Goal: Task Accomplishment & Management: Complete application form

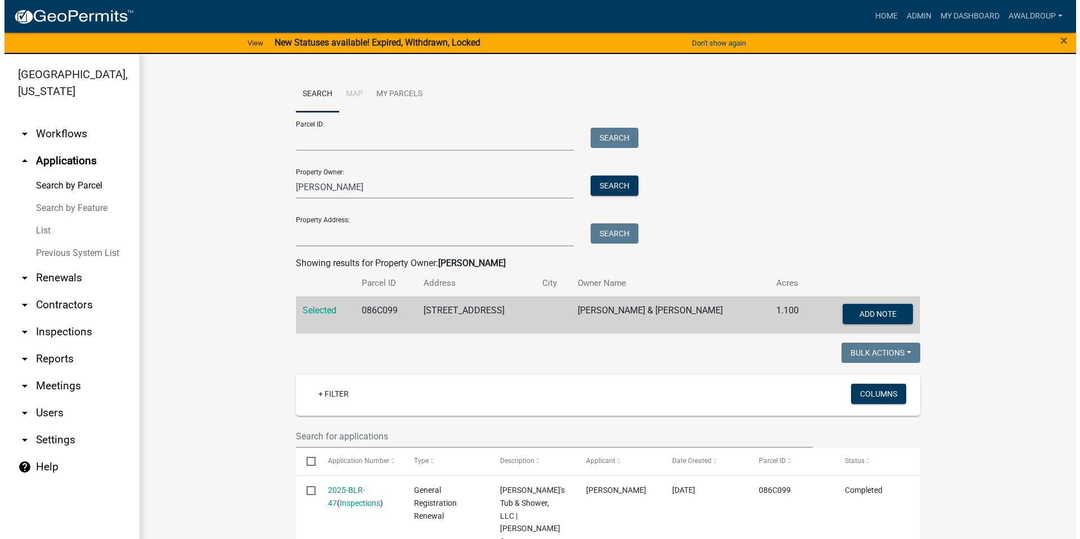
scroll to position [281, 0]
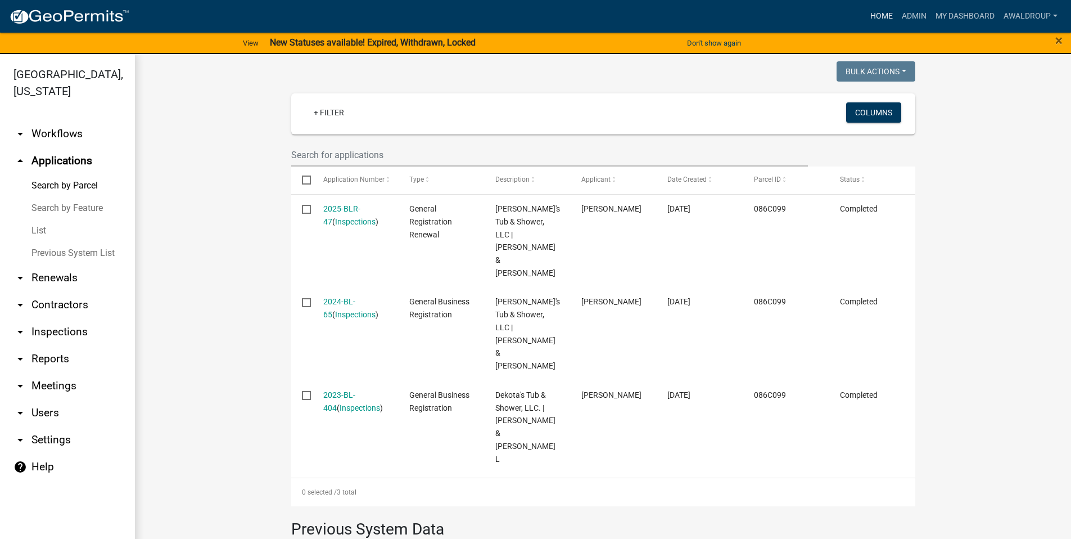
click at [888, 16] on link "Home" at bounding box center [881, 16] width 31 height 21
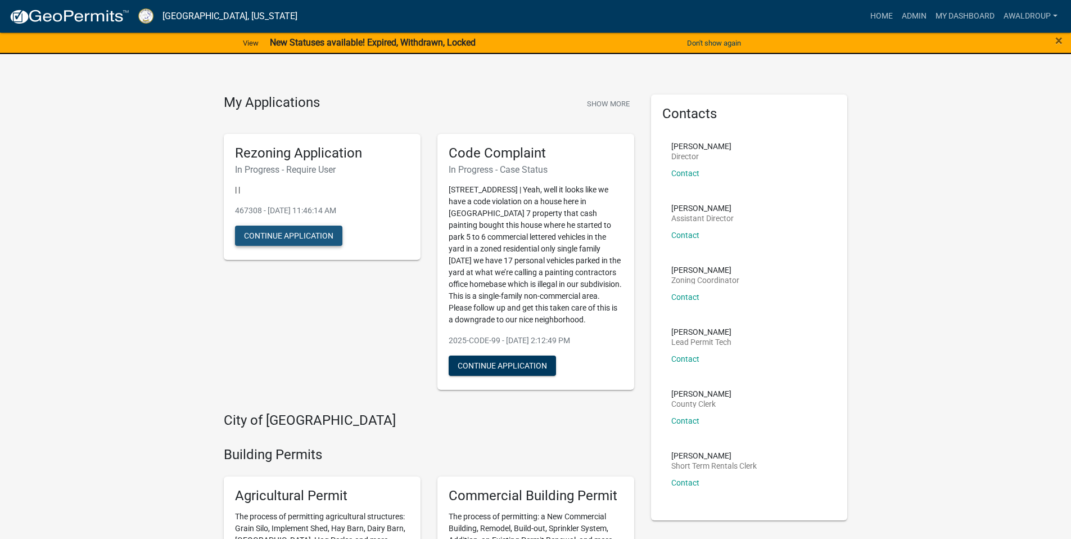
click at [285, 233] on button "Continue Application" at bounding box center [288, 236] width 107 height 20
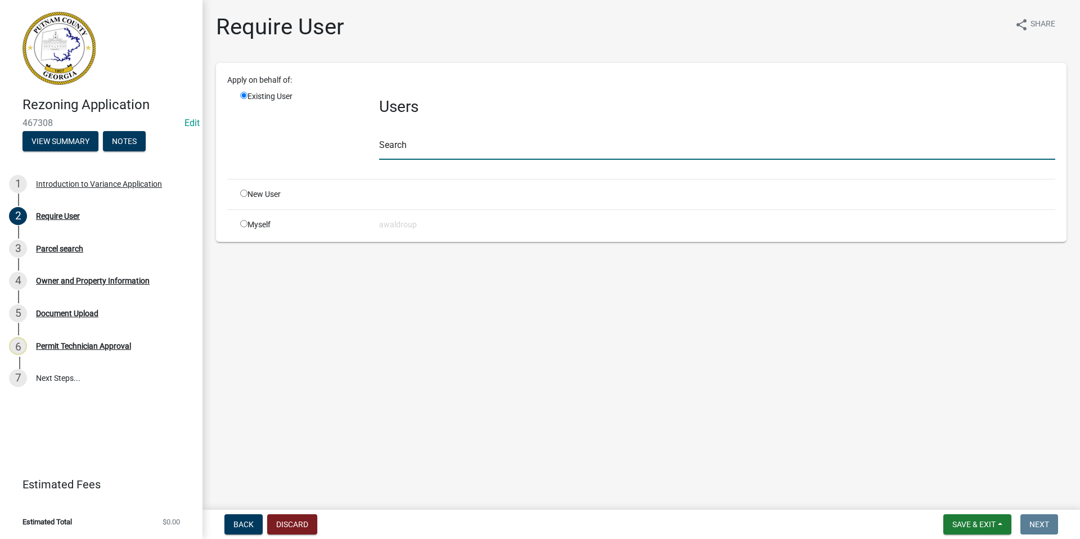
click at [411, 147] on input "text" at bounding box center [717, 148] width 676 height 23
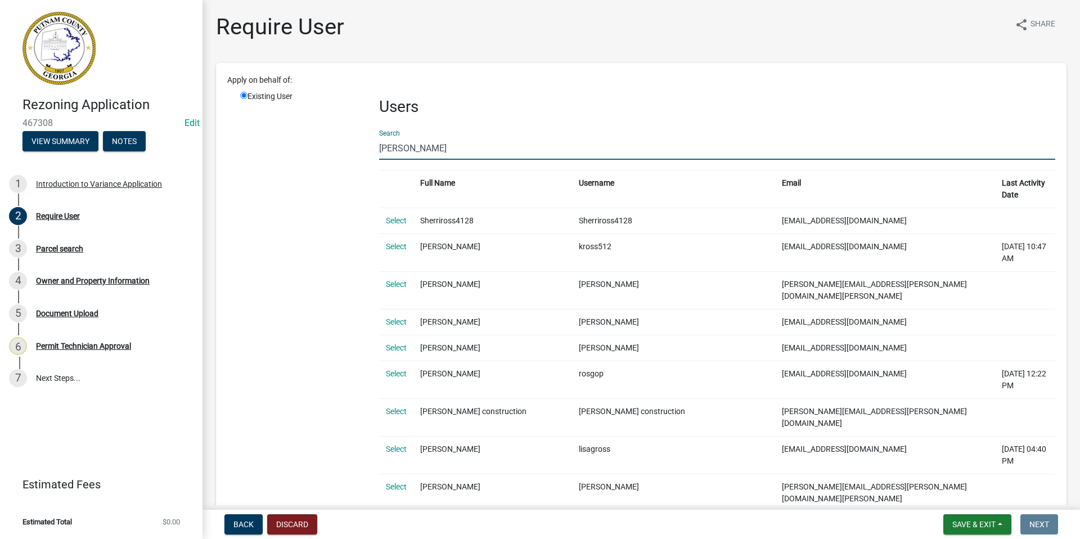
type input "[PERSON_NAME]"
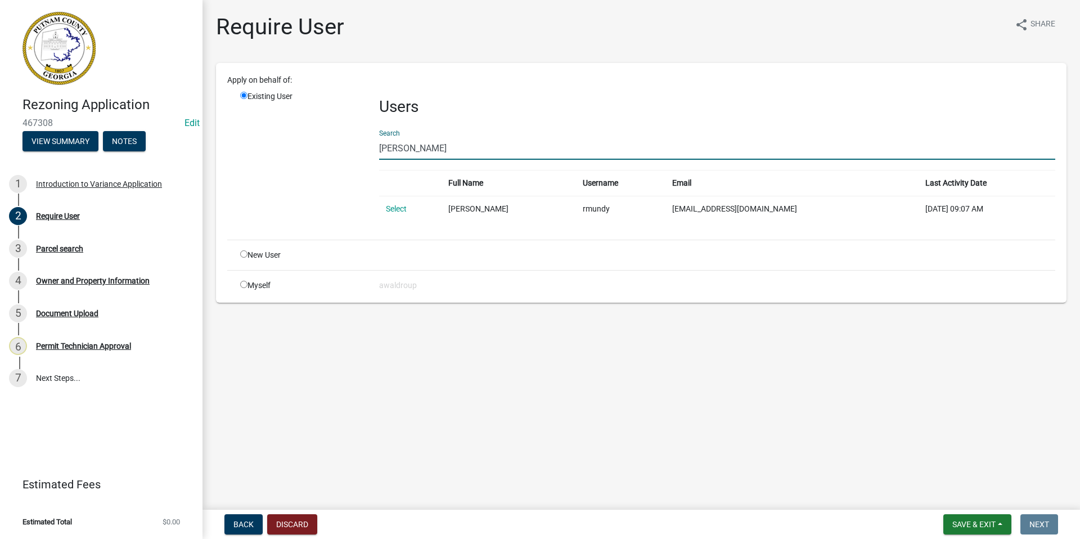
drag, startPoint x: 398, startPoint y: 208, endPoint x: 439, endPoint y: 206, distance: 40.5
click at [398, 207] on link "Select" at bounding box center [396, 208] width 21 height 9
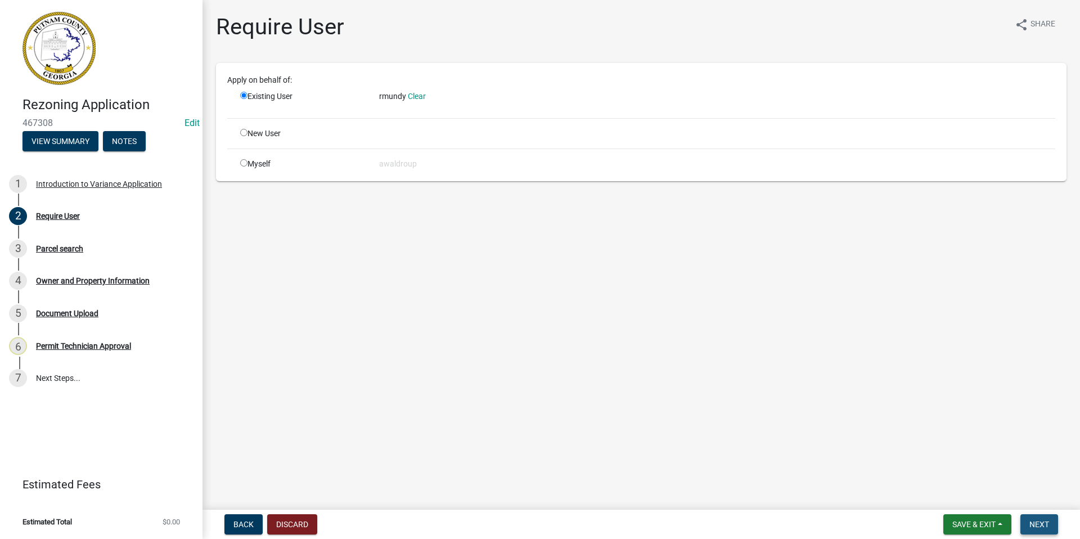
click at [1044, 522] on span "Next" at bounding box center [1039, 524] width 20 height 9
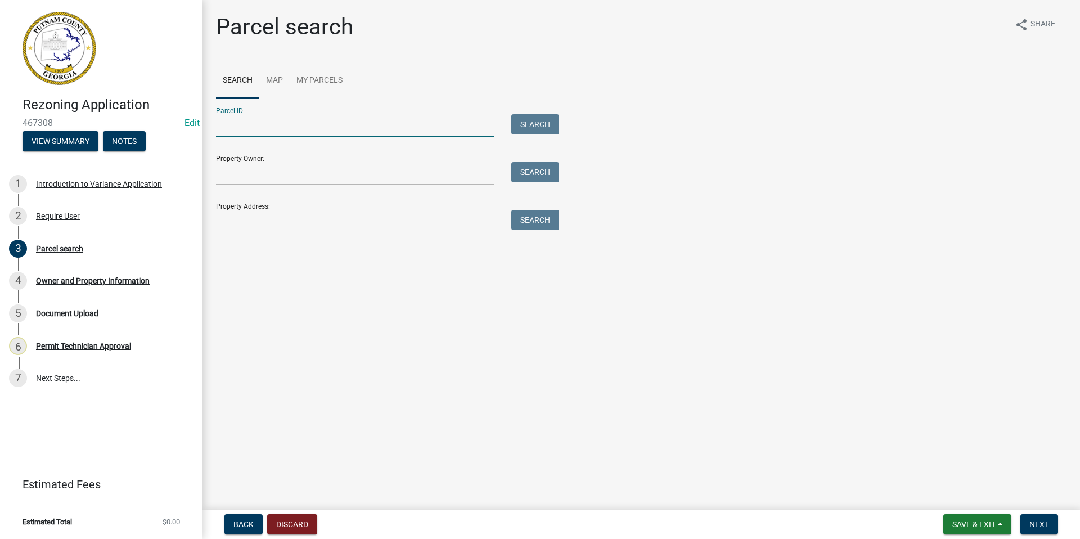
click at [262, 123] on input "Parcel ID:" at bounding box center [355, 125] width 278 height 23
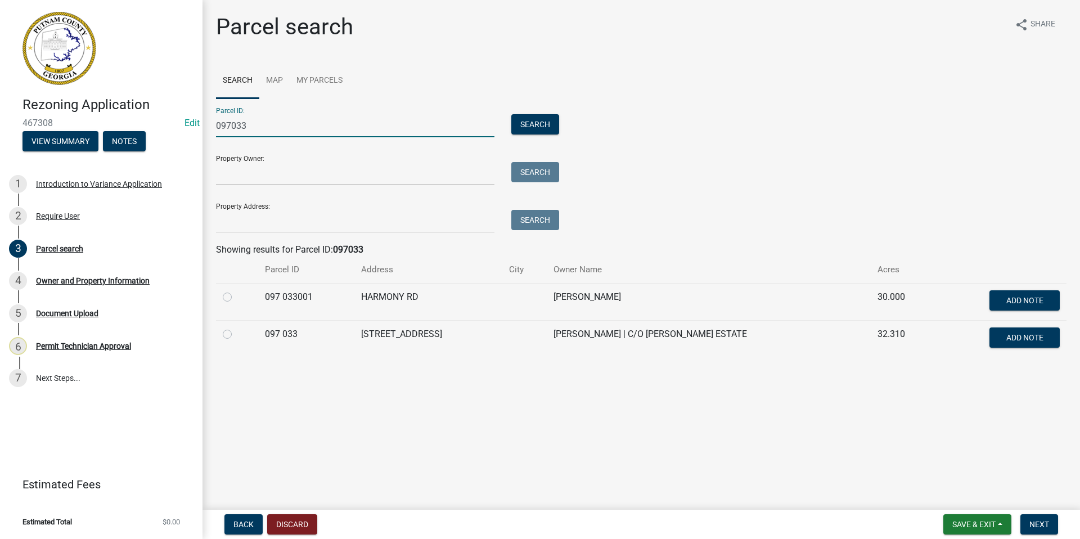
type input "097033"
click at [236, 327] on label at bounding box center [236, 327] width 0 height 0
click at [236, 334] on 033 "radio" at bounding box center [239, 330] width 7 height 7
radio 033 "true"
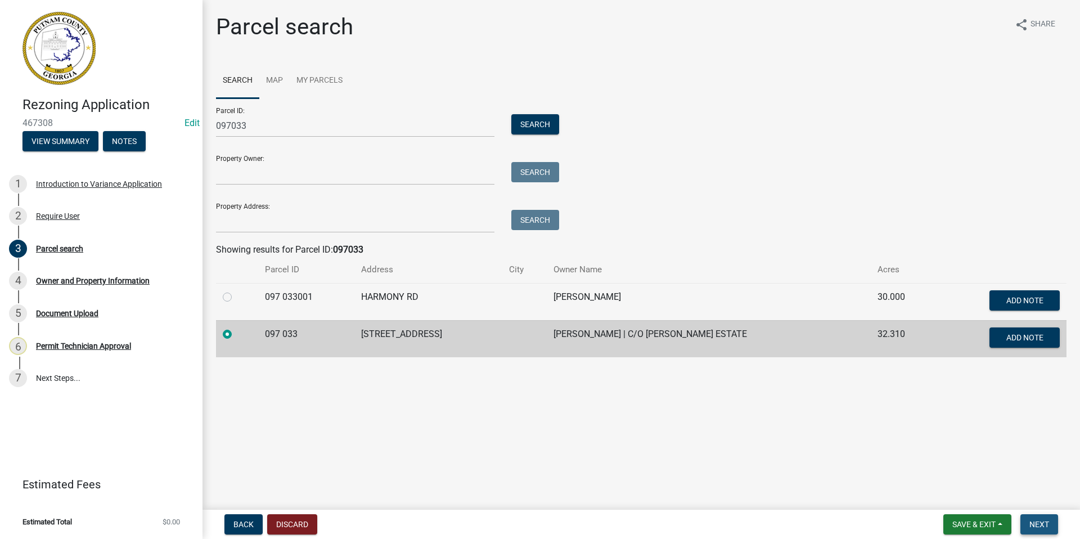
click at [1028, 520] on button "Next" at bounding box center [1039, 524] width 38 height 20
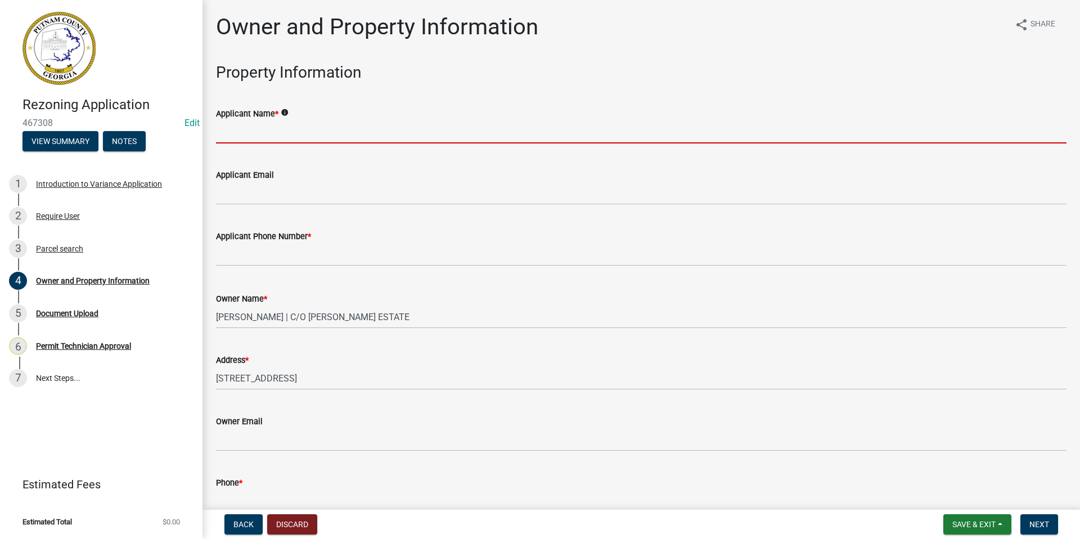
click at [263, 137] on input "Applicant Name *" at bounding box center [641, 131] width 850 height 23
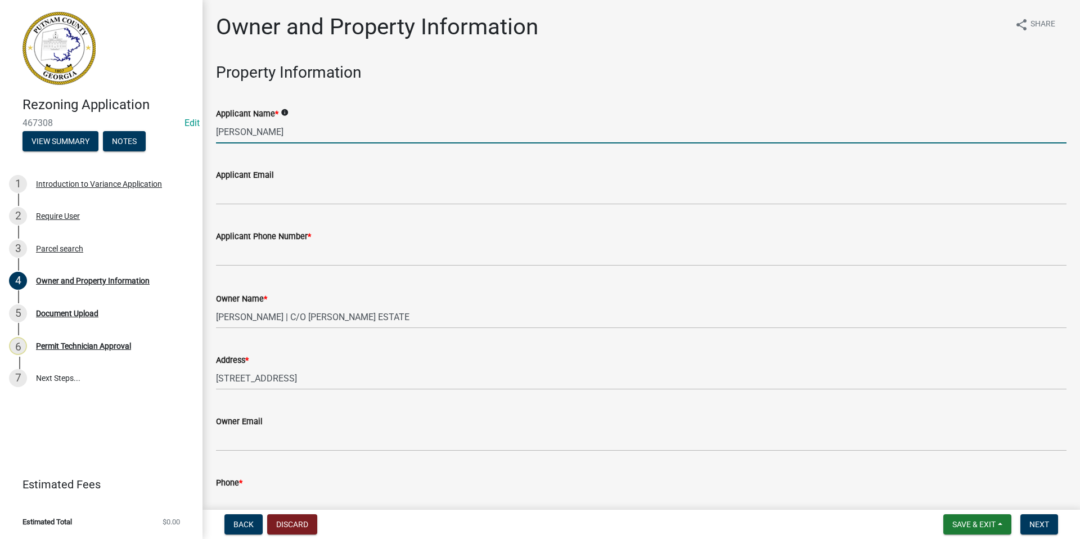
type input "[PERSON_NAME]"
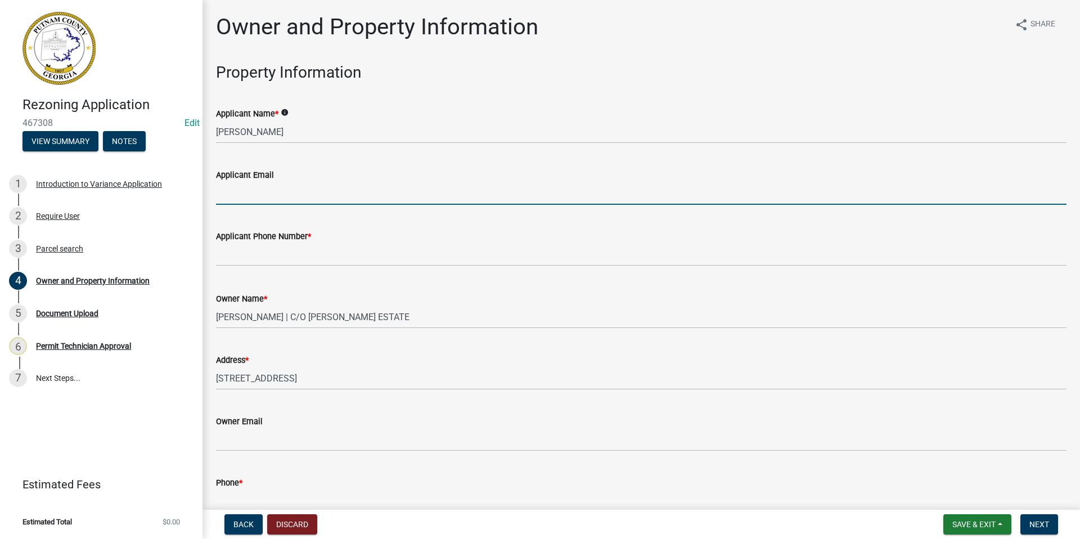
click at [272, 195] on input "Applicant Email" at bounding box center [641, 193] width 850 height 23
type input "[EMAIL_ADDRESS][DOMAIN_NAME]"
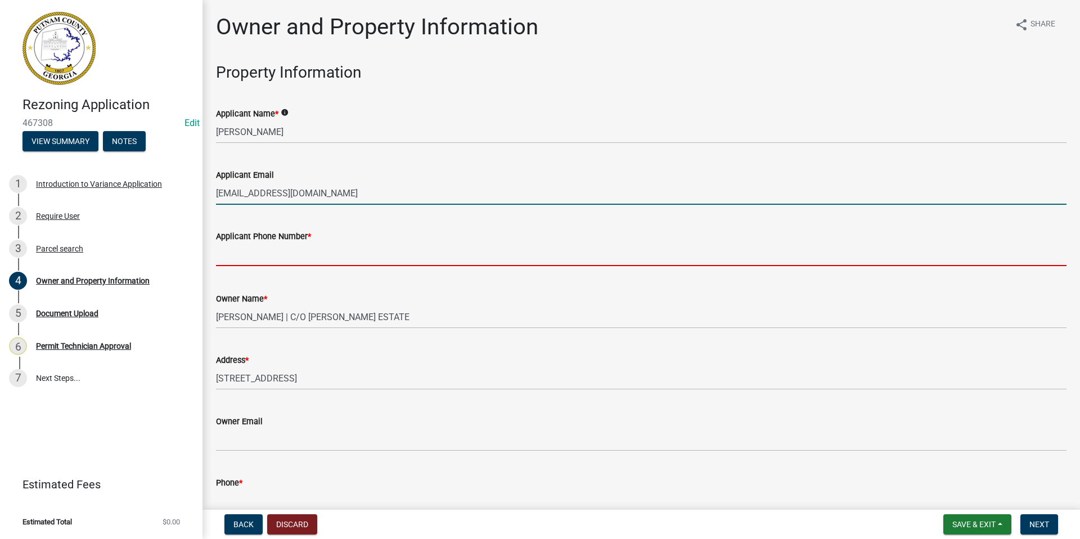
type input "4049875718"
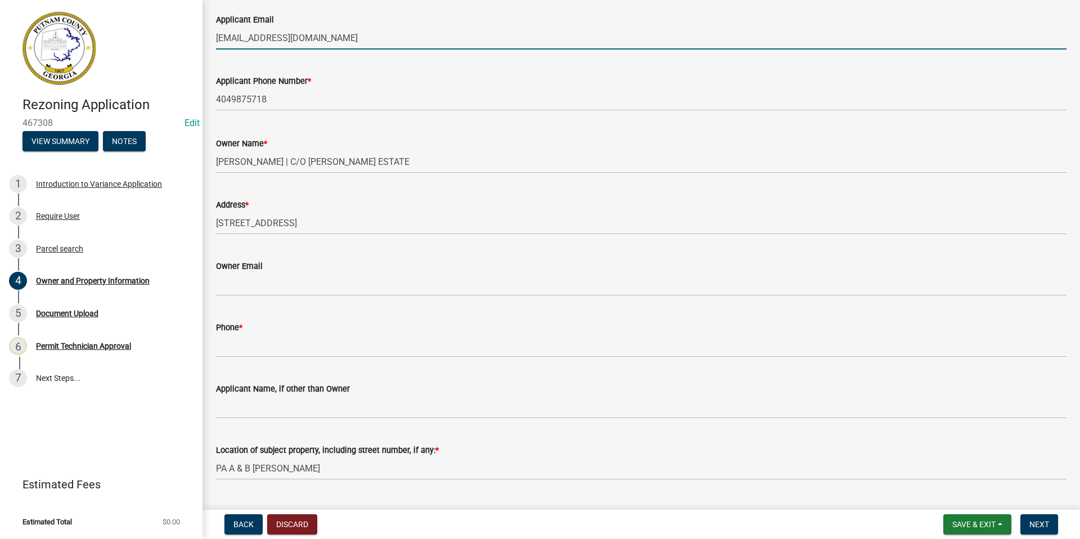
scroll to position [169, 0]
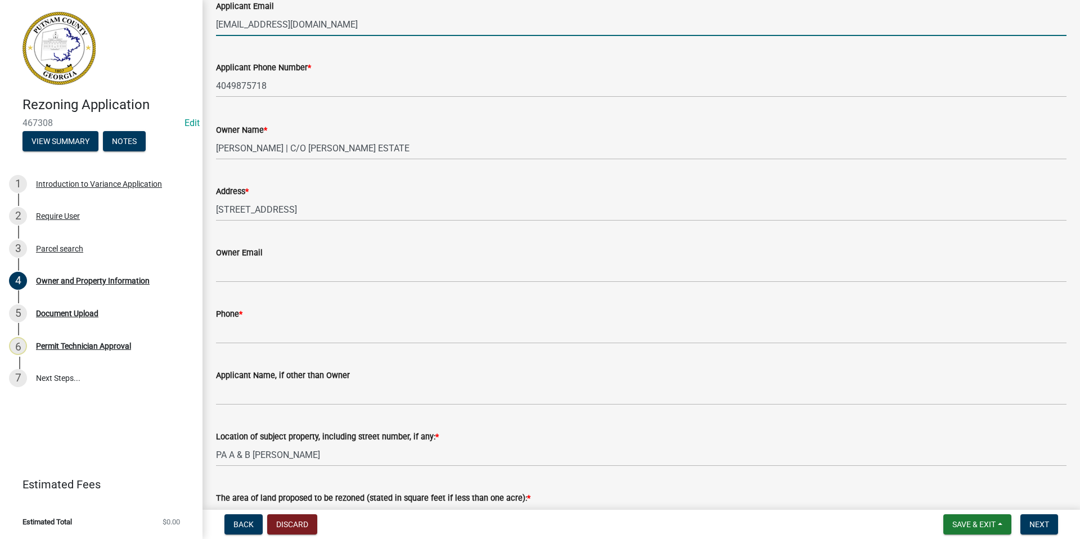
type input "[EMAIL_ADDRESS][DOMAIN_NAME]"
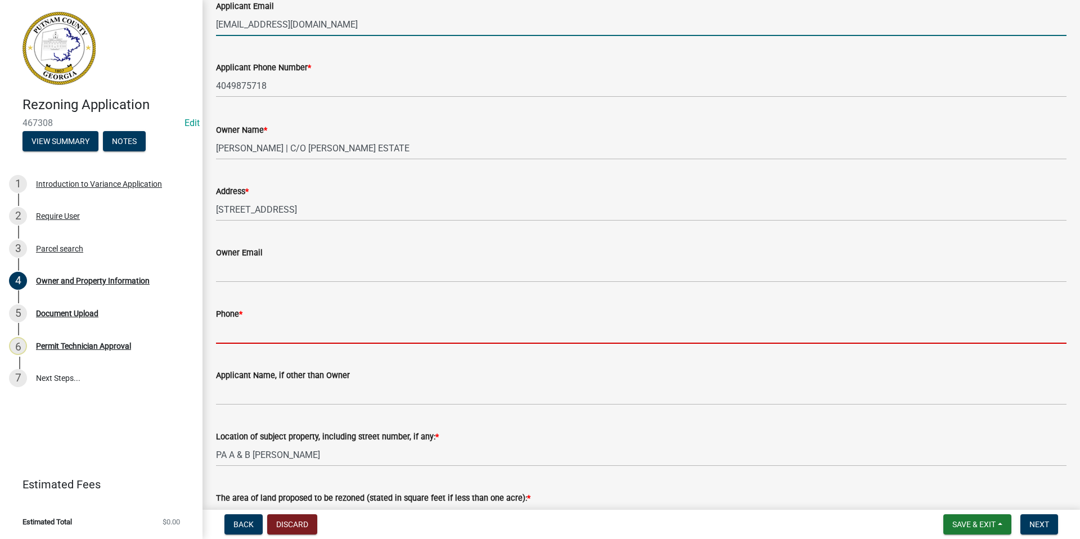
click at [248, 330] on input "Phone *" at bounding box center [641, 332] width 850 height 23
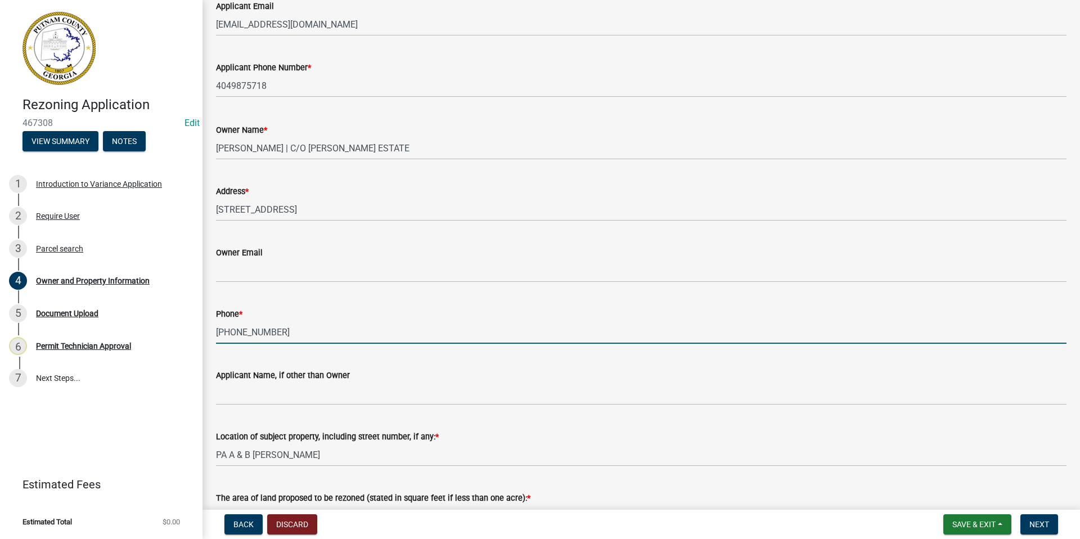
scroll to position [450, 0]
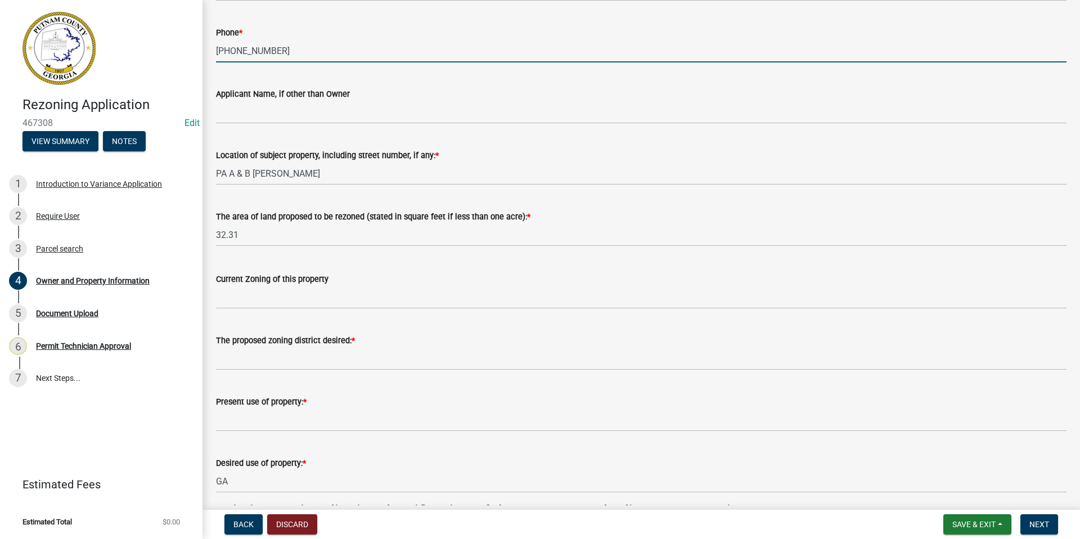
type input "[PHONE_NUMBER]"
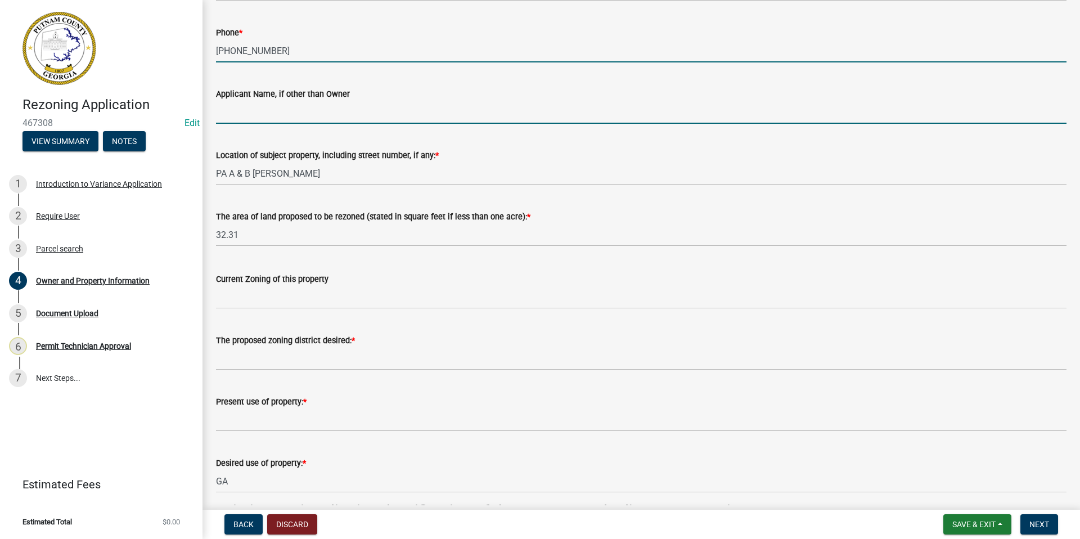
click at [280, 111] on input "Applicant Name, if other than Owner" at bounding box center [641, 112] width 850 height 23
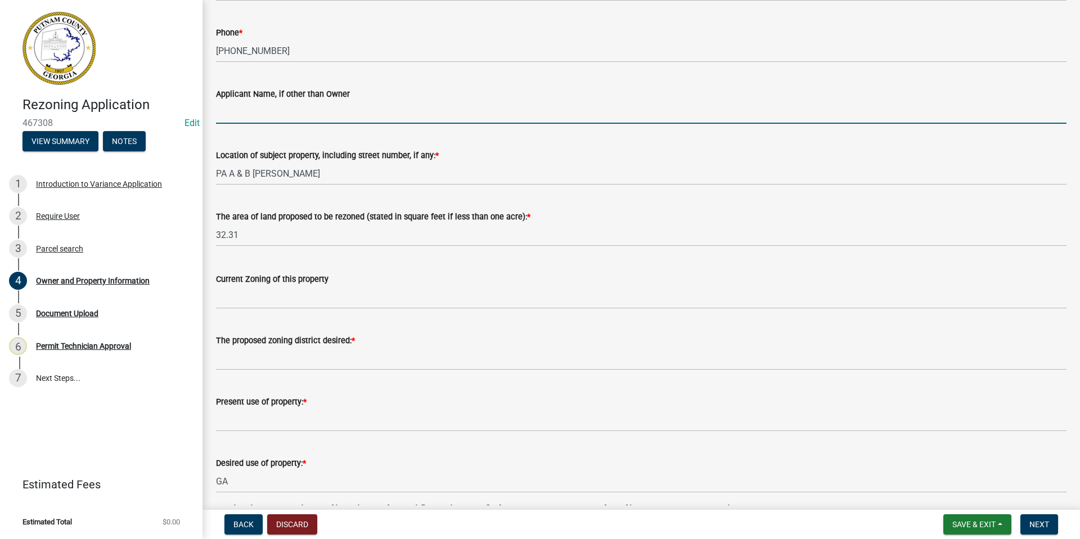
type input "[PERSON_NAME]"
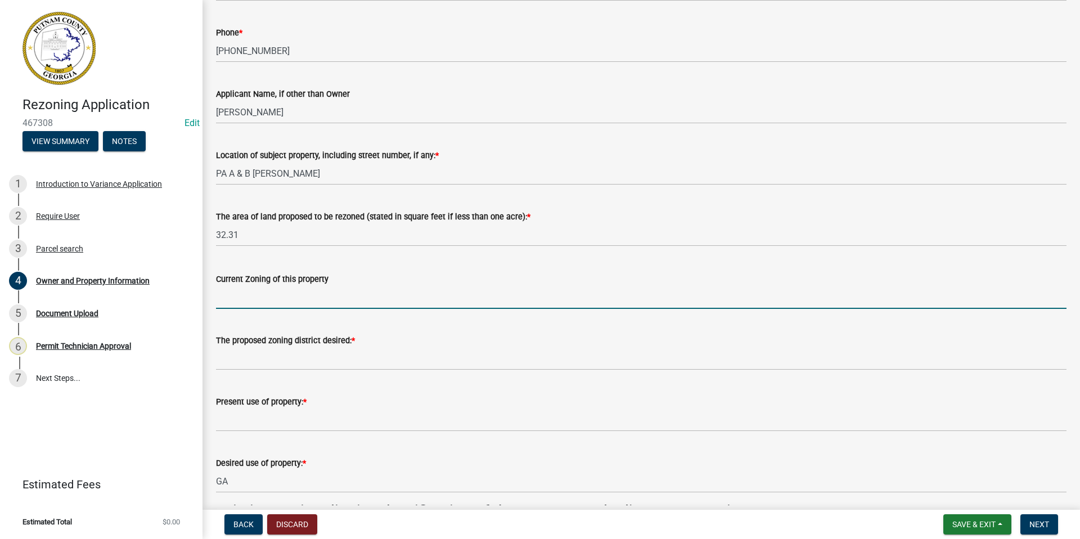
click at [273, 298] on input "Current Zoning of this property" at bounding box center [641, 297] width 850 height 23
type input "AG"
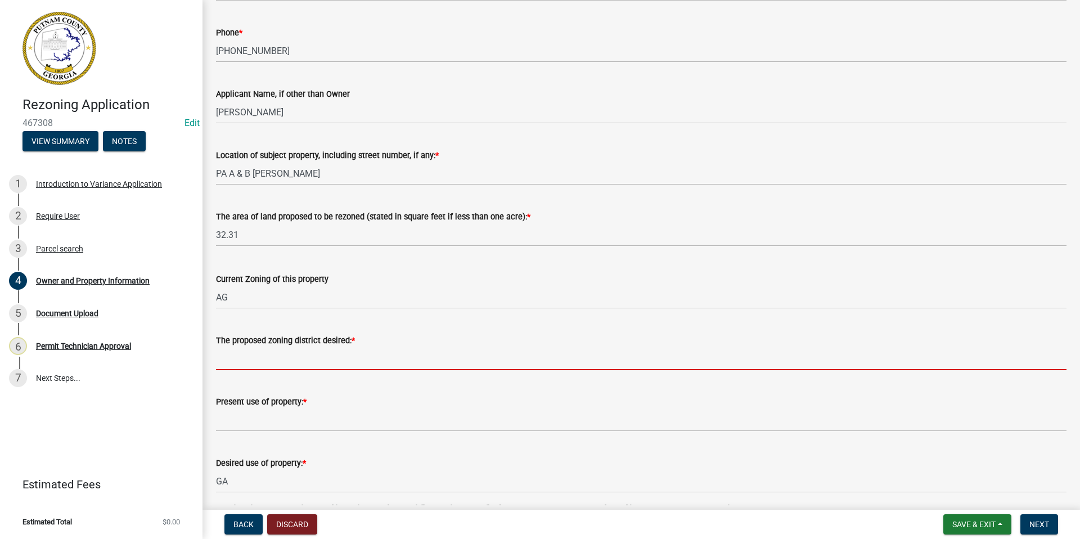
click at [247, 361] on input "The proposed zoning district desired: *" at bounding box center [641, 358] width 850 height 23
type input "R-PUD"
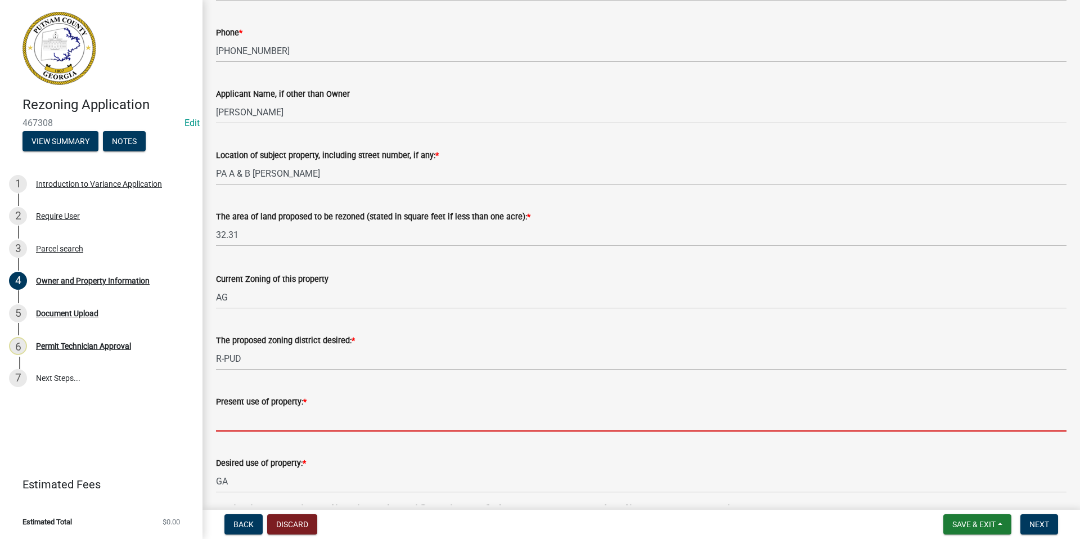
click at [246, 422] on input "Present use of property: *" at bounding box center [641, 419] width 850 height 23
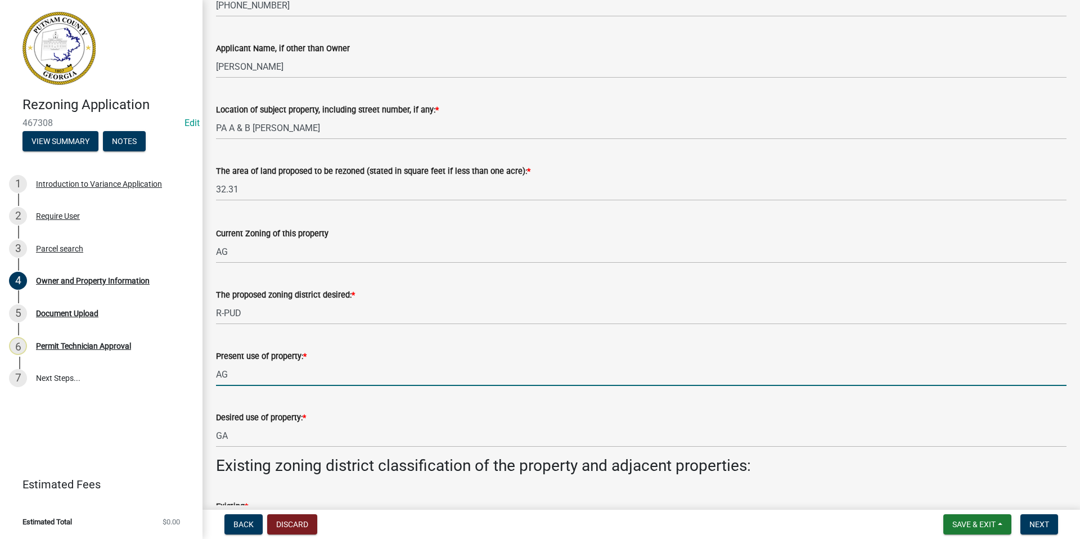
scroll to position [562, 0]
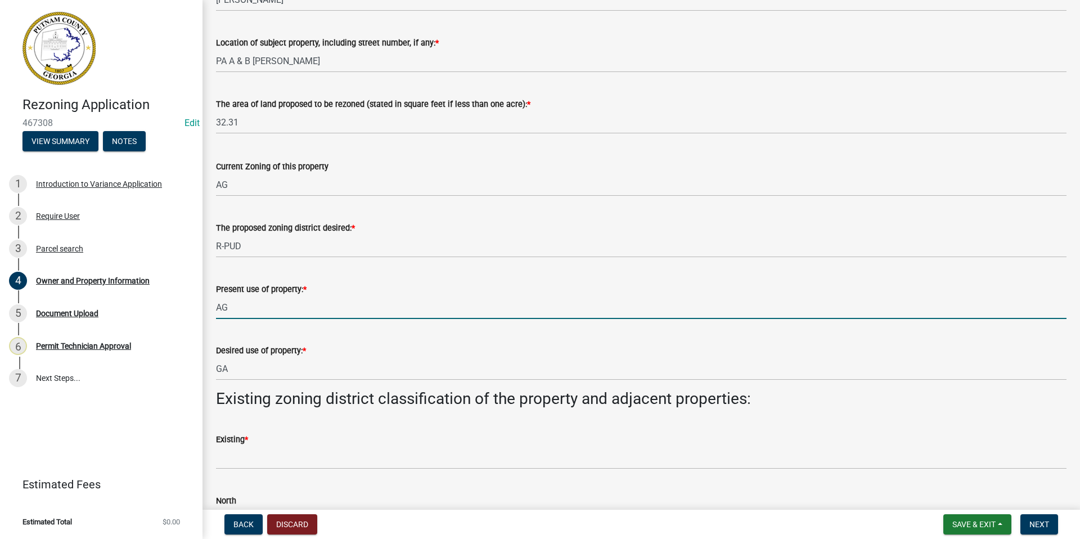
type input "AG"
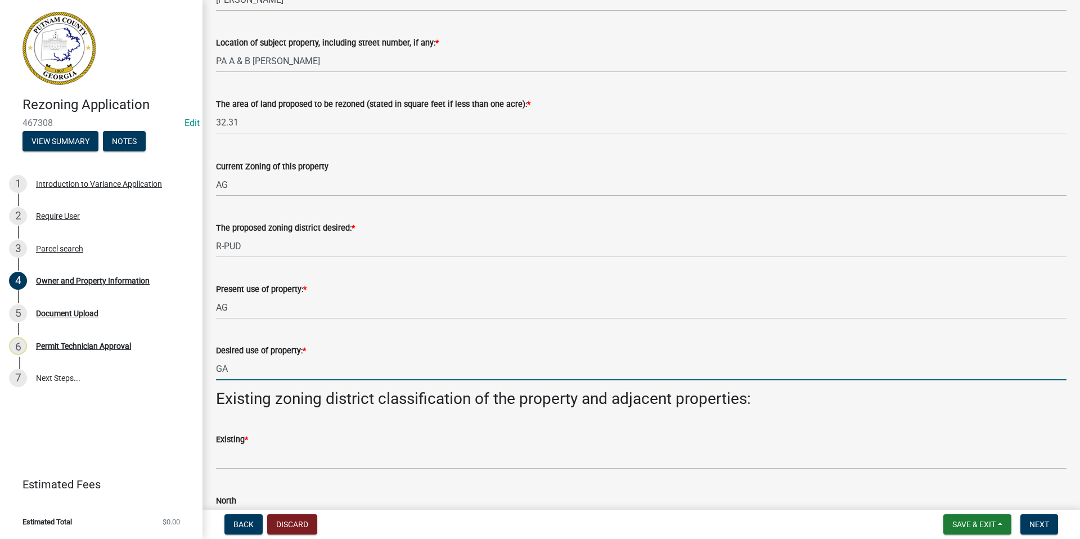
drag, startPoint x: 254, startPoint y: 370, endPoint x: 210, endPoint y: 367, distance: 44.0
click at [210, 367] on div "Desired use of property: * [GEOGRAPHIC_DATA]" at bounding box center [641, 354] width 867 height 52
type input "R-PUD"
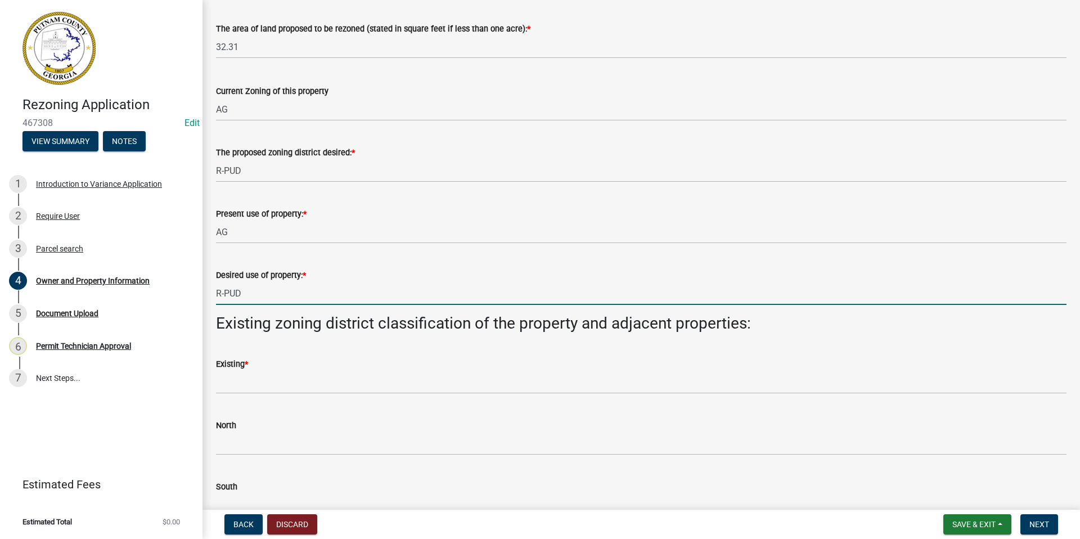
scroll to position [787, 0]
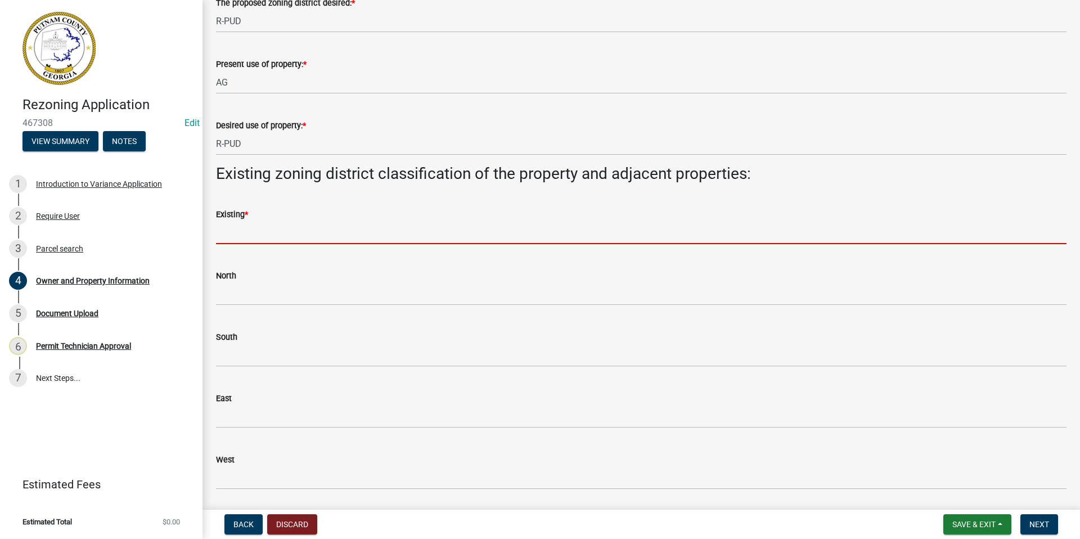
click at [230, 236] on input "Existing *" at bounding box center [641, 232] width 850 height 23
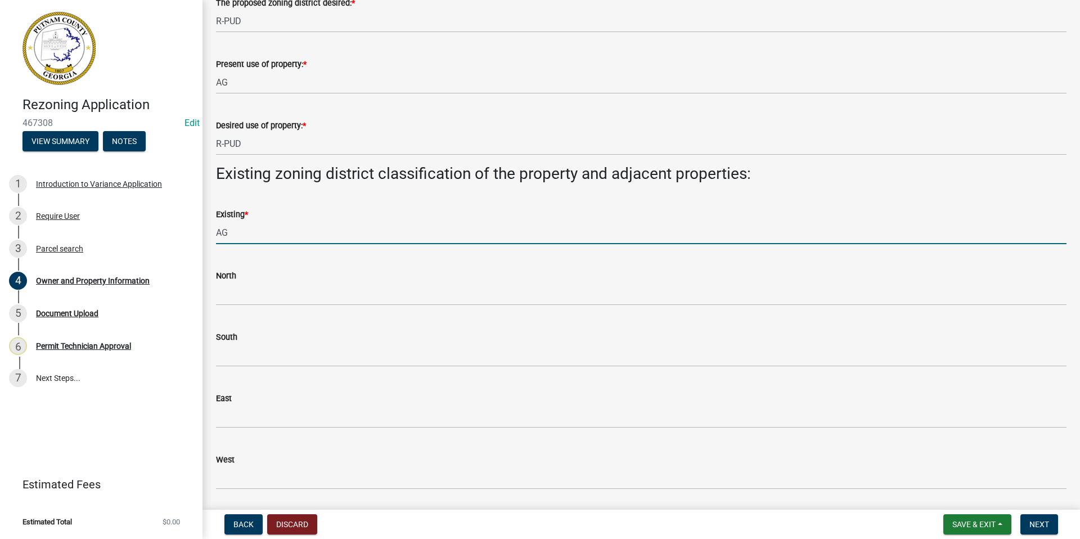
type input "AG"
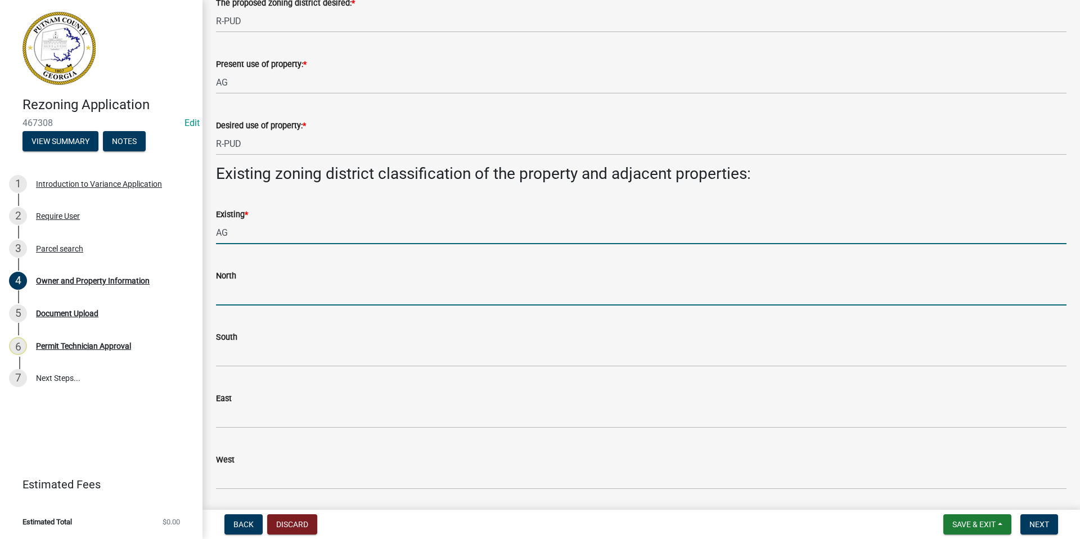
click at [233, 295] on input "North" at bounding box center [641, 293] width 850 height 23
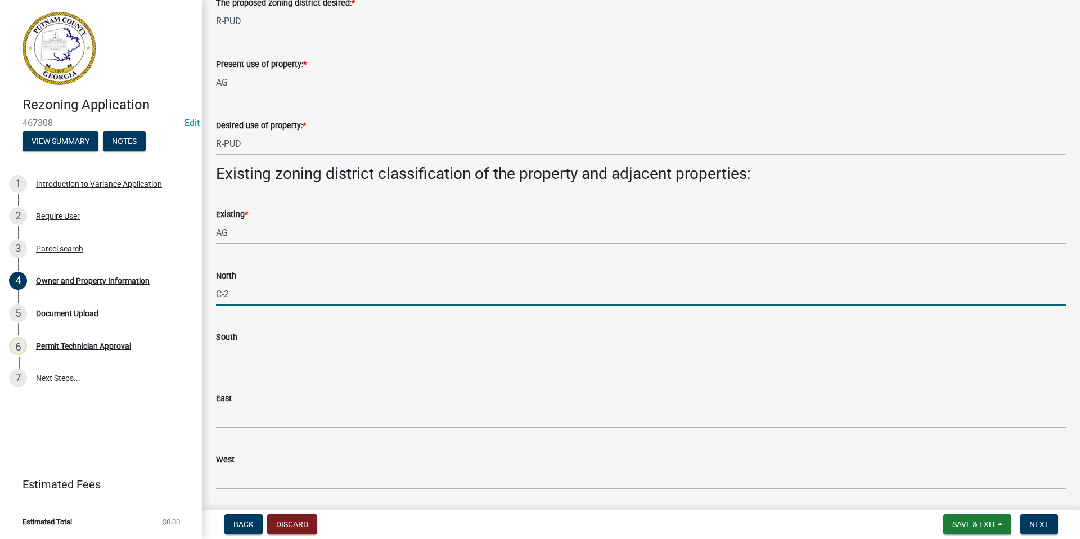
type input "C-2"
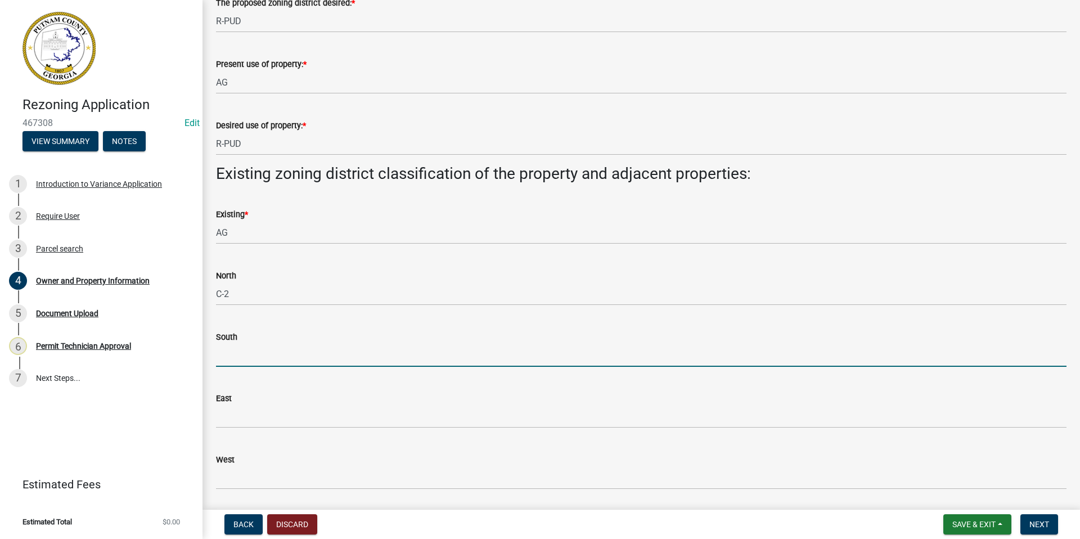
click at [249, 355] on input "South" at bounding box center [641, 355] width 850 height 23
type input "AG"
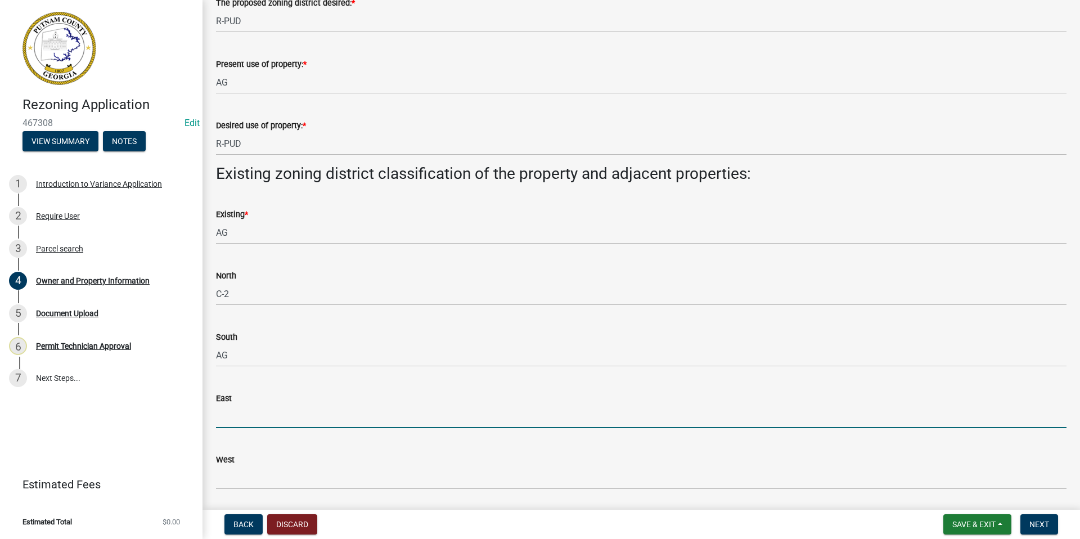
click at [226, 416] on input "East" at bounding box center [641, 416] width 850 height 23
type input "C-1/C-2"
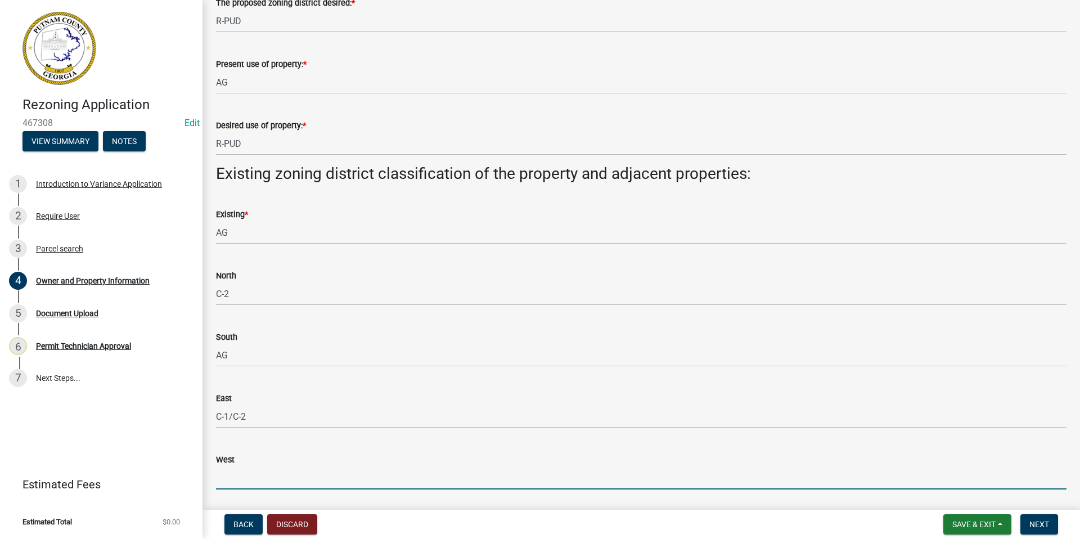
click at [259, 476] on input "West" at bounding box center [641, 477] width 850 height 23
type input "AG & C-2"
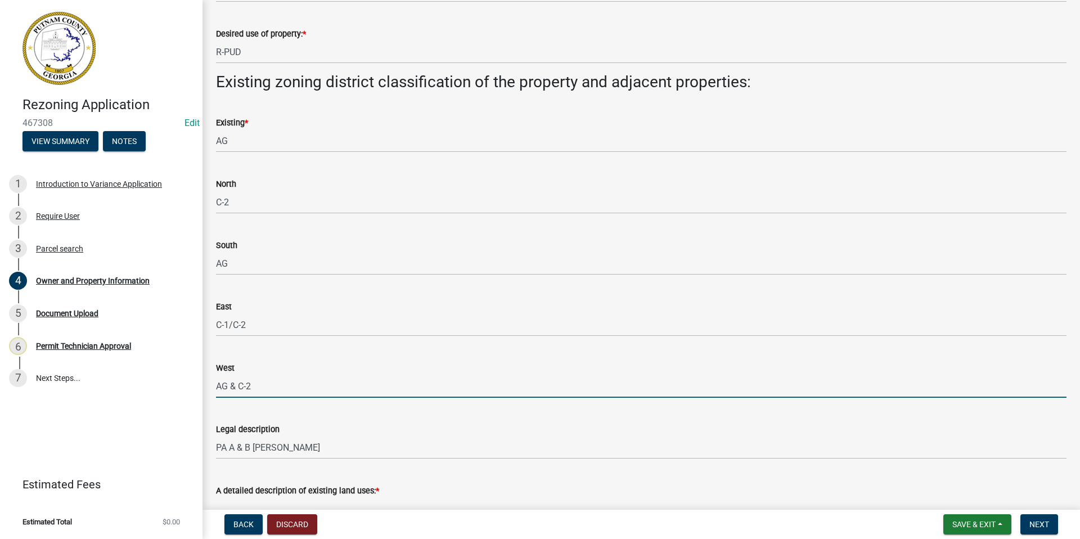
scroll to position [1069, 0]
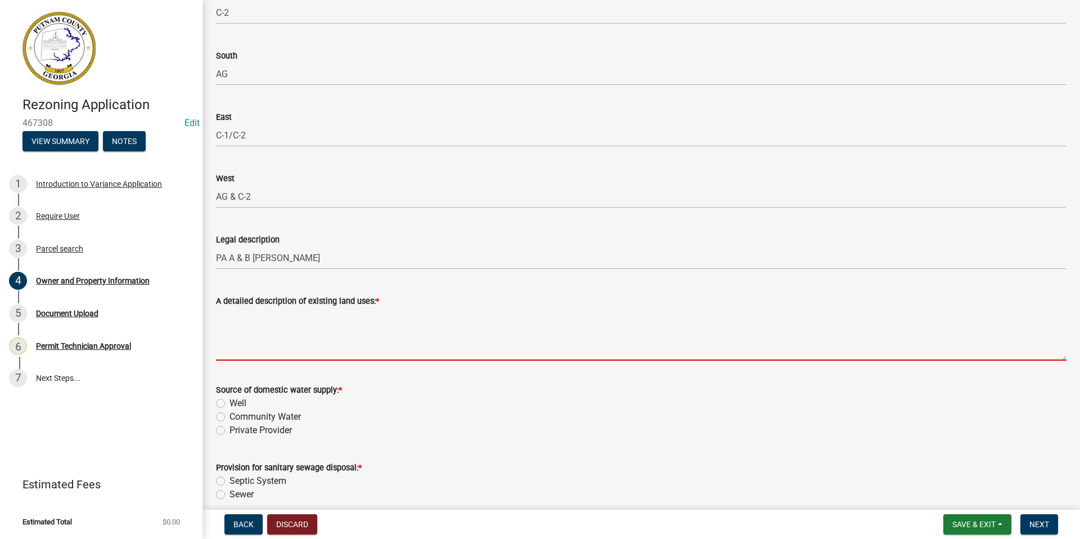
click at [244, 314] on textarea "A detailed description of existing land uses: *" at bounding box center [641, 334] width 850 height 53
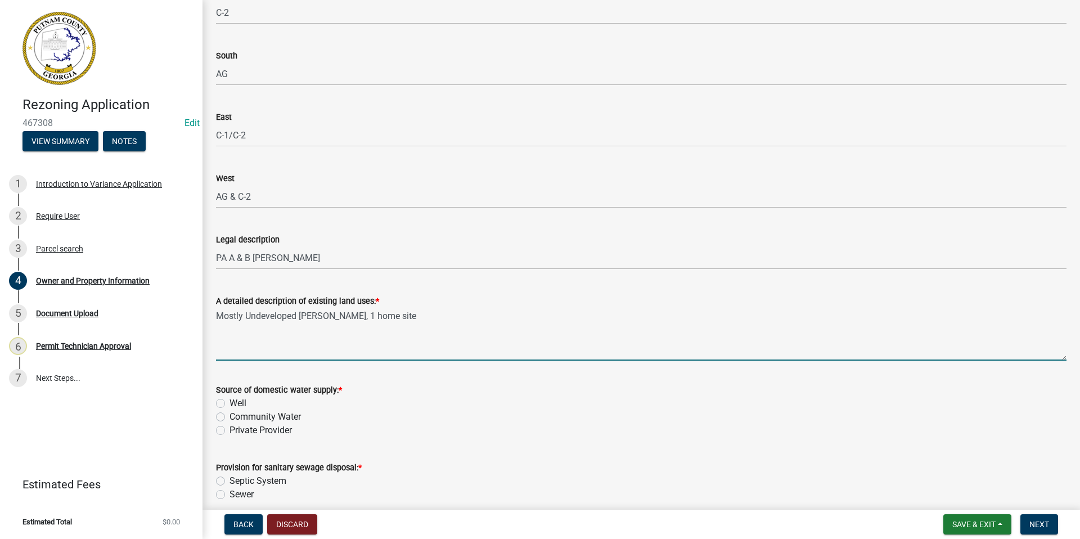
scroll to position [1125, 0]
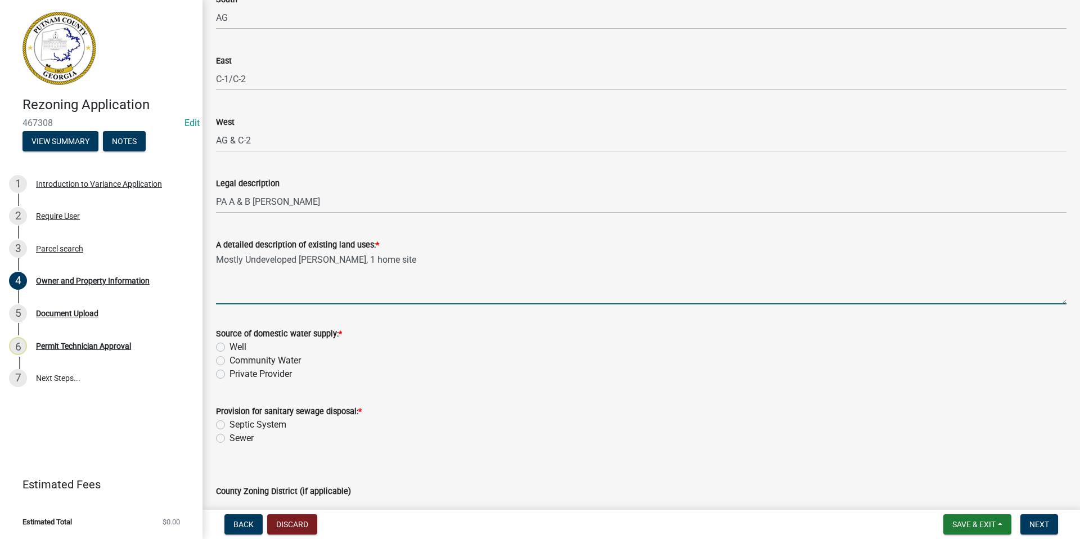
type textarea "Mostly Undeveloped [PERSON_NAME], 1 home site"
click at [229, 359] on label "Community Water" at bounding box center [264, 360] width 71 height 13
click at [229, 359] on input "Community Water" at bounding box center [232, 357] width 7 height 7
radio input "true"
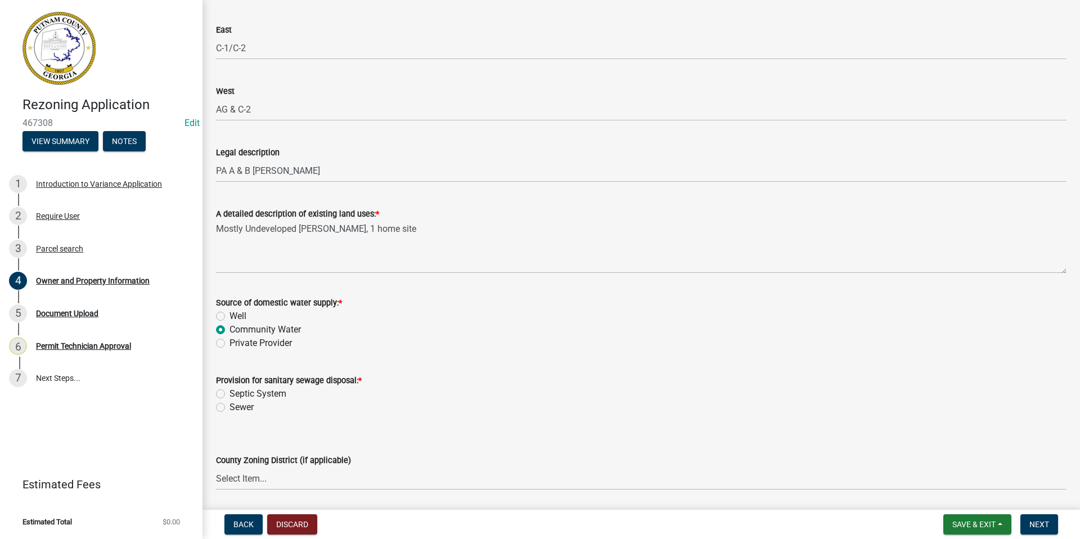
scroll to position [1181, 0]
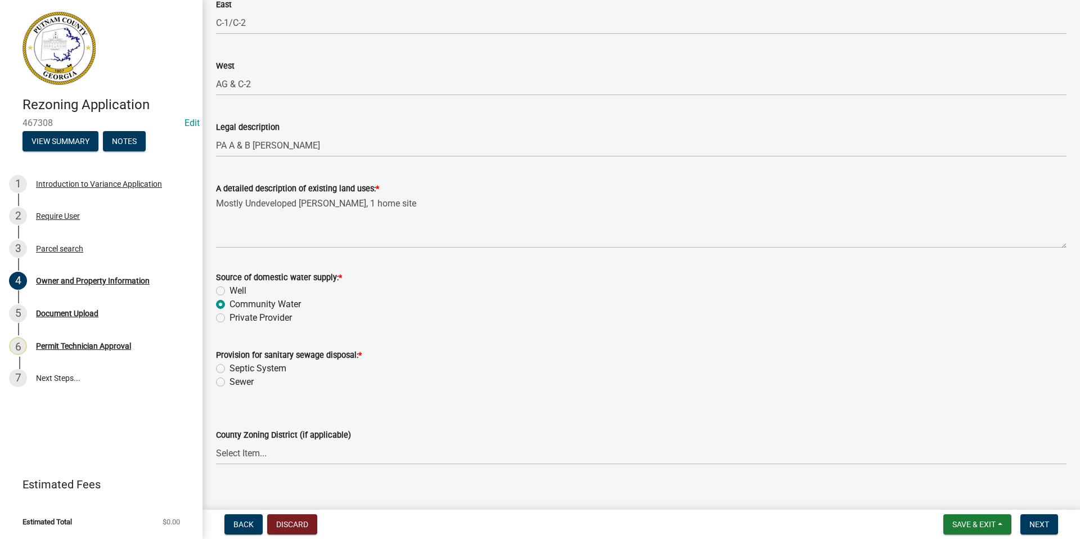
click at [229, 379] on label "Sewer" at bounding box center [241, 381] width 24 height 13
click at [229, 379] on input "Sewer" at bounding box center [232, 378] width 7 height 7
radio input "true"
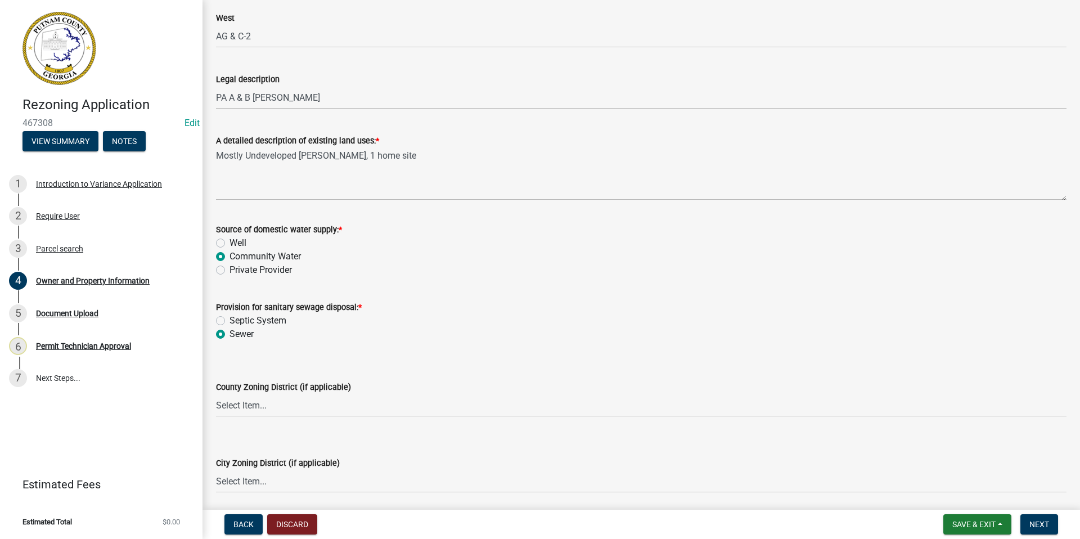
scroll to position [1294, 0]
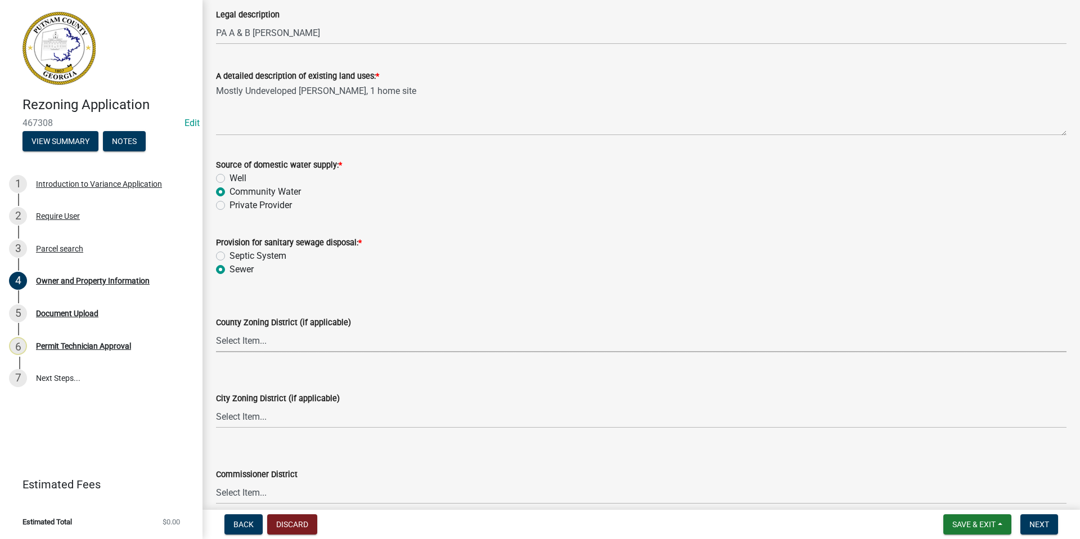
click at [255, 339] on select "Select Item... AG-1 R-1R R-1 R-2 MHP RM-1 RM-3 C-1 C-2 I-M PUD N/A" at bounding box center [641, 340] width 850 height 23
click at [216, 329] on select "Select Item... AG-1 R-1R R-1 R-2 MHP RM-1 RM-3 C-1 C-2 I-M PUD N/A" at bounding box center [641, 340] width 850 height 23
select select "a4366e26-0f82-401b-a682-956e4112ff86"
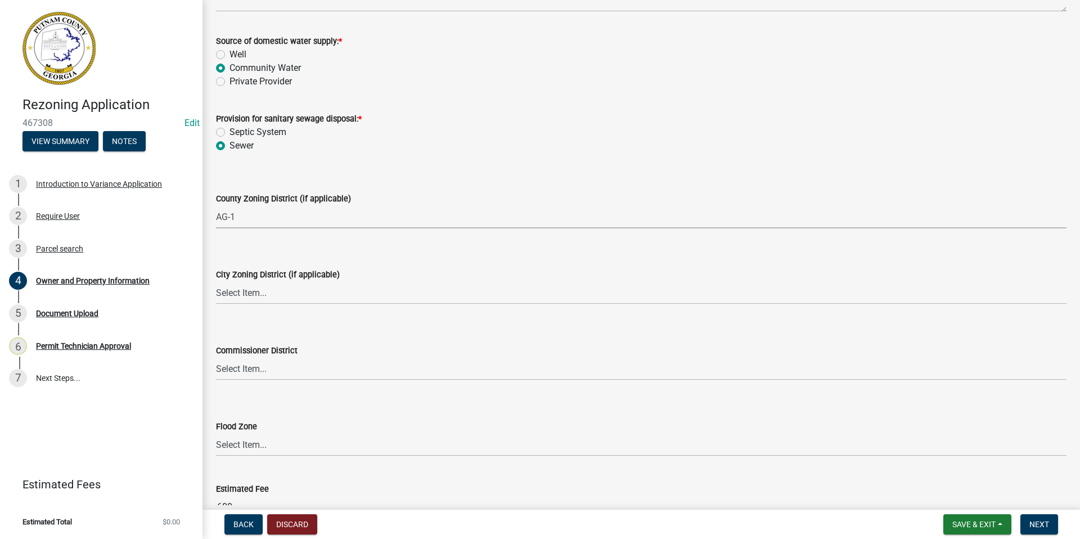
scroll to position [1462, 0]
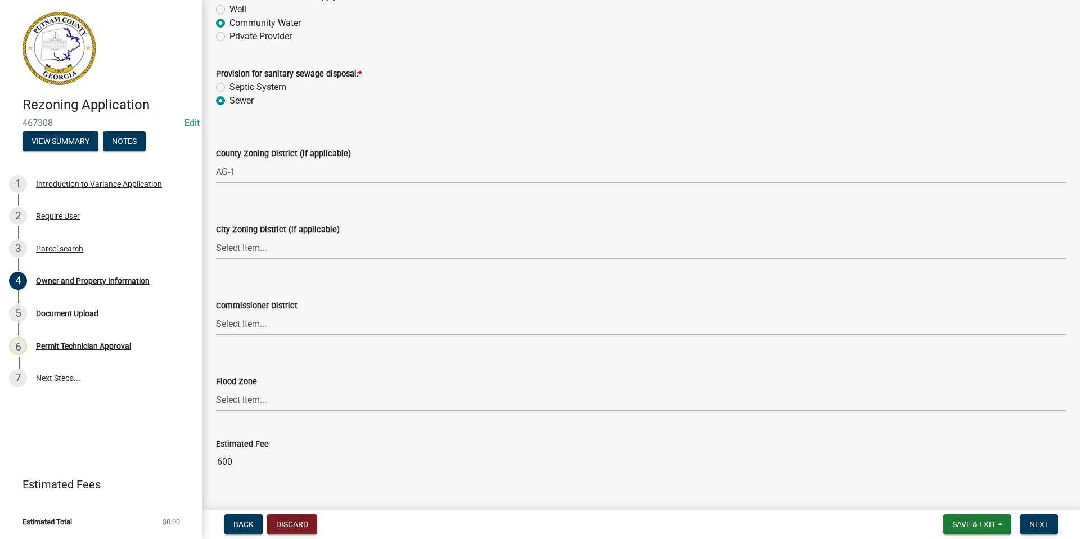
click at [245, 243] on select "Select Item... A-1 A-2 R-1 R-2 R-3 R-4 MHP C-1 C-2 I-1 I-2 DB FH H-P N/A" at bounding box center [641, 247] width 850 height 23
click at [216, 236] on select "Select Item... A-1 A-2 R-1 R-2 R-3 R-4 MHP C-1 C-2 I-1 I-2 DB FH H-P N/A" at bounding box center [641, 247] width 850 height 23
select select "83394b22-4a11-496c-8e5c-75ade2e72faf"
click at [246, 328] on select "Select Item... District 1 District 2 District 3 District 4" at bounding box center [641, 323] width 850 height 23
click at [247, 324] on select "Select Item... District 1 District 2 District 3 District 4" at bounding box center [641, 323] width 850 height 23
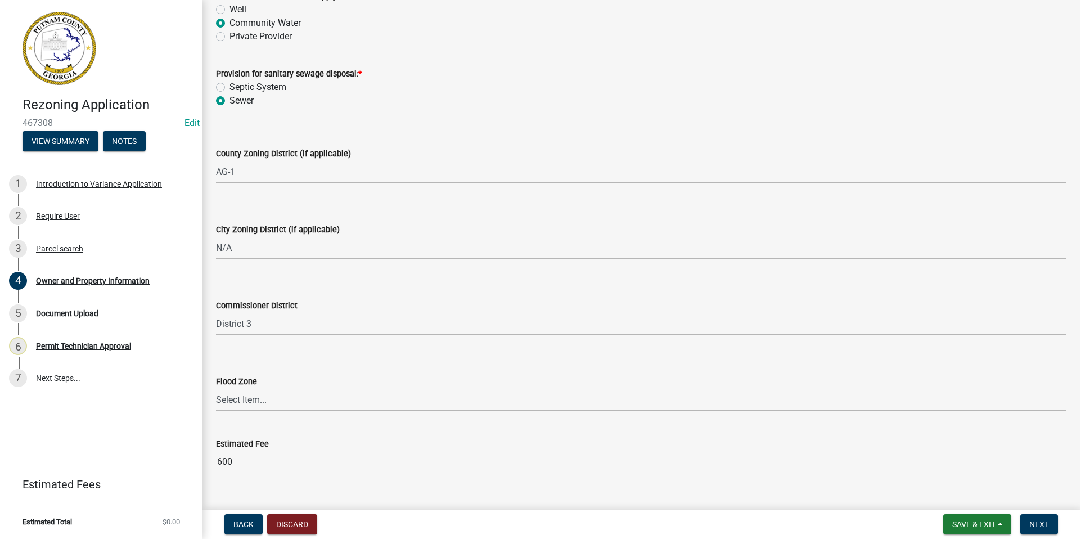
click at [216, 312] on select "Select Item... District 1 District 2 District 3 District 4" at bounding box center [641, 323] width 850 height 23
select select "469c5908-2854-42d5-89ed-bee7fc26529e"
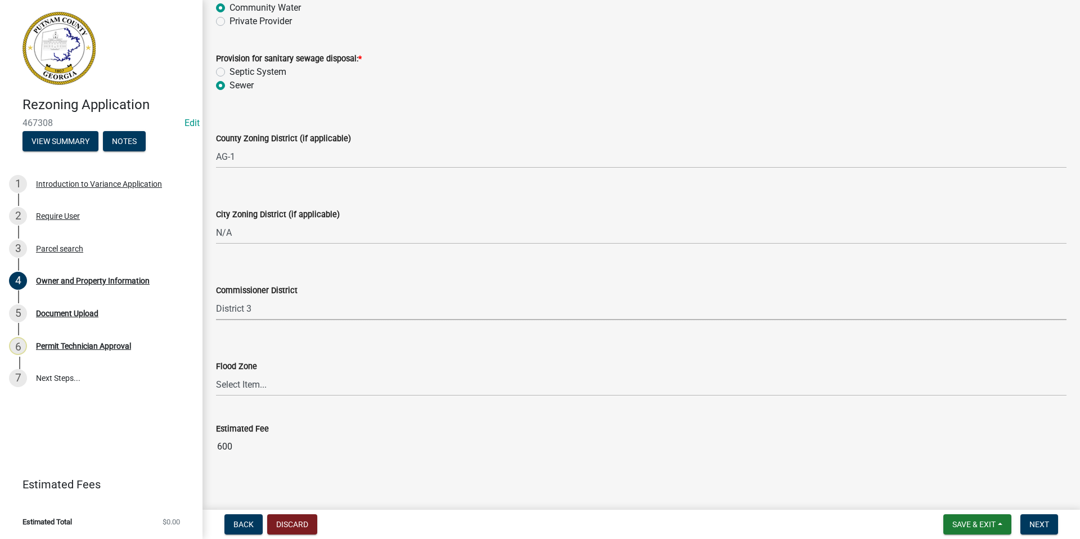
scroll to position [1484, 0]
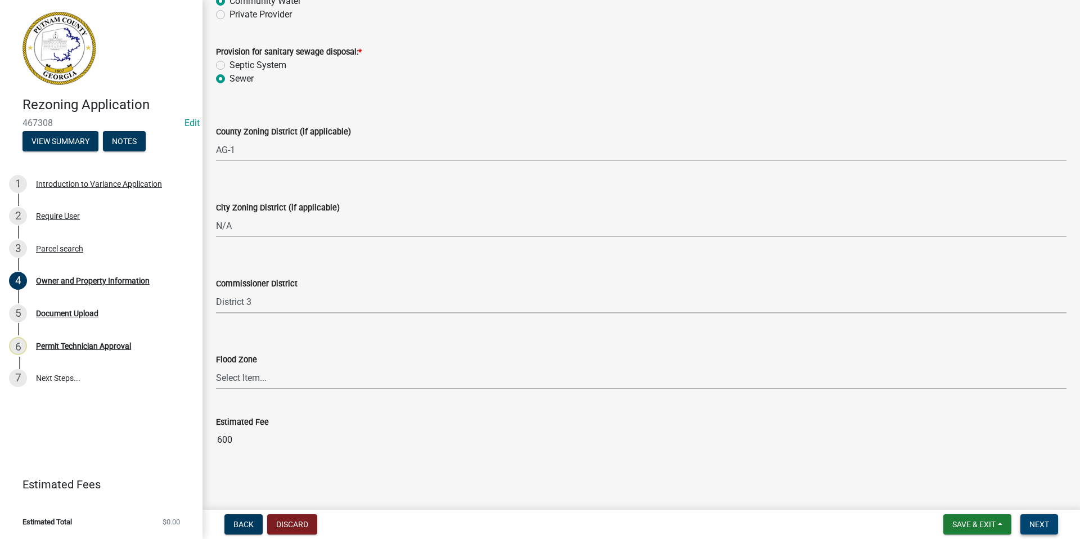
click at [1036, 521] on span "Next" at bounding box center [1039, 524] width 20 height 9
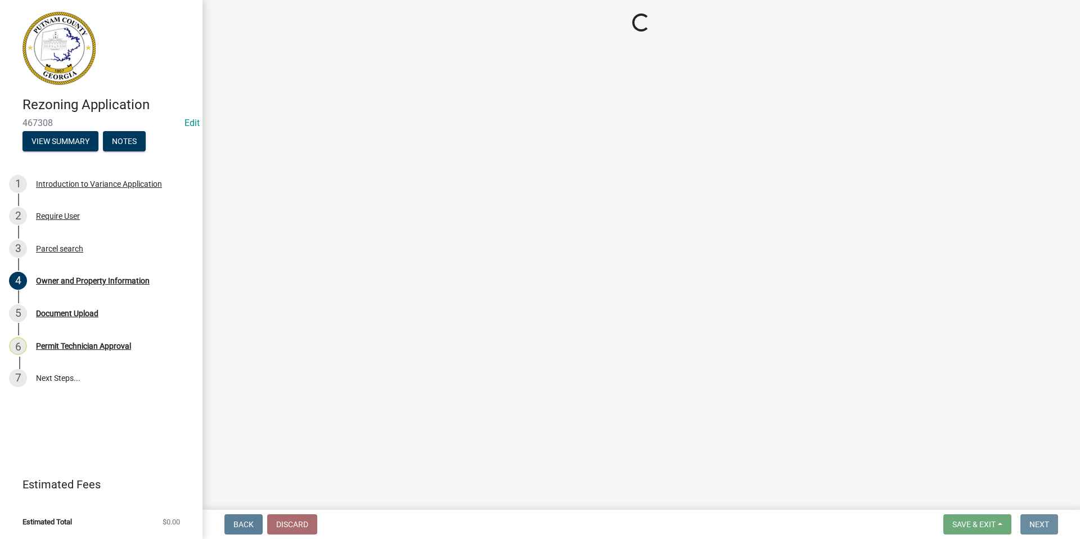
scroll to position [0, 0]
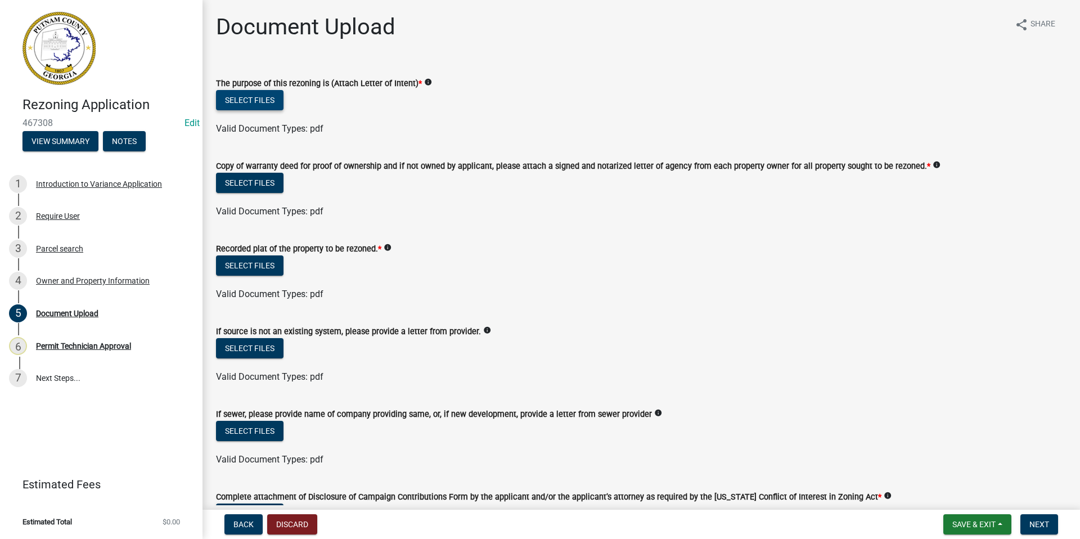
click at [244, 94] on button "Select files" at bounding box center [249, 100] width 67 height 20
click at [255, 96] on button "Select files" at bounding box center [249, 100] width 67 height 20
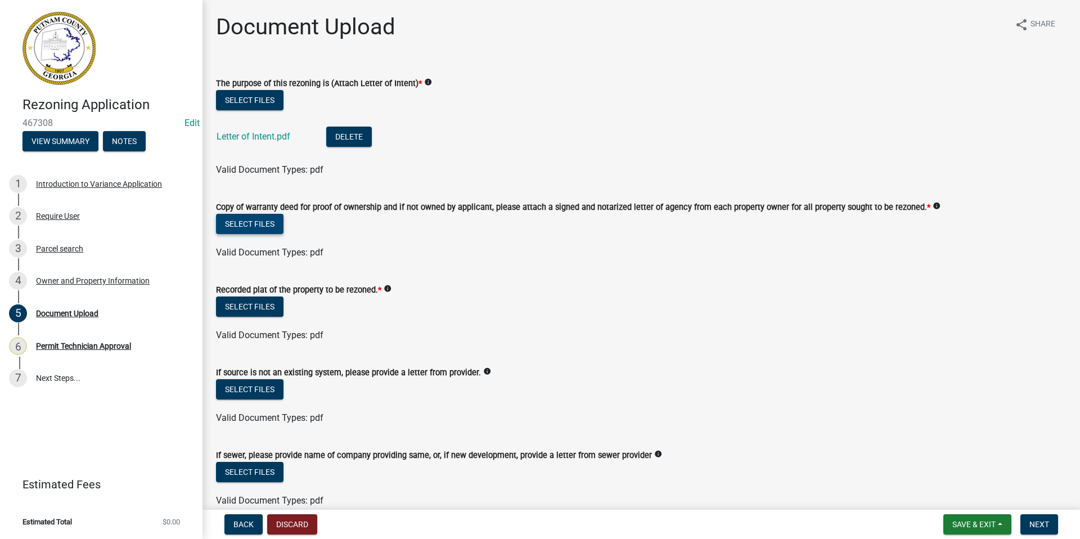
click at [230, 222] on button "Select files" at bounding box center [249, 224] width 67 height 20
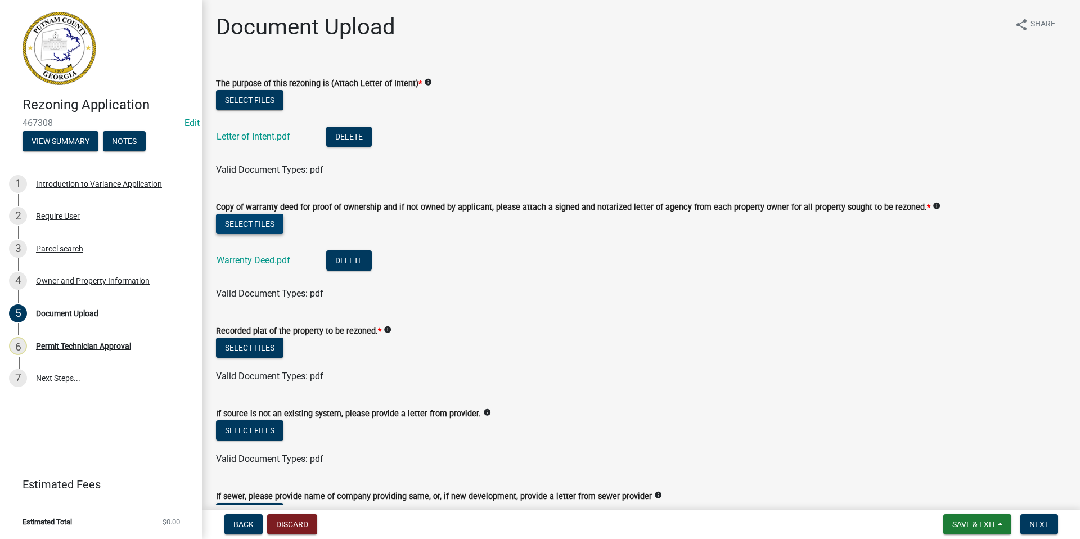
click at [234, 226] on button "Select files" at bounding box center [249, 224] width 67 height 20
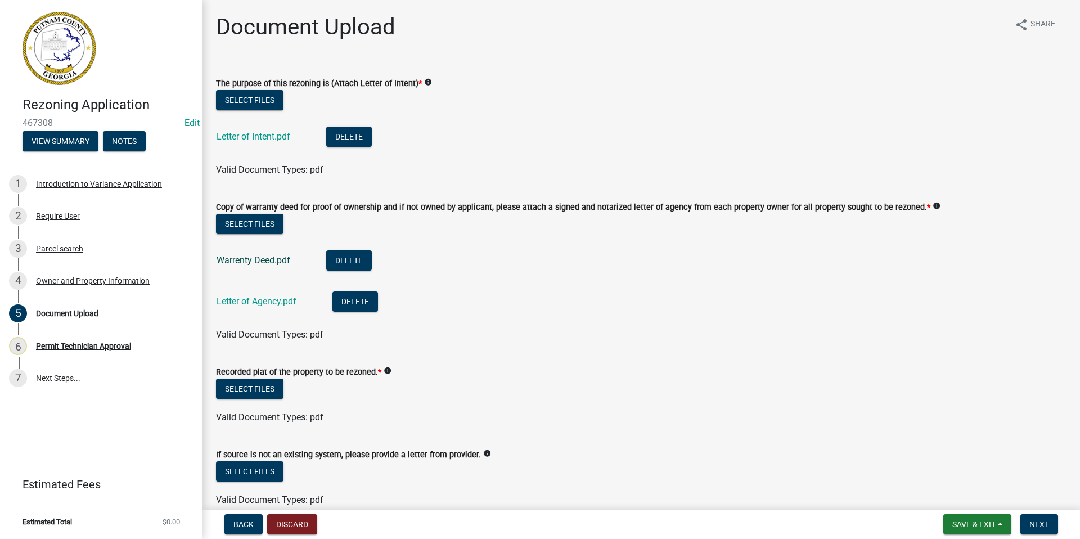
click at [232, 256] on link "Warrenty Deed.pdf" at bounding box center [254, 260] width 74 height 11
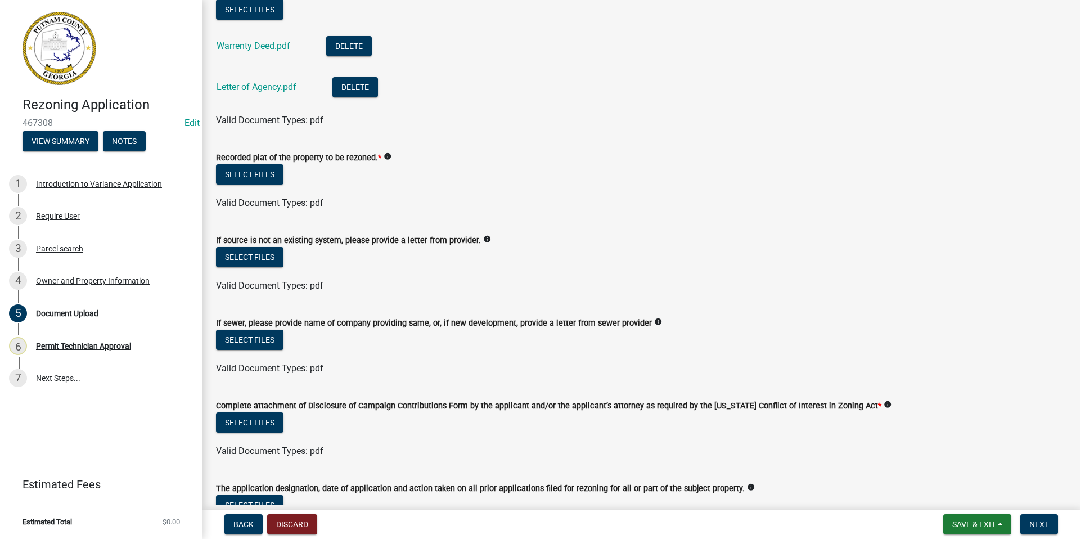
scroll to position [225, 0]
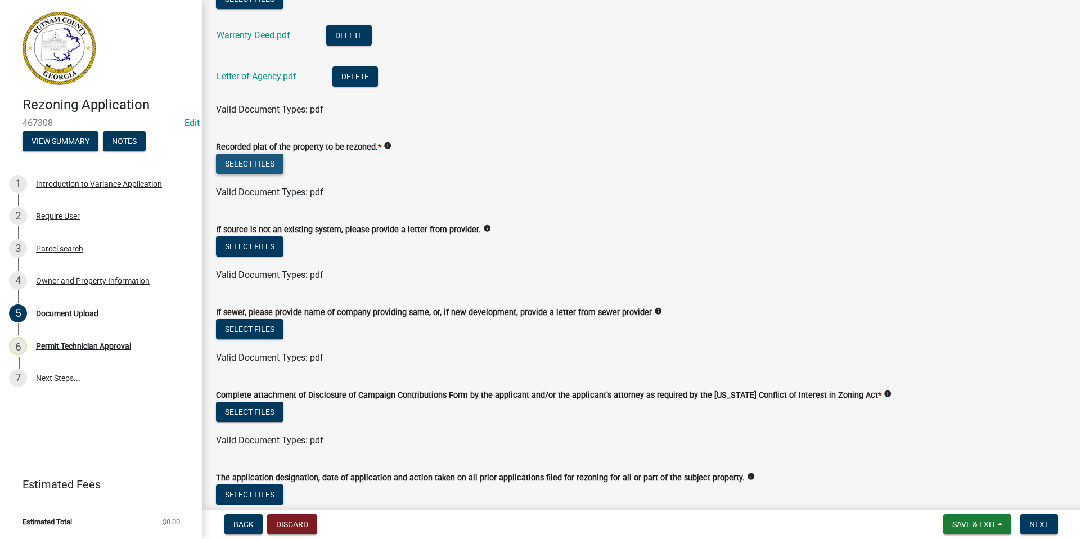
click at [256, 161] on button "Select files" at bounding box center [249, 164] width 67 height 20
click at [247, 157] on button "Select files" at bounding box center [249, 164] width 67 height 20
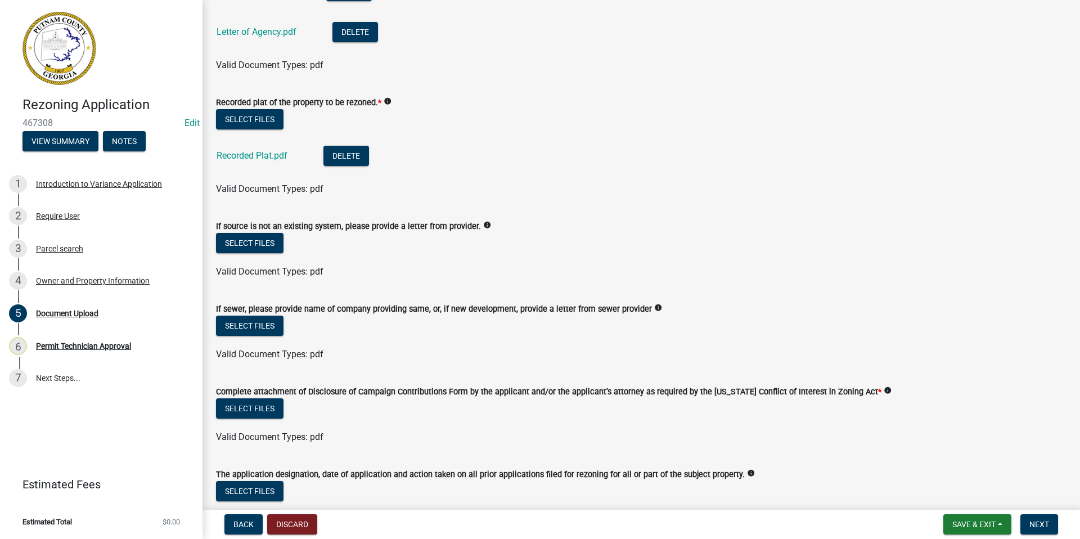
scroll to position [281, 0]
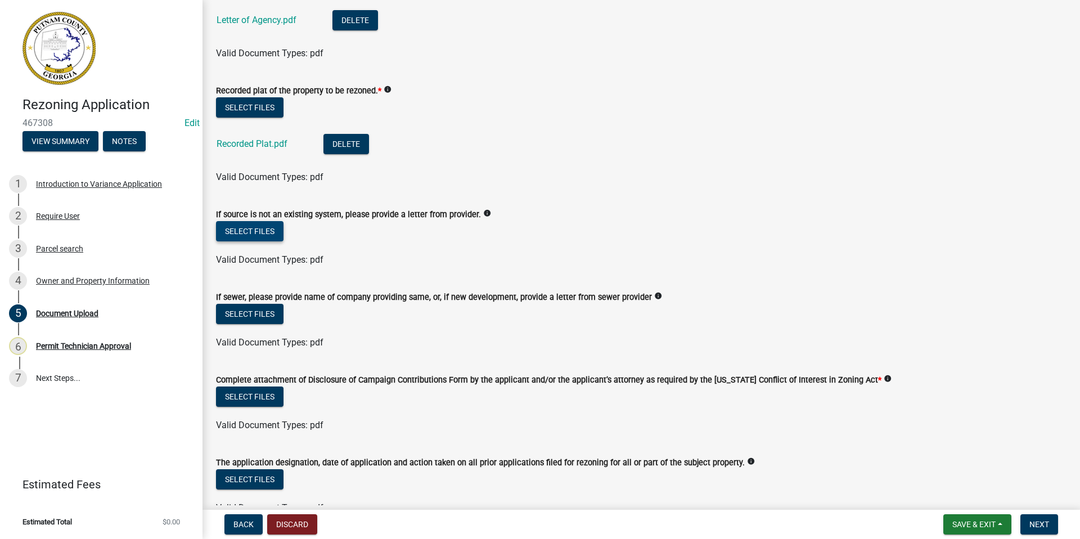
click at [264, 228] on button "Select files" at bounding box center [249, 231] width 67 height 20
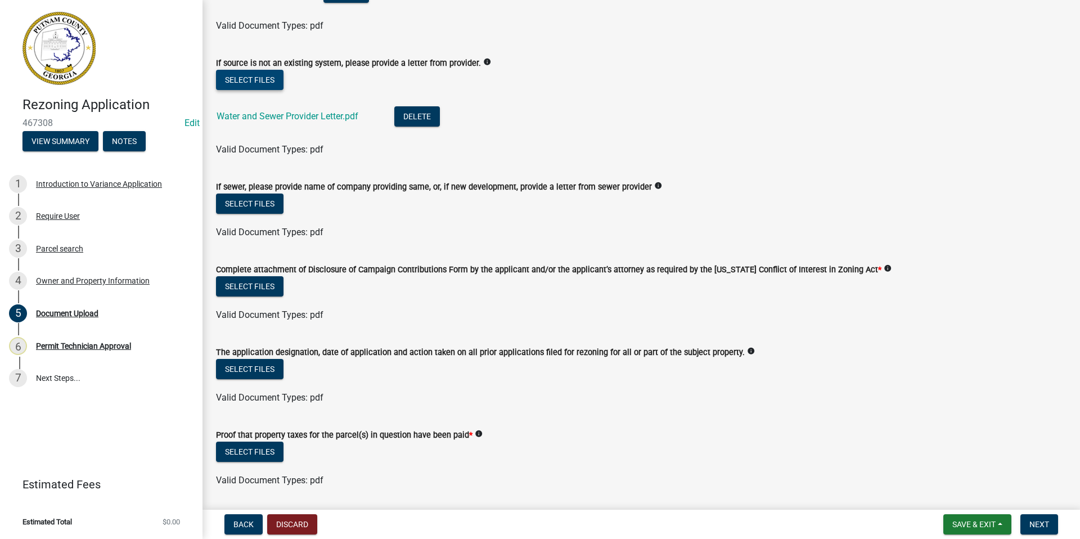
scroll to position [450, 0]
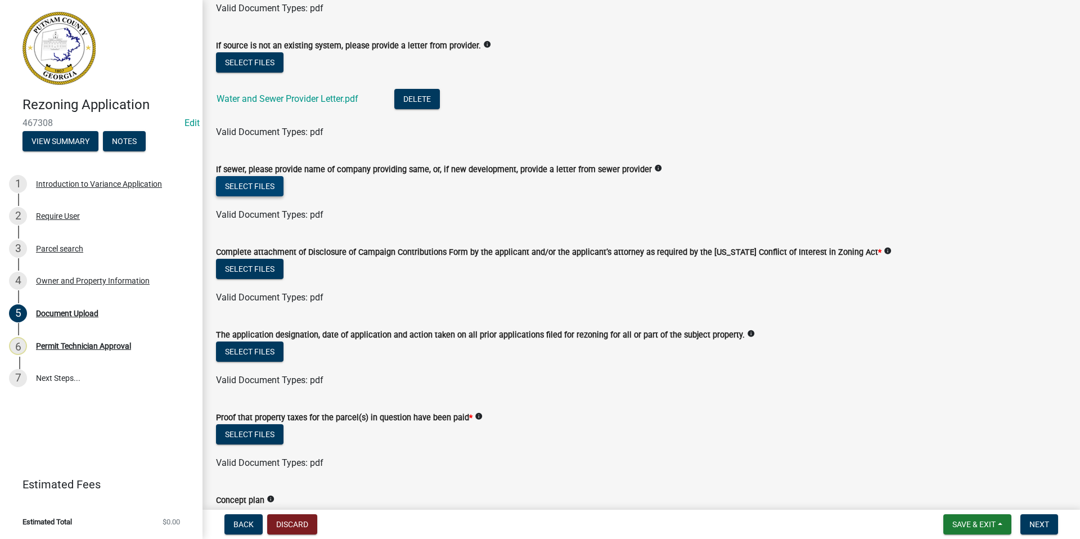
click at [258, 187] on button "Select files" at bounding box center [249, 186] width 67 height 20
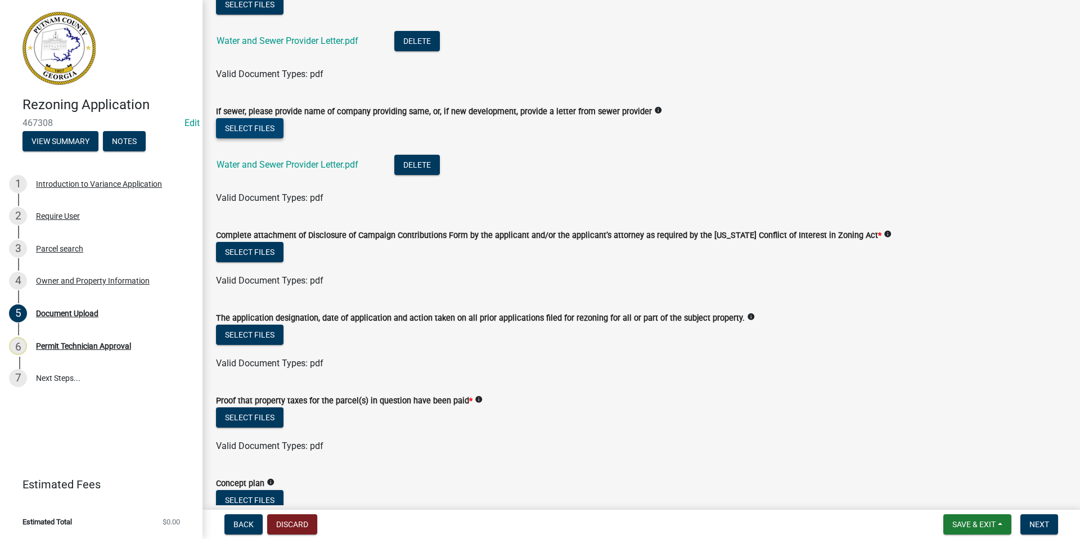
scroll to position [562, 0]
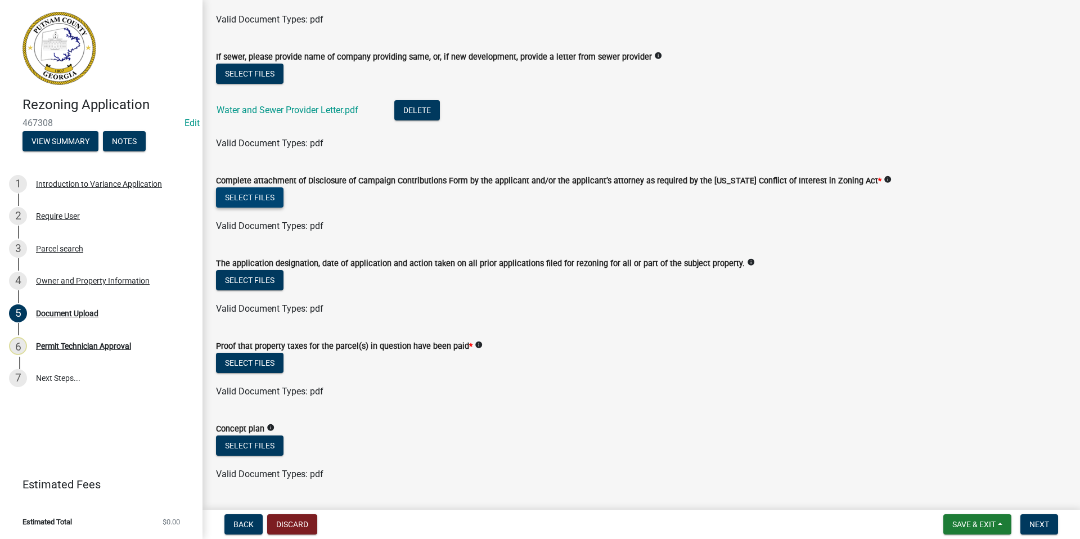
click at [255, 195] on button "Select files" at bounding box center [249, 197] width 67 height 20
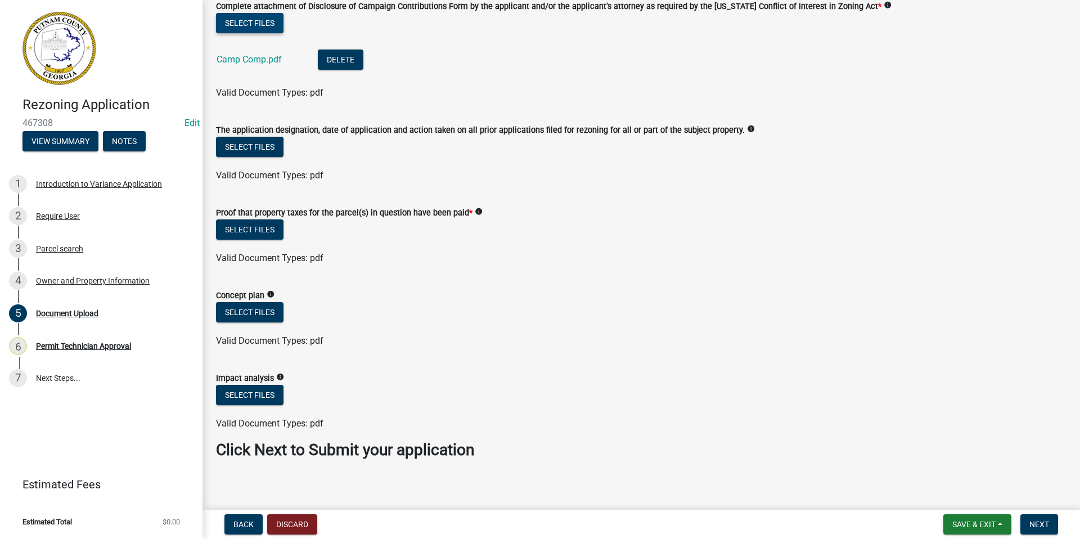
scroll to position [744, 0]
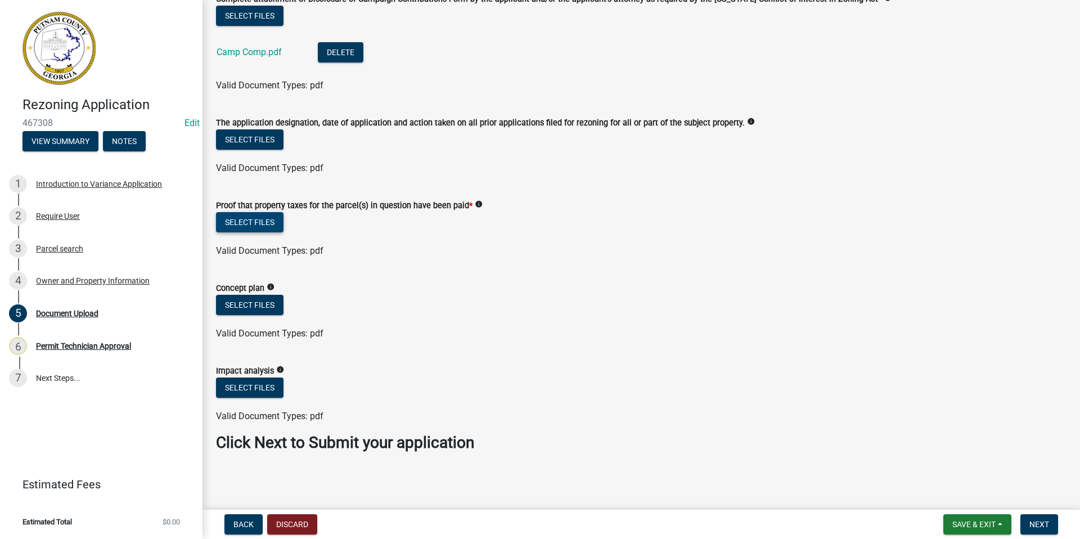
click at [245, 222] on button "Select files" at bounding box center [249, 222] width 67 height 20
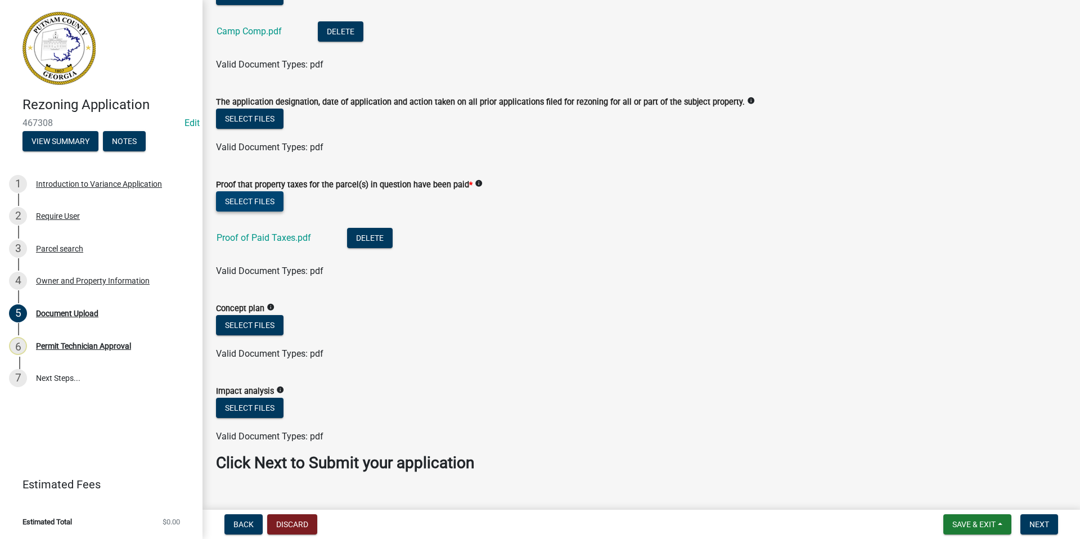
scroll to position [785, 0]
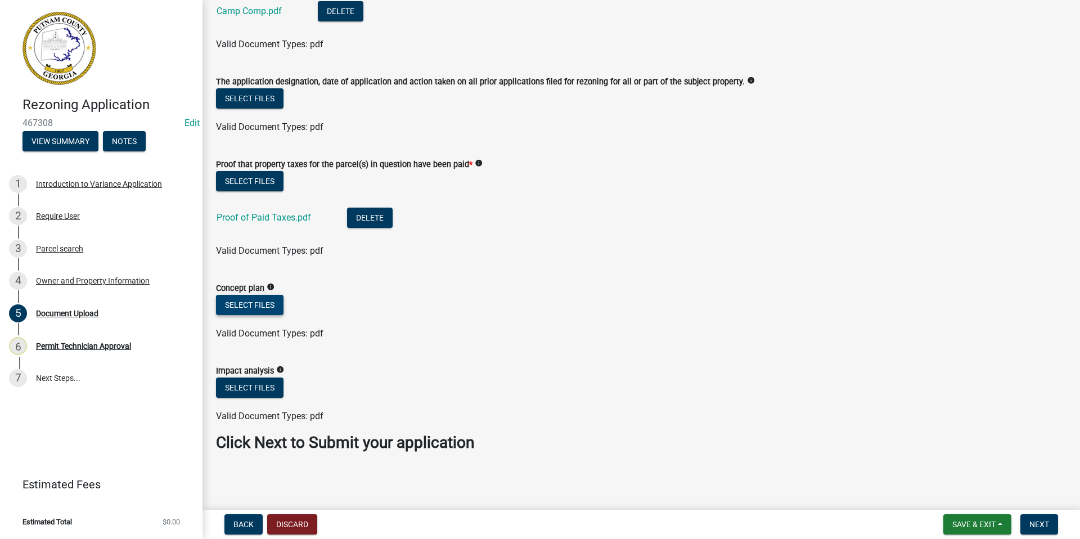
click at [261, 300] on button "Select files" at bounding box center [249, 305] width 67 height 20
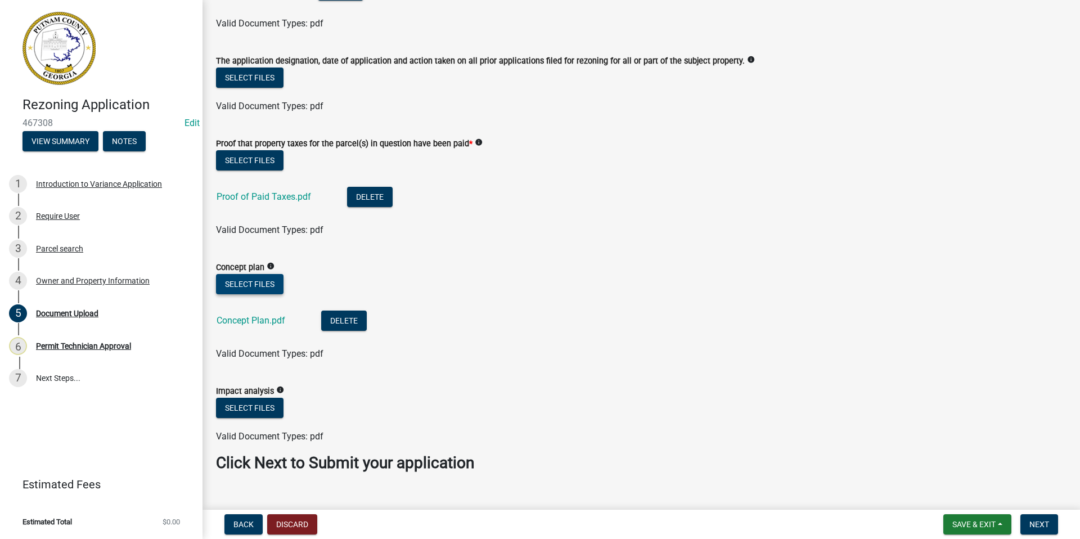
scroll to position [826, 0]
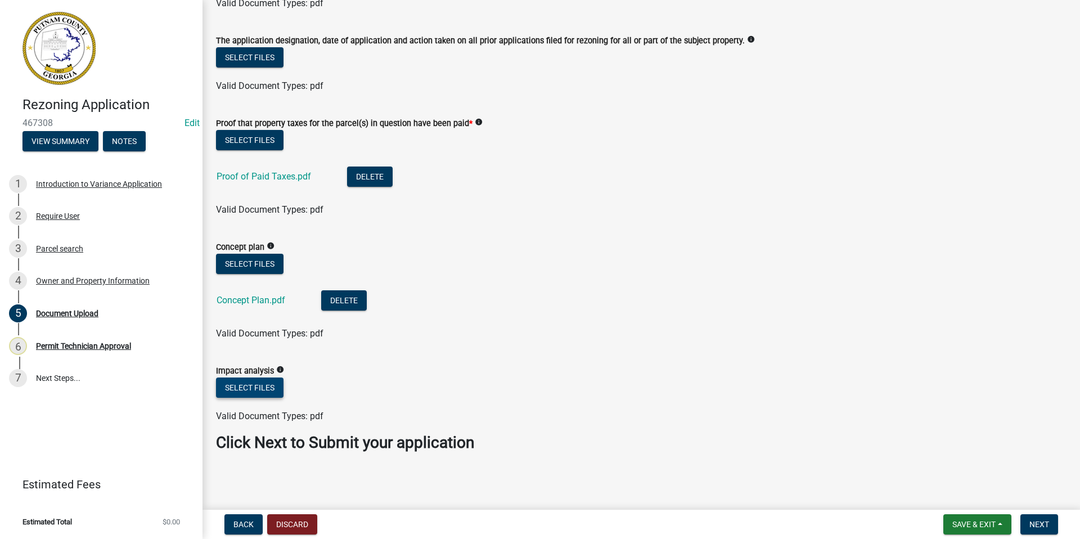
click at [242, 381] on button "Select files" at bounding box center [249, 387] width 67 height 20
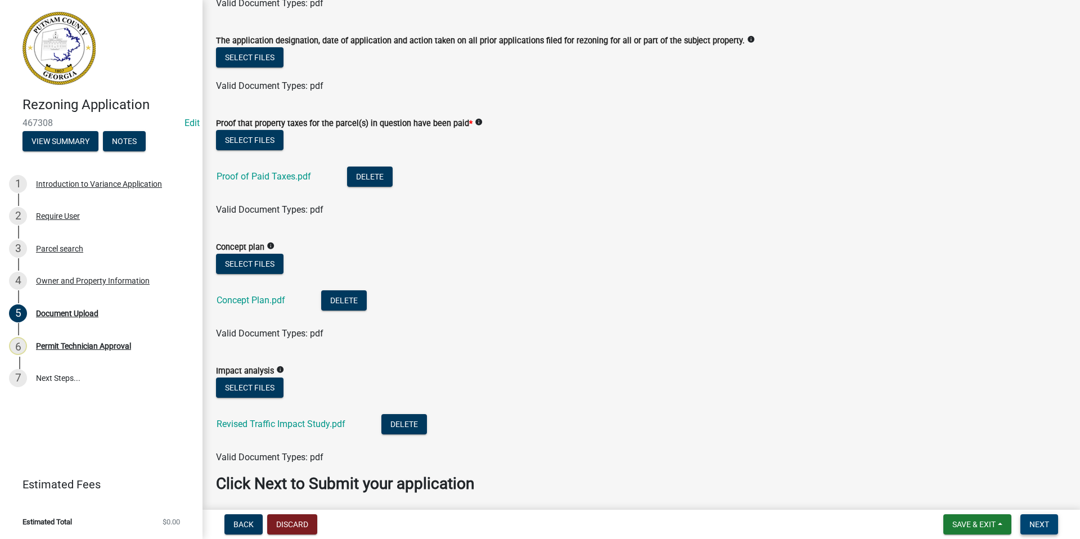
click at [1048, 524] on span "Next" at bounding box center [1039, 524] width 20 height 9
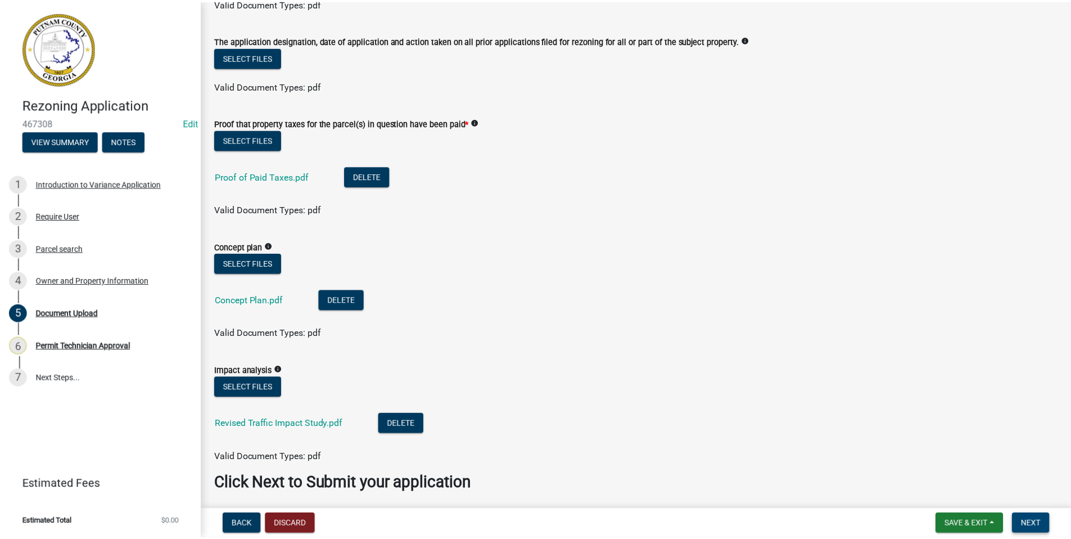
scroll to position [0, 0]
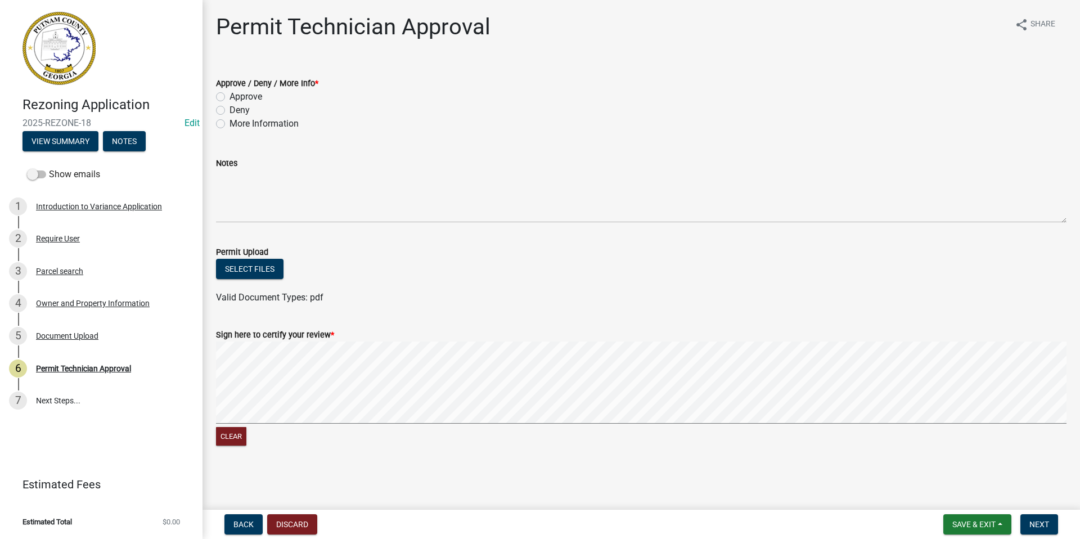
click at [229, 92] on label "Approve" at bounding box center [245, 96] width 33 height 13
click at [229, 92] on input "Approve" at bounding box center [232, 93] width 7 height 7
radio input "true"
click at [1046, 524] on span "Next" at bounding box center [1039, 524] width 20 height 9
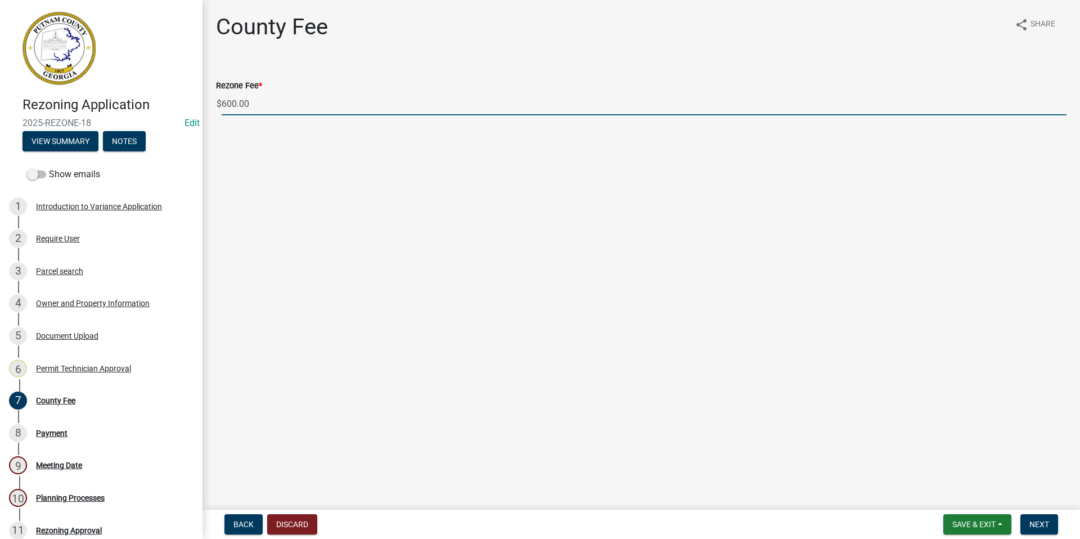
drag, startPoint x: 253, startPoint y: 107, endPoint x: 206, endPoint y: 97, distance: 47.2
click at [206, 97] on div "County Fee share Share Rezone Fee * $ 600.00" at bounding box center [640, 74] width 877 height 122
type input "0"
click at [1026, 523] on button "Next" at bounding box center [1039, 524] width 38 height 20
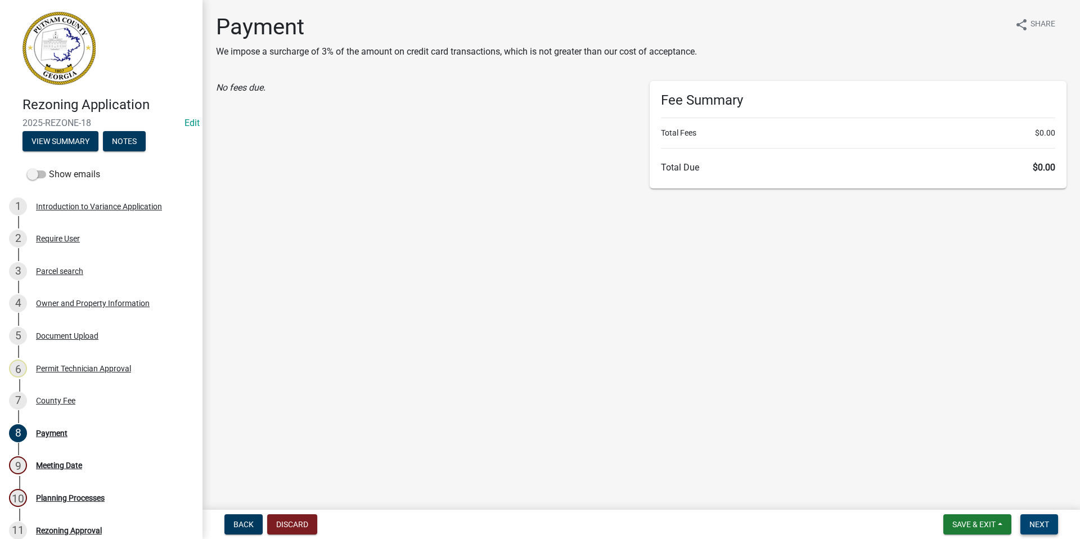
click at [1038, 528] on span "Next" at bounding box center [1039, 524] width 20 height 9
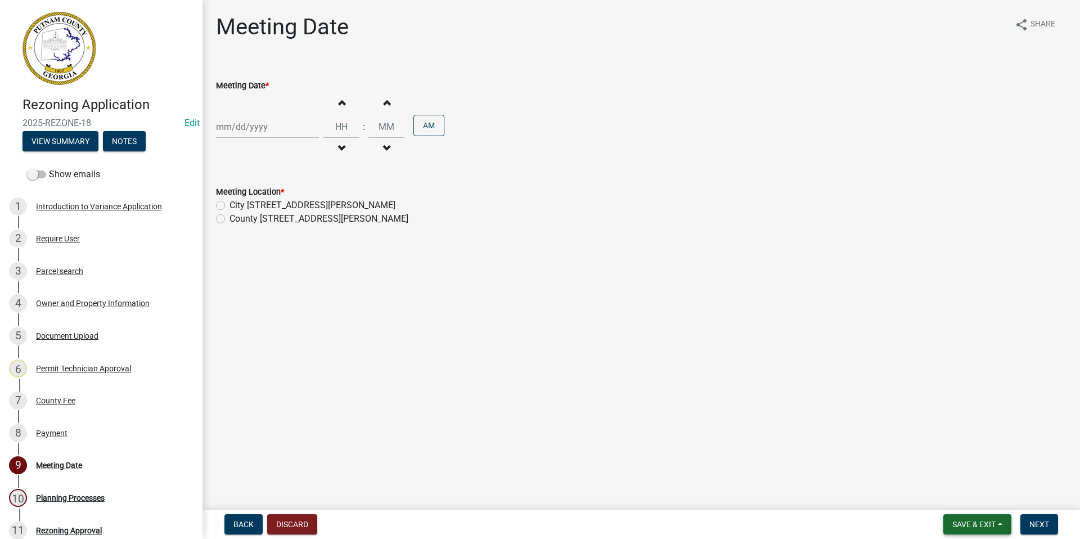
click at [981, 525] on span "Save & Exit" at bounding box center [973, 524] width 43 height 9
click at [974, 494] on button "Save & Exit" at bounding box center [966, 494] width 90 height 27
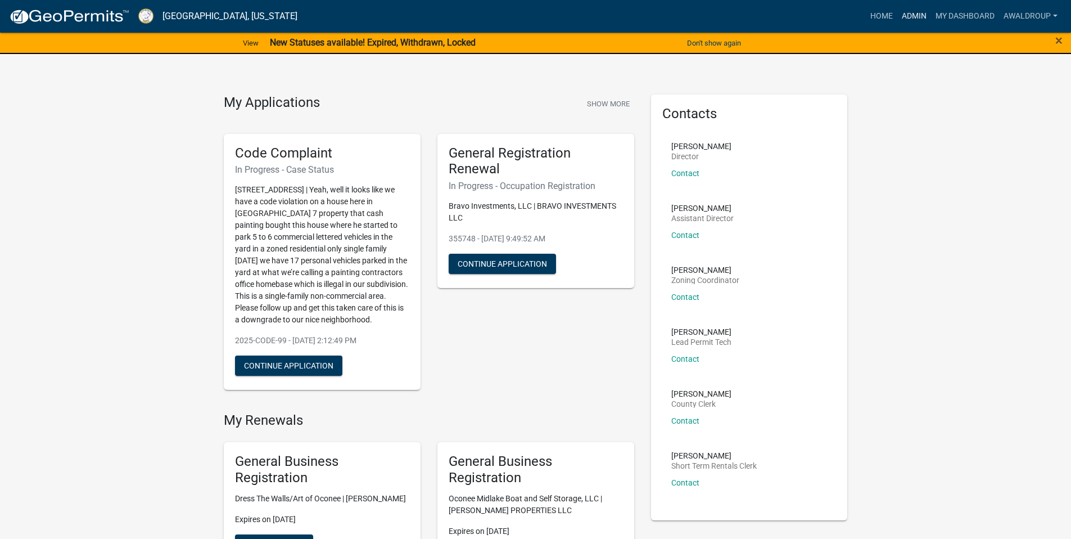
click at [922, 17] on link "Admin" at bounding box center [915, 16] width 34 height 21
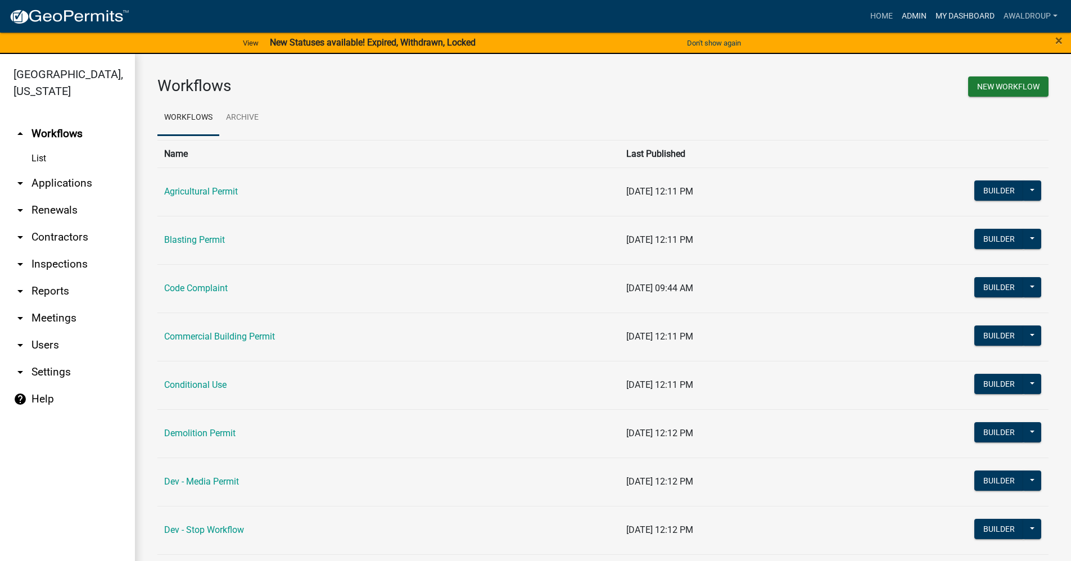
drag, startPoint x: 912, startPoint y: 17, endPoint x: 931, endPoint y: 17, distance: 19.1
click at [912, 17] on link "Admin" at bounding box center [915, 16] width 34 height 21
click at [54, 182] on link "arrow_drop_down Applications" at bounding box center [67, 183] width 135 height 27
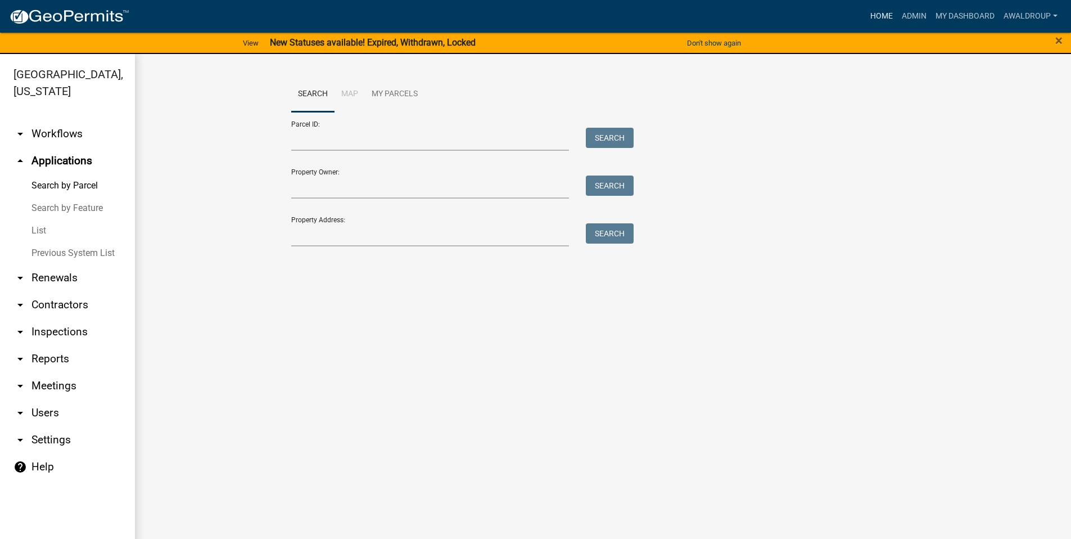
click at [881, 16] on link "Home" at bounding box center [881, 16] width 31 height 21
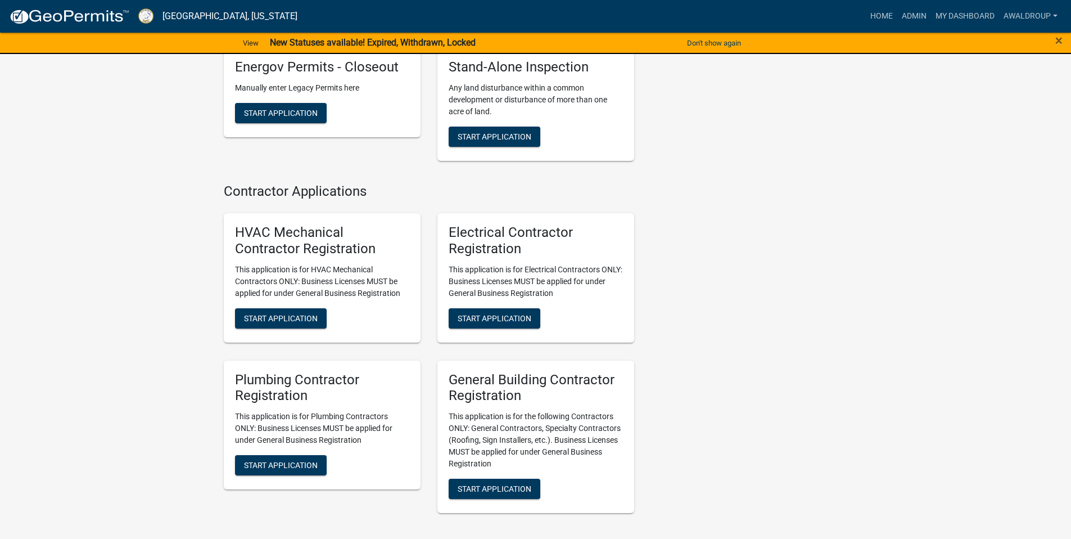
scroll to position [6384, 0]
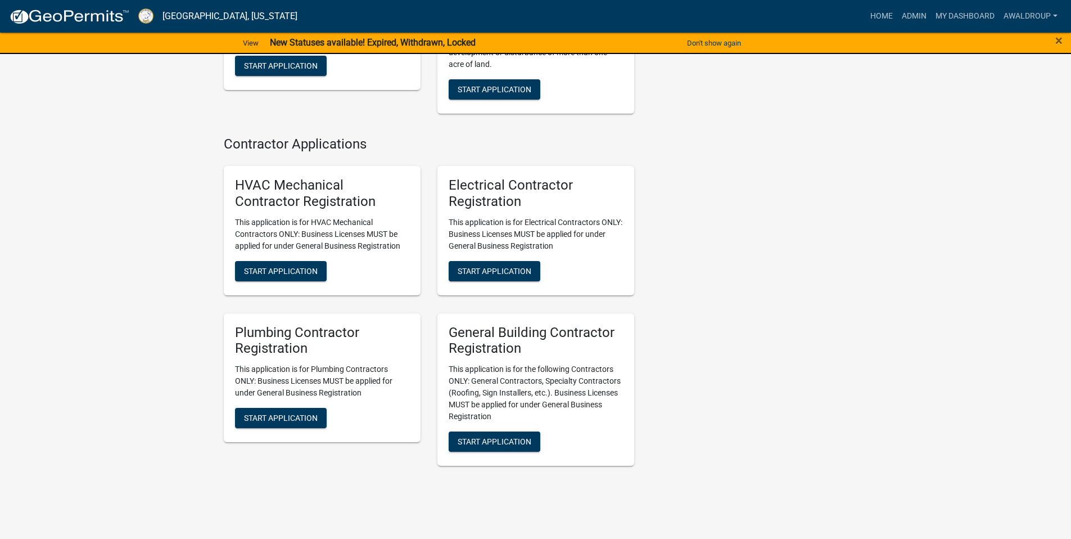
click at [905, 18] on link "Admin" at bounding box center [915, 16] width 34 height 21
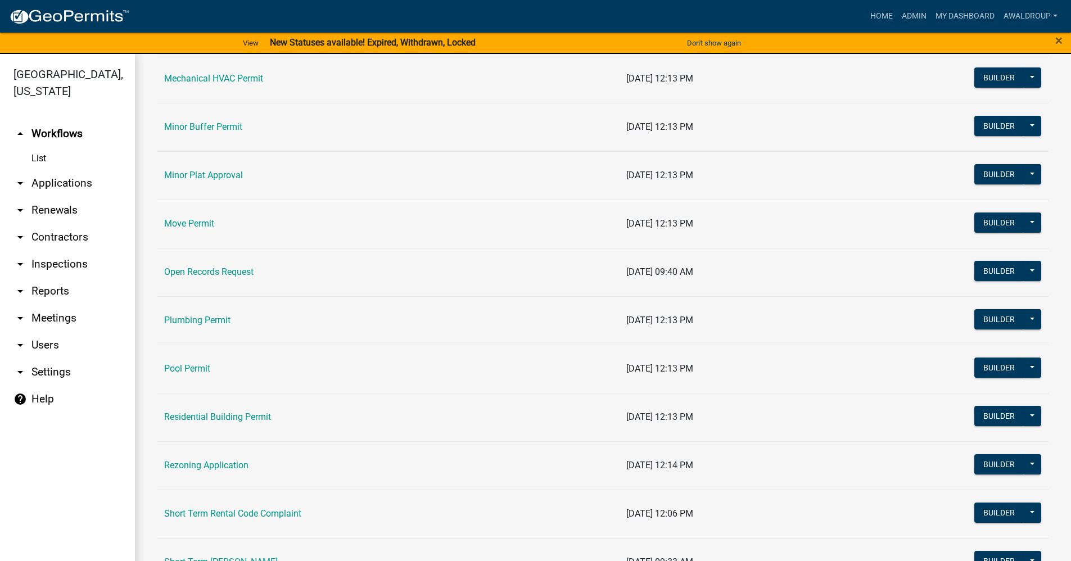
scroll to position [1181, 0]
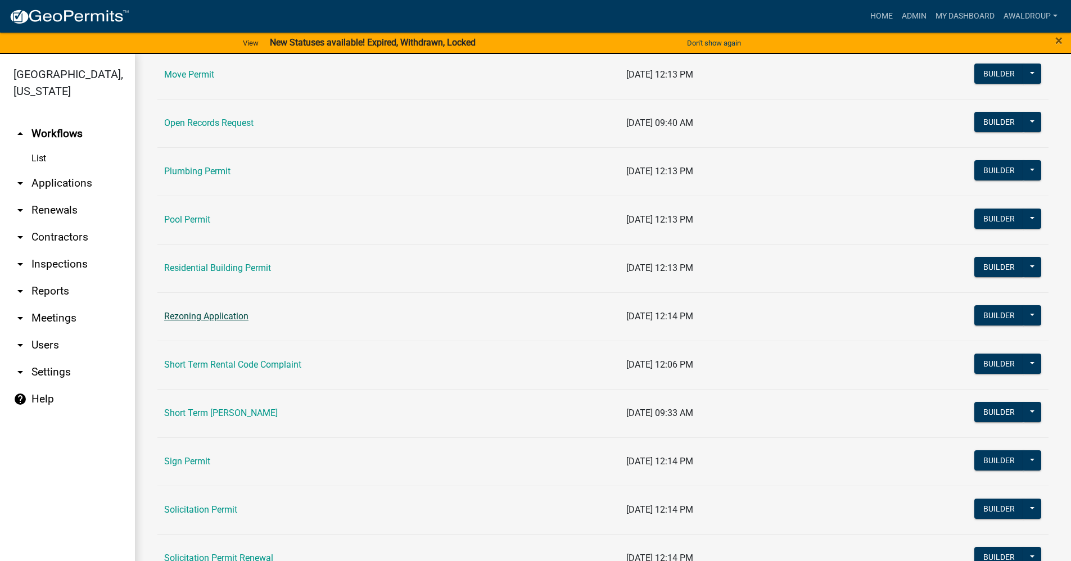
click at [201, 315] on link "Rezoning Application" at bounding box center [206, 316] width 84 height 11
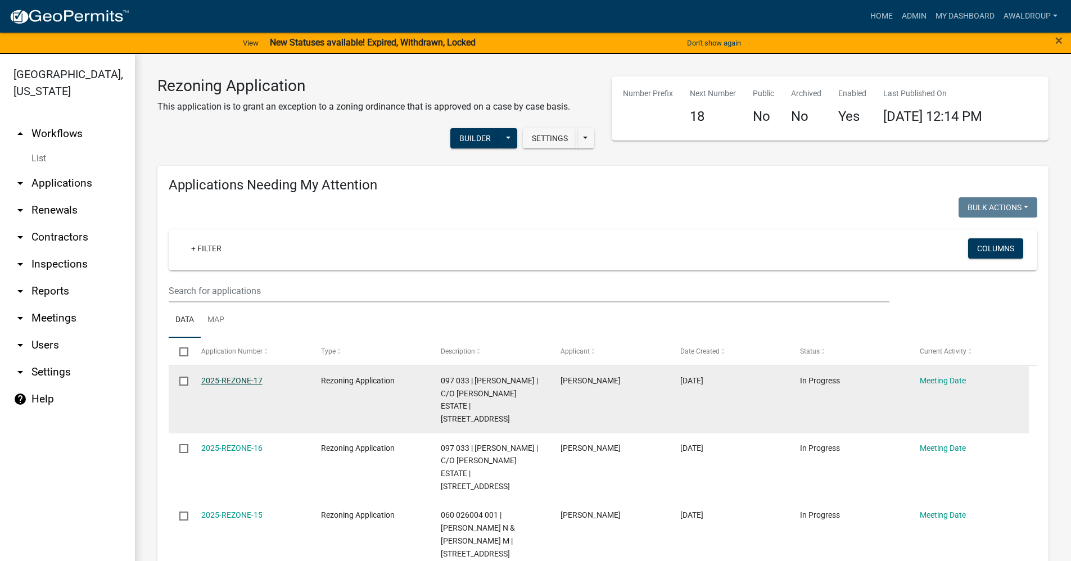
click at [214, 382] on link "2025-REZONE-17" at bounding box center [231, 380] width 61 height 9
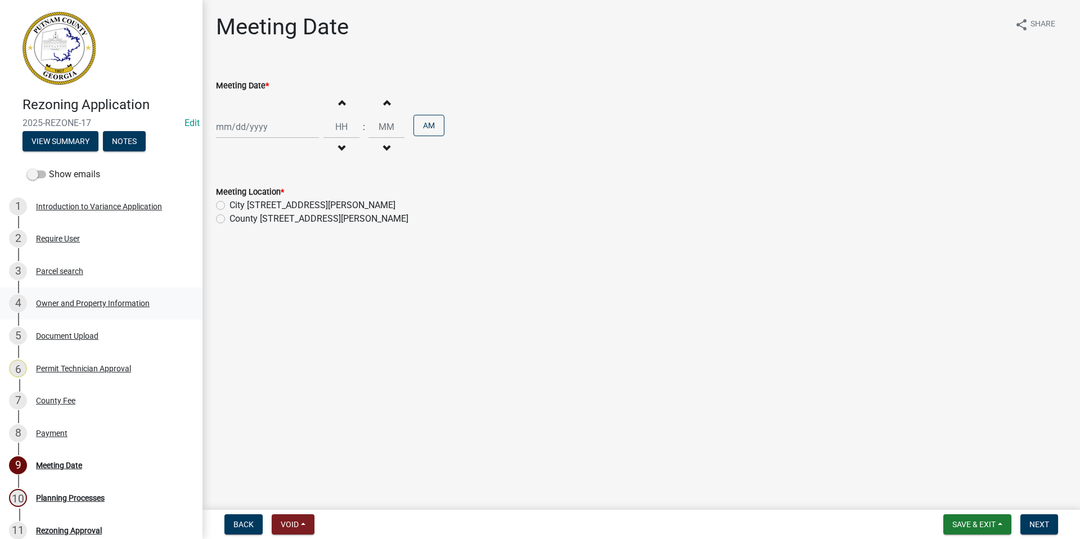
click at [83, 301] on div "Owner and Property Information" at bounding box center [93, 303] width 114 height 8
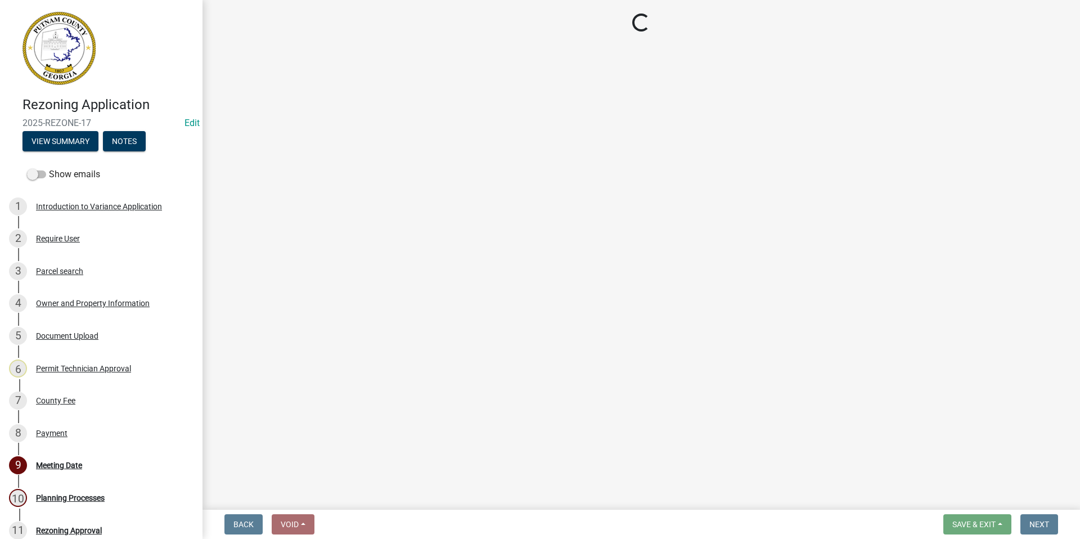
select select "a4366e26-0f82-401b-a682-956e4112ff86"
select select "83394b22-4a11-496c-8e5c-75ade2e72faf"
select select "469c5908-2854-42d5-89ed-bee7fc26529e"
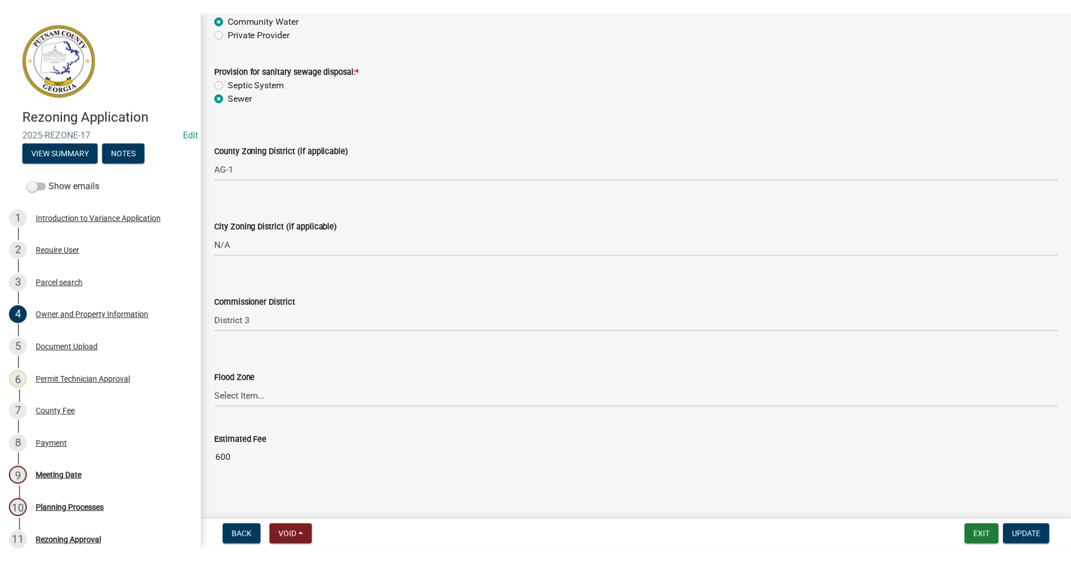
scroll to position [1481, 0]
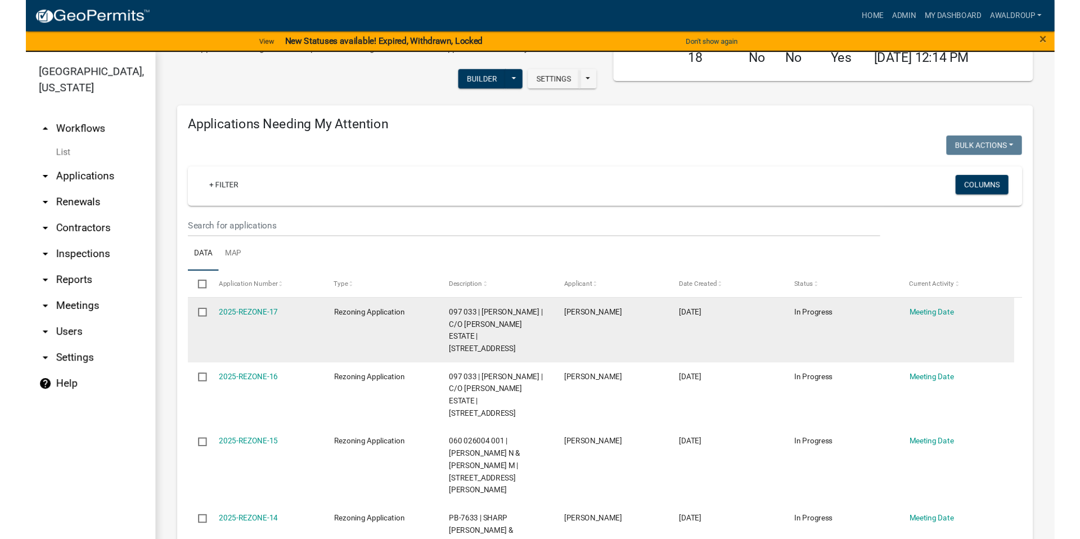
scroll to position [112, 0]
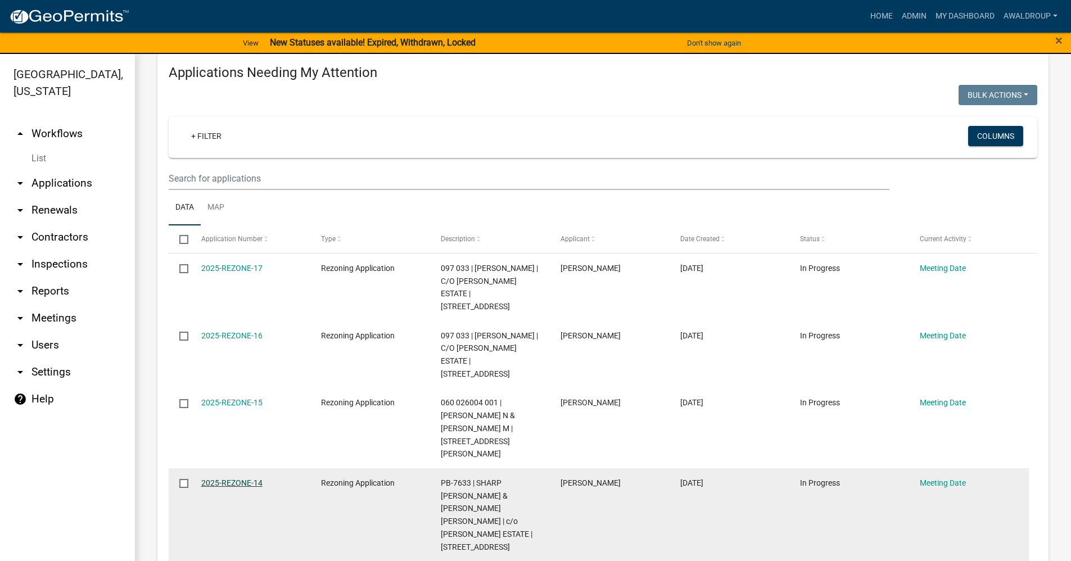
click at [225, 479] on link "2025-REZONE-14" at bounding box center [231, 483] width 61 height 9
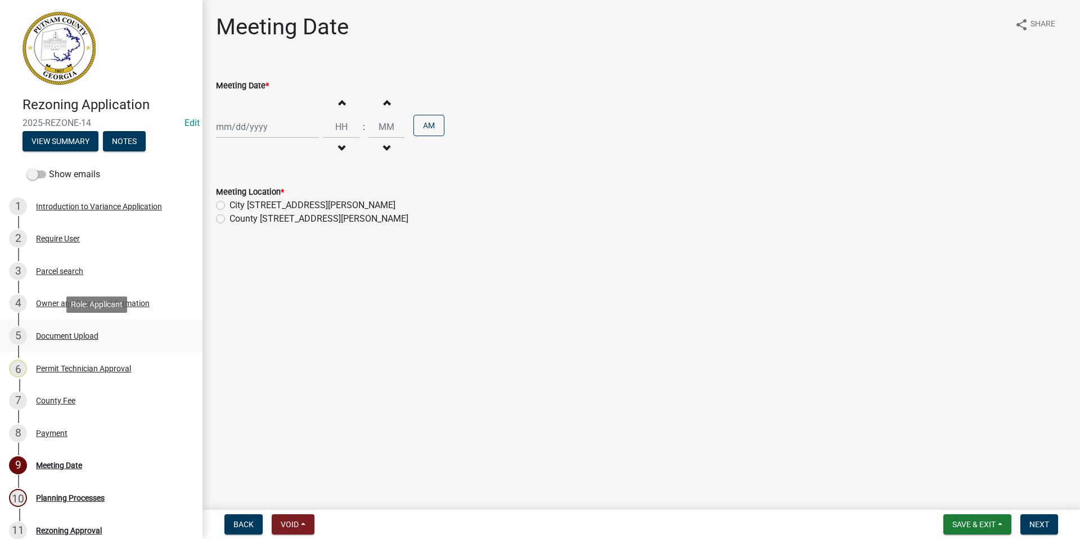
click at [64, 339] on div "Document Upload" at bounding box center [67, 336] width 62 height 8
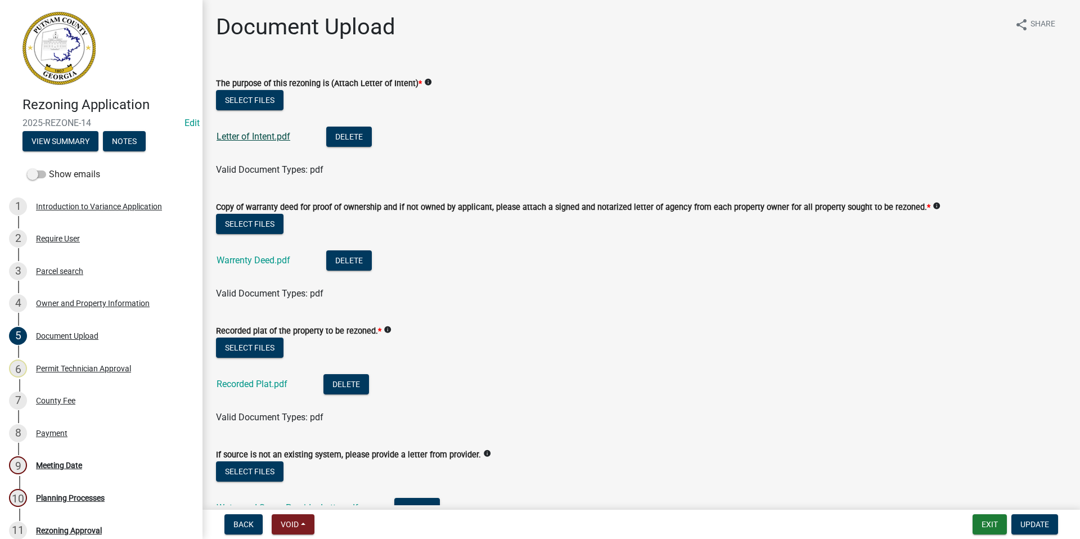
click at [259, 139] on link "Letter of Intent.pdf" at bounding box center [254, 136] width 74 height 11
click at [265, 263] on link "Warrenty Deed.pdf" at bounding box center [254, 260] width 74 height 11
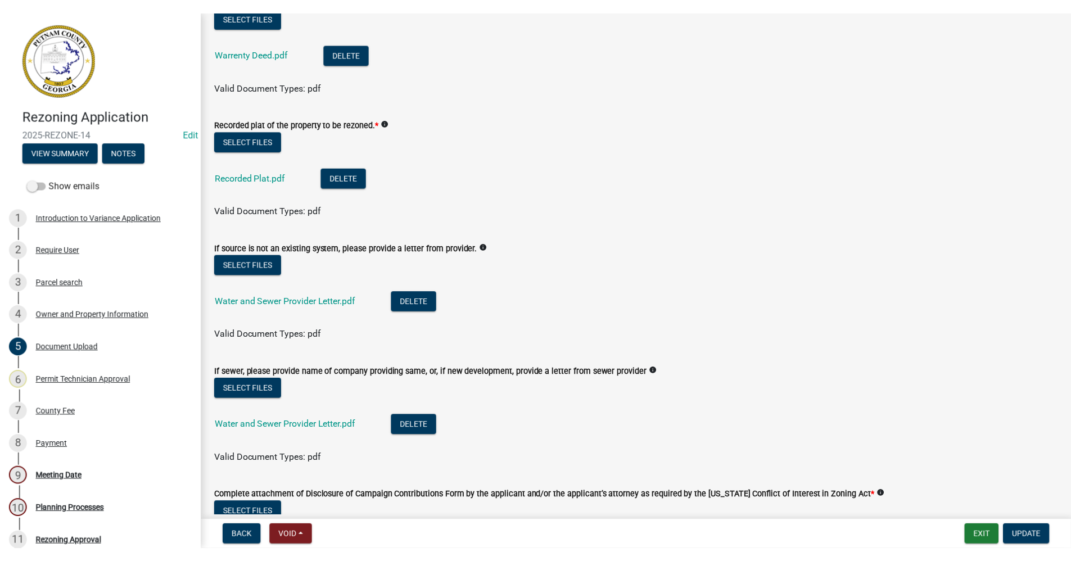
scroll to position [225, 0]
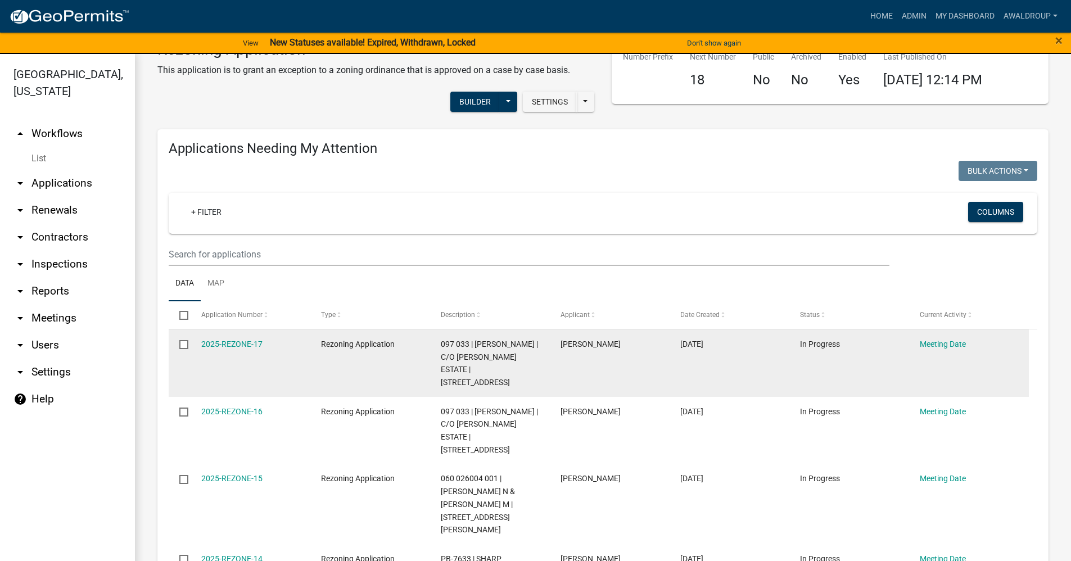
scroll to position [56, 0]
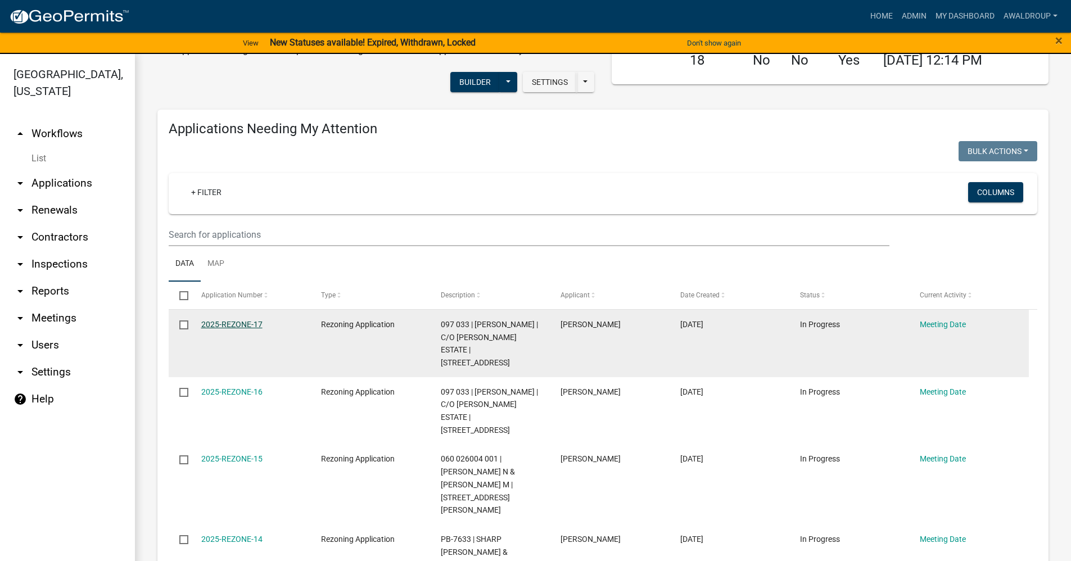
click at [208, 322] on link "2025-REZONE-17" at bounding box center [231, 324] width 61 height 9
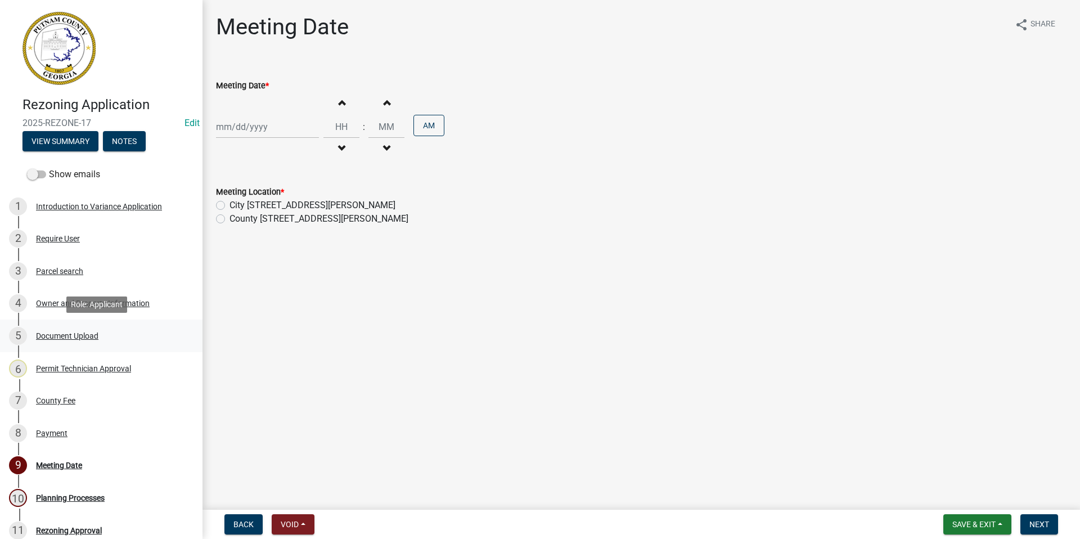
click at [92, 334] on div "Document Upload" at bounding box center [67, 336] width 62 height 8
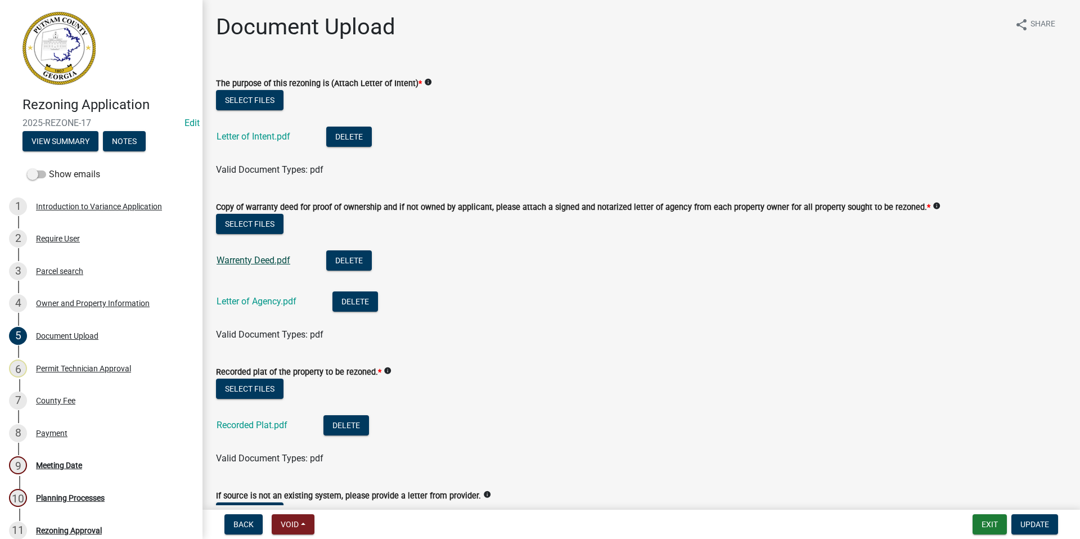
click at [254, 262] on link "Warrenty Deed.pdf" at bounding box center [254, 260] width 74 height 11
click at [261, 305] on link "Letter of Agency.pdf" at bounding box center [257, 301] width 80 height 11
click at [263, 422] on link "Recorded Plat.pdf" at bounding box center [252, 425] width 71 height 11
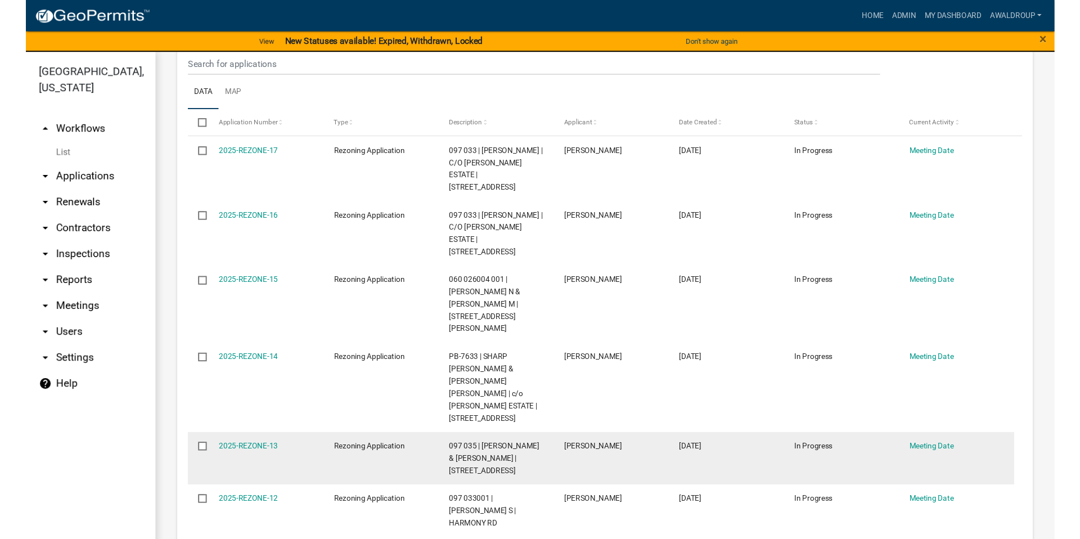
scroll to position [225, 0]
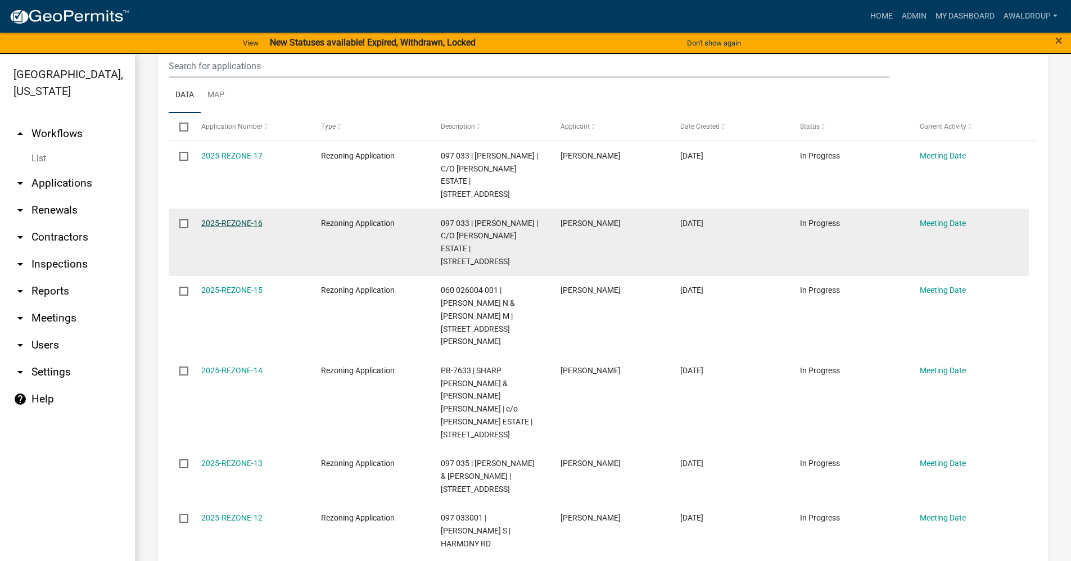
click at [242, 219] on link "2025-REZONE-16" at bounding box center [231, 223] width 61 height 9
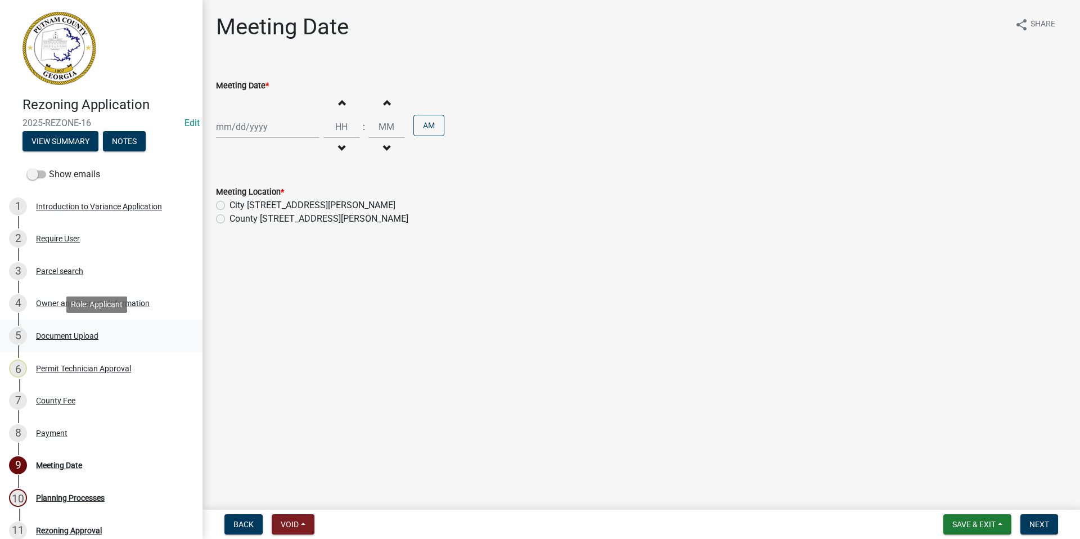
click at [76, 334] on div "Document Upload" at bounding box center [67, 336] width 62 height 8
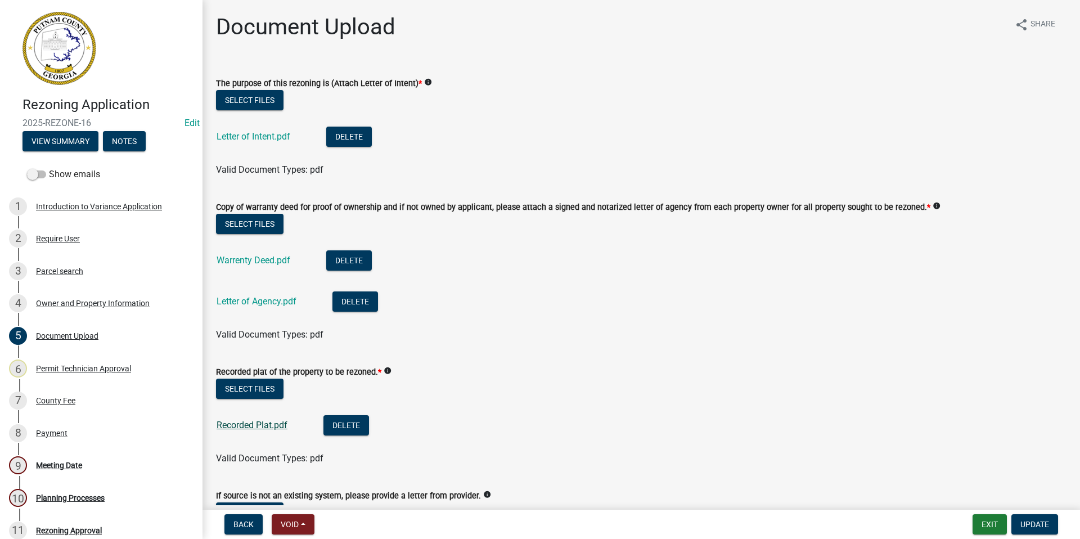
click at [237, 422] on link "Recorded Plat.pdf" at bounding box center [252, 425] width 71 height 11
click at [76, 303] on div "Owner and Property Information" at bounding box center [93, 303] width 114 height 8
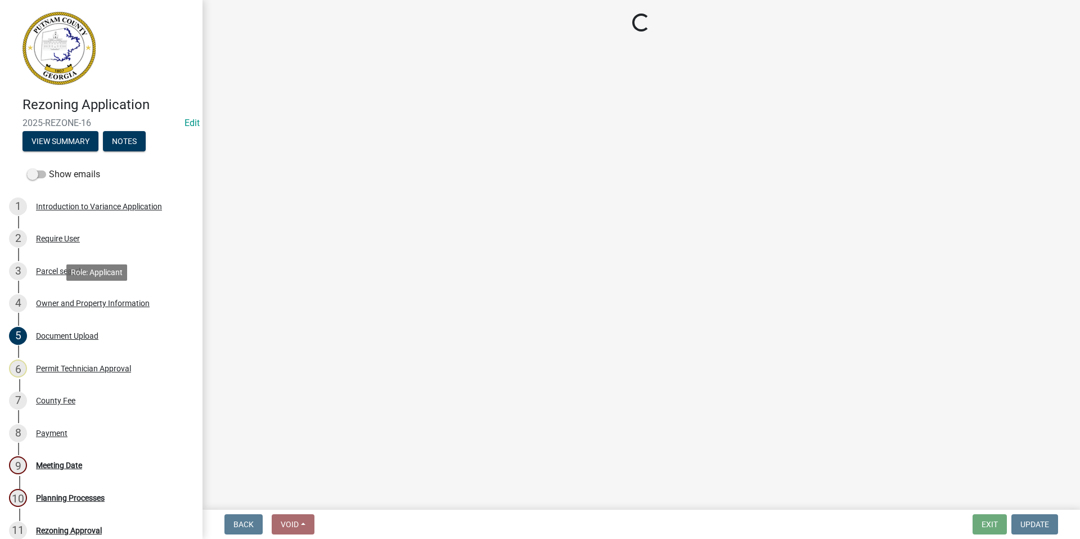
select select "a4366e26-0f82-401b-a682-956e4112ff86"
select select "83394b22-4a11-496c-8e5c-75ade2e72faf"
select select "469c5908-2854-42d5-89ed-bee7fc26529e"
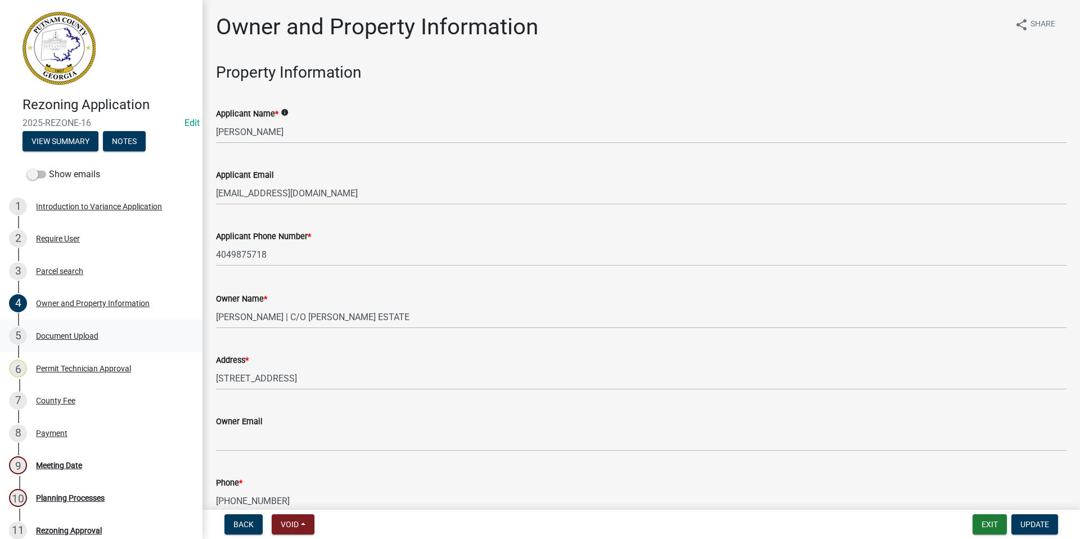
click at [61, 335] on div "Document Upload" at bounding box center [67, 336] width 62 height 8
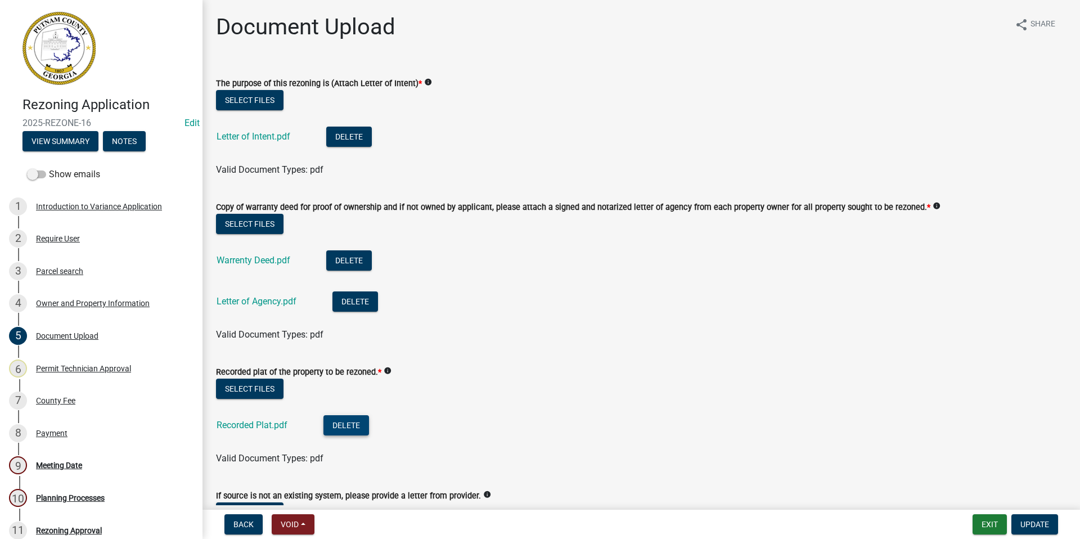
click at [335, 423] on button "Delete" at bounding box center [346, 425] width 46 height 20
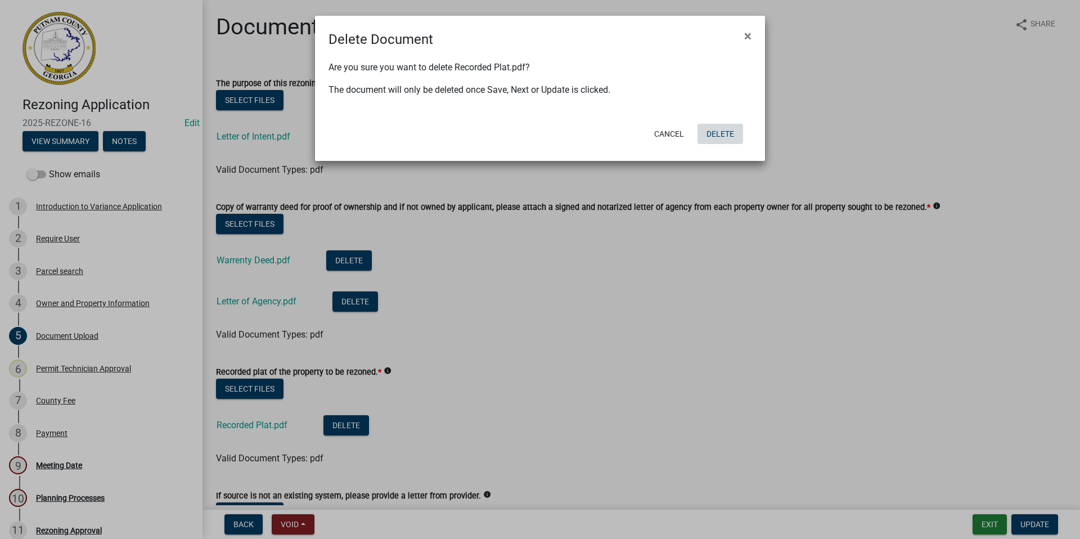
click at [715, 134] on button "Delete" at bounding box center [720, 134] width 46 height 20
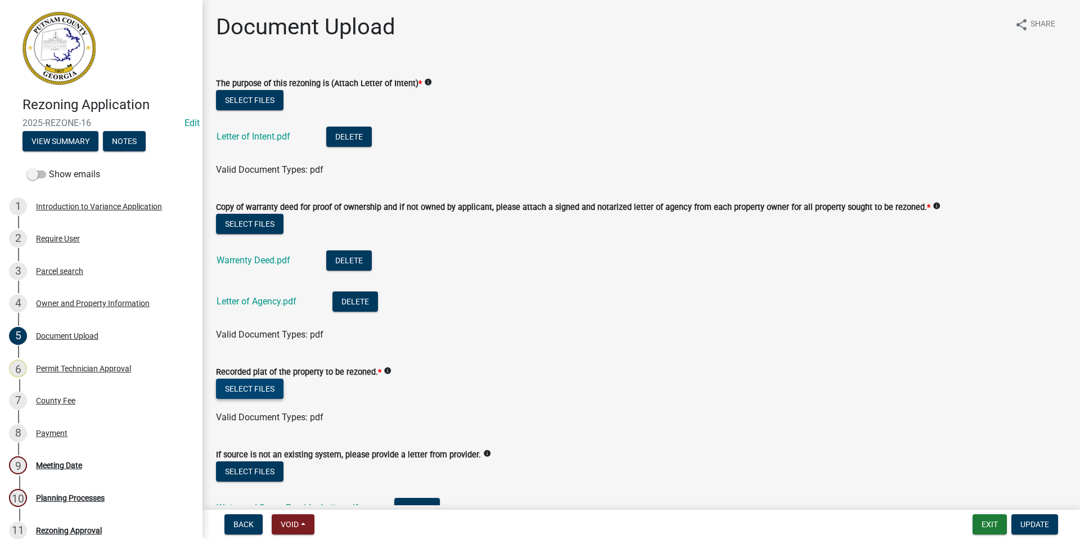
click at [270, 388] on button "Select files" at bounding box center [249, 389] width 67 height 20
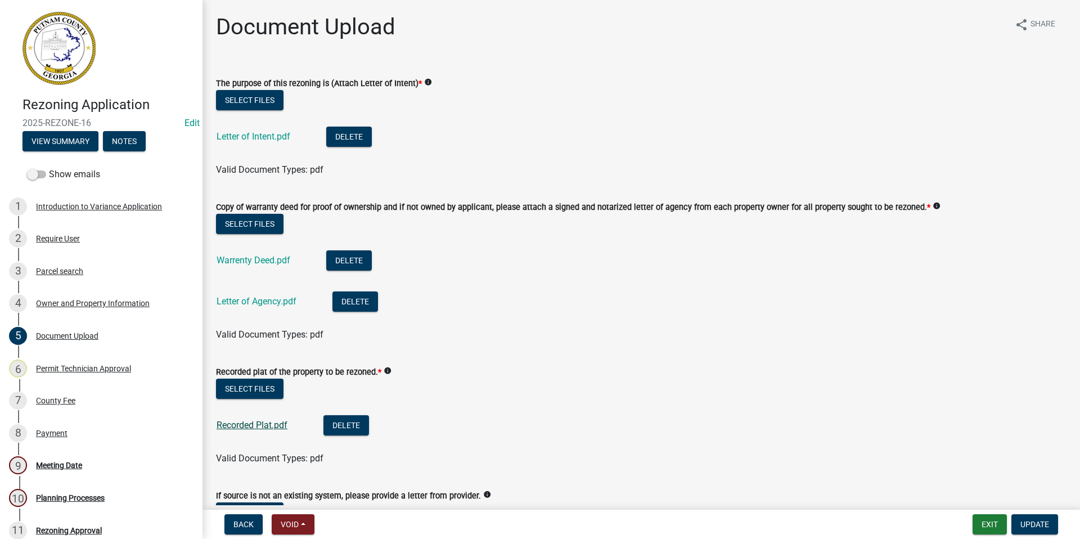
click at [243, 424] on link "Recorded Plat.pdf" at bounding box center [252, 425] width 71 height 11
click at [1026, 520] on span "Update" at bounding box center [1034, 524] width 29 height 9
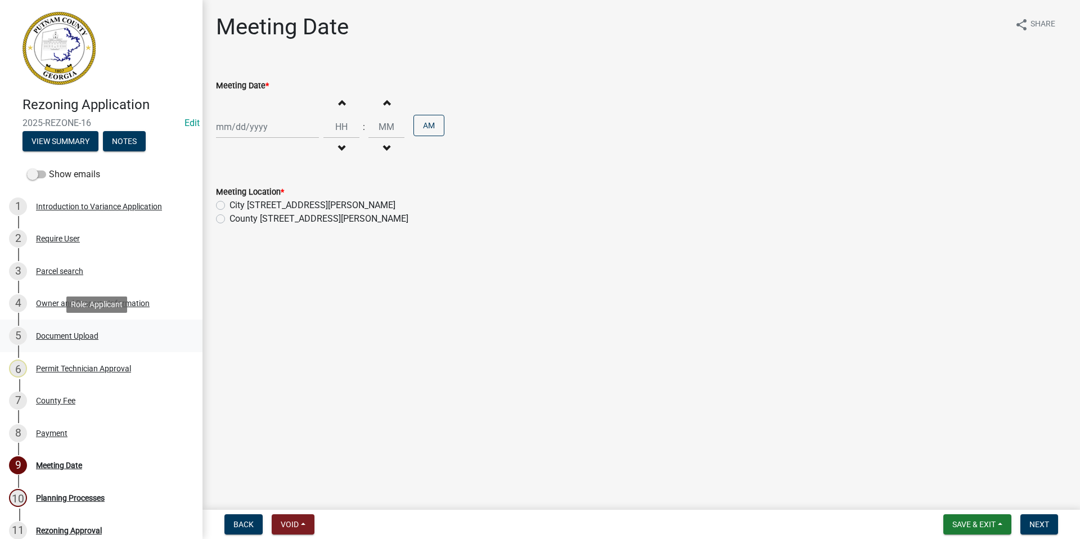
click at [51, 336] on div "Document Upload" at bounding box center [67, 336] width 62 height 8
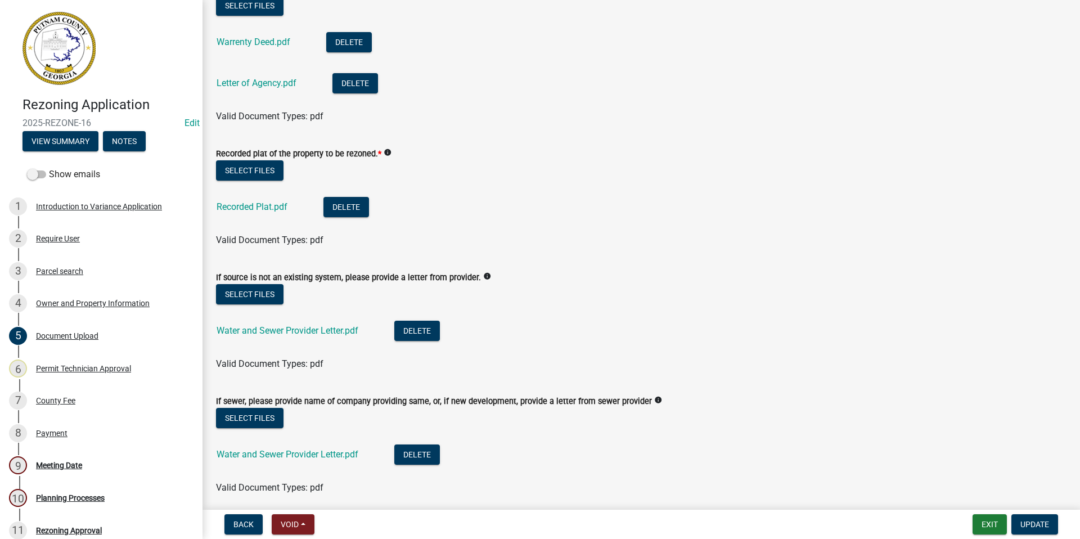
scroll to position [225, 0]
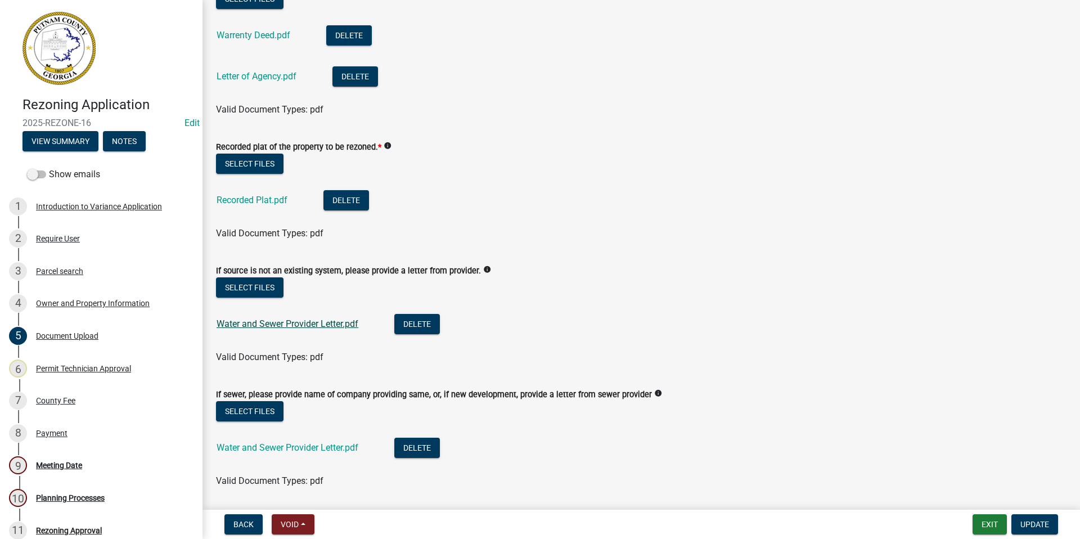
click at [300, 323] on link "Water and Sewer Provider Letter.pdf" at bounding box center [288, 323] width 142 height 11
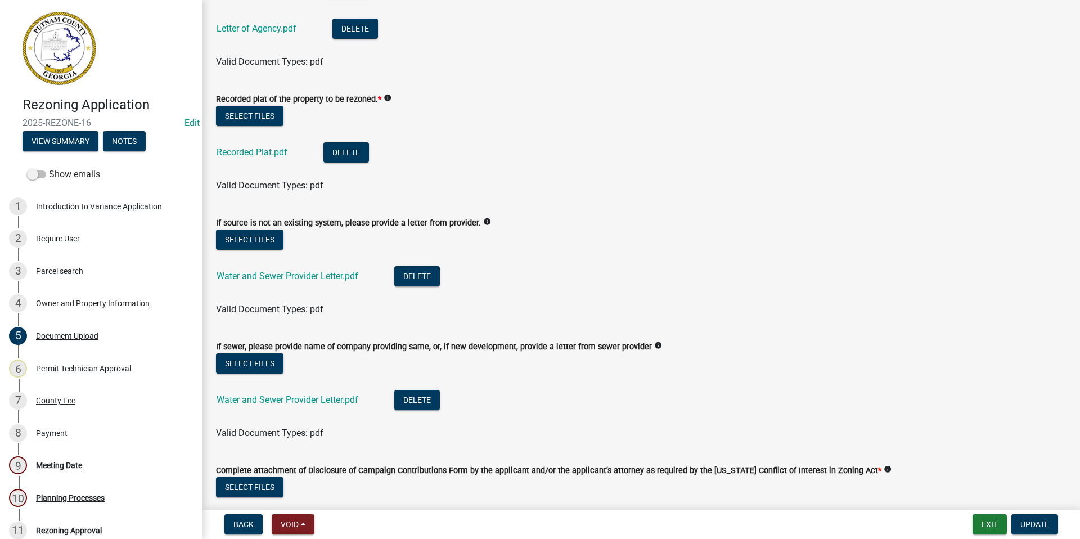
scroll to position [337, 0]
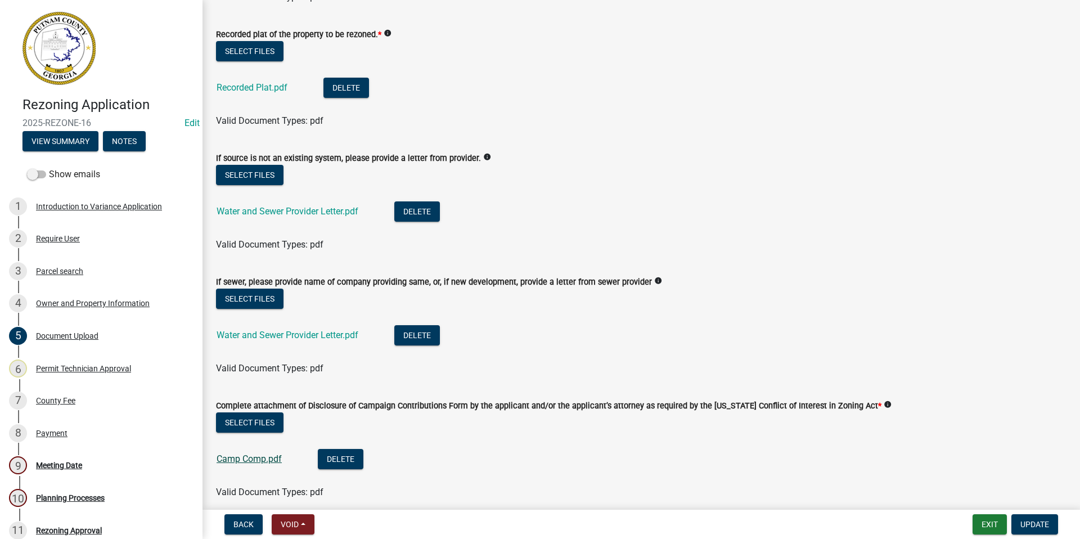
click at [257, 457] on link "Camp Comp.pdf" at bounding box center [249, 458] width 65 height 11
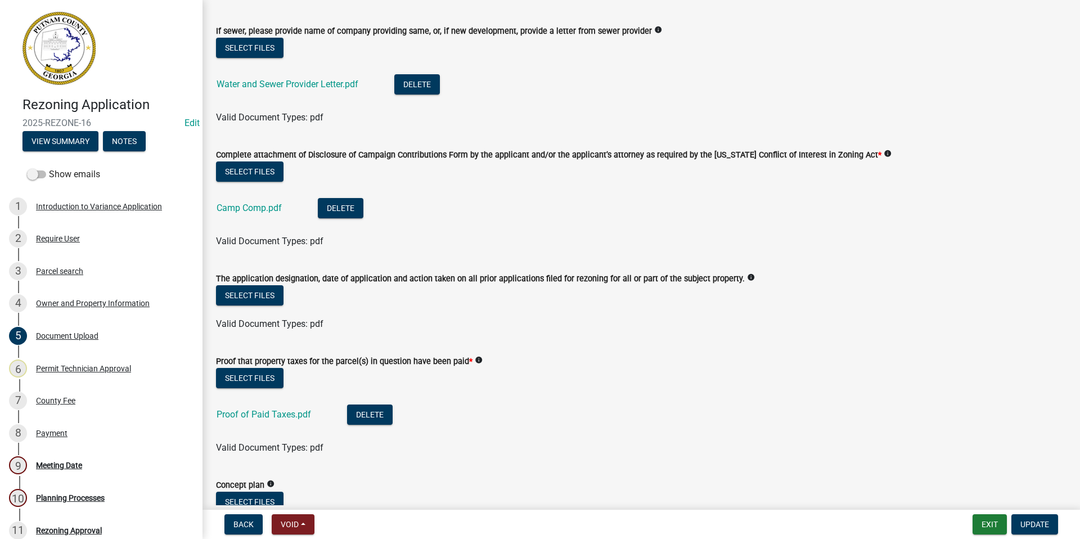
scroll to position [619, 0]
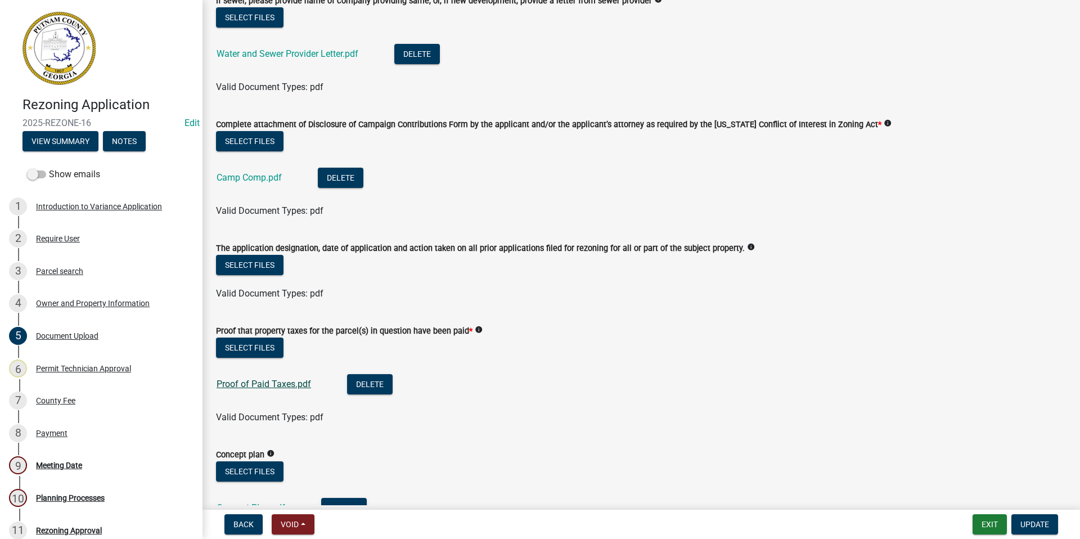
click at [274, 385] on link "Proof of Paid Taxes.pdf" at bounding box center [264, 384] width 94 height 11
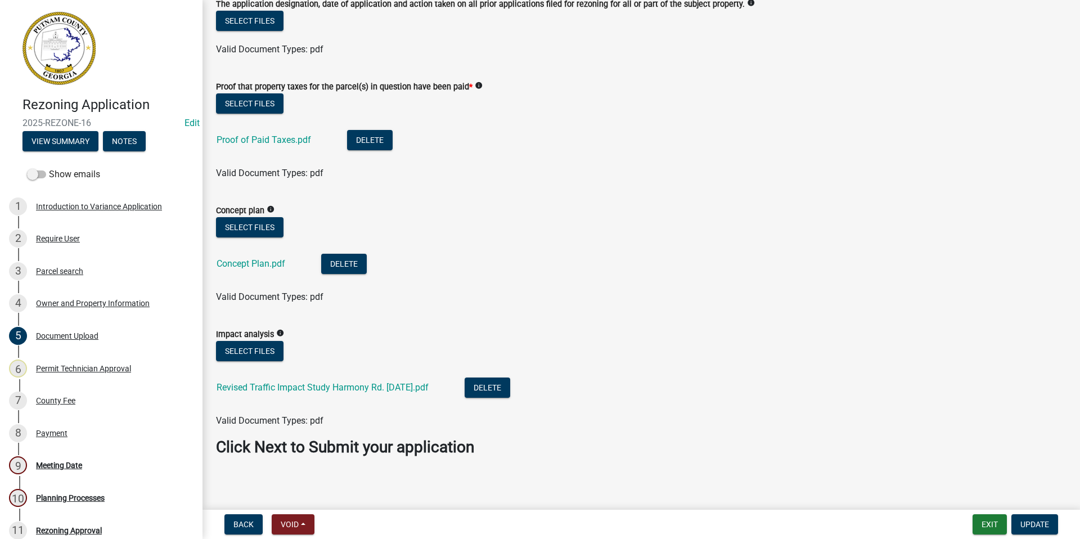
scroll to position [867, 0]
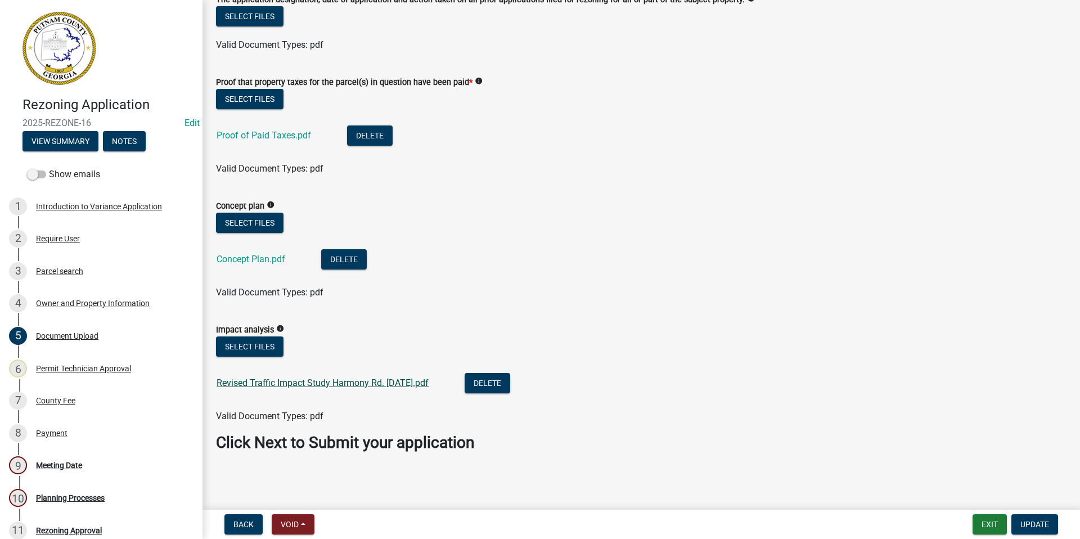
click at [319, 378] on link "Revised Traffic Impact Study Harmony Rd. 8.4.25.pdf" at bounding box center [323, 382] width 212 height 11
click at [258, 256] on link "Concept Plan.pdf" at bounding box center [251, 259] width 69 height 11
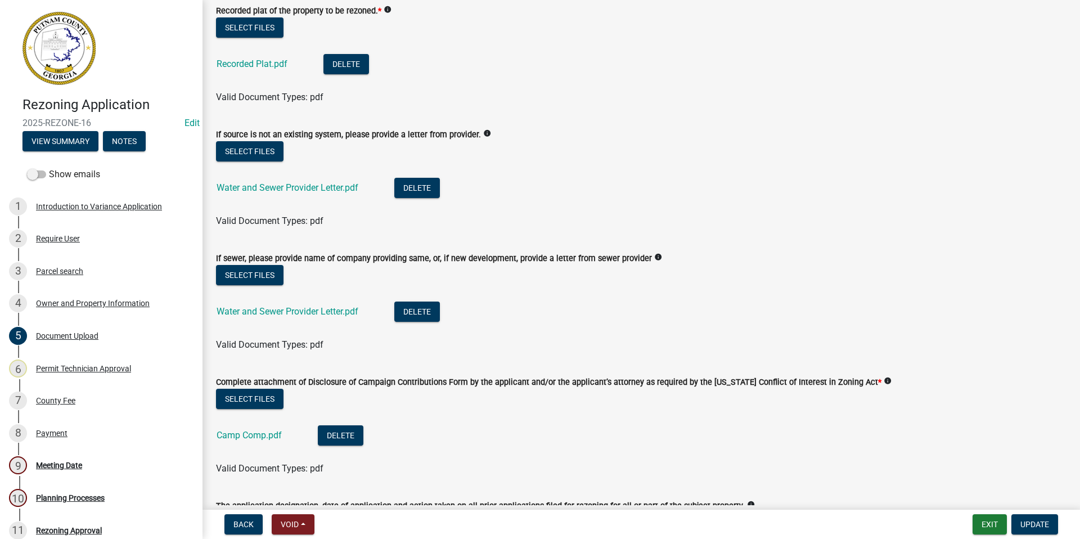
scroll to position [249, 0]
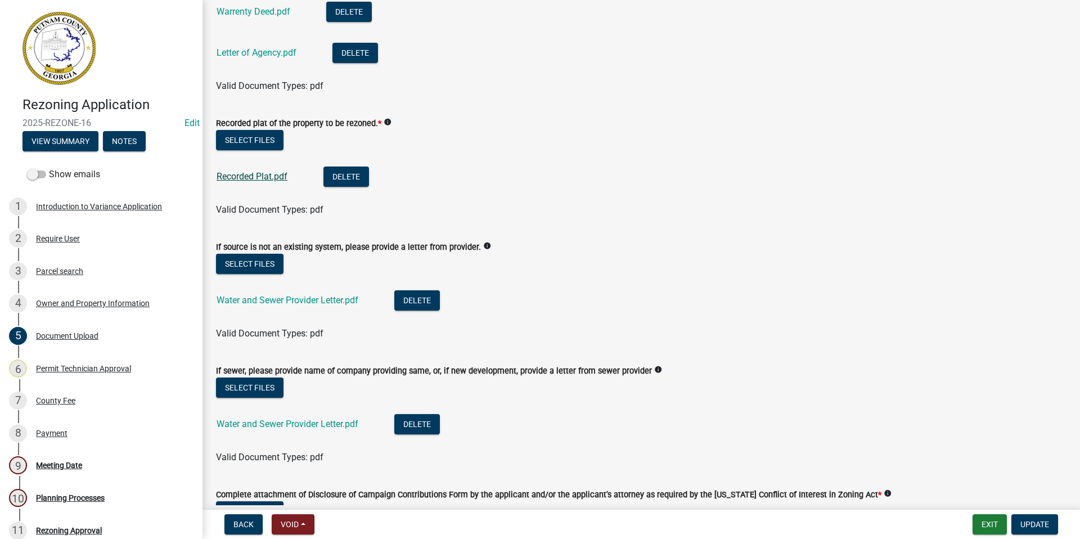
click at [259, 179] on link "Recorded Plat.pdf" at bounding box center [252, 176] width 71 height 11
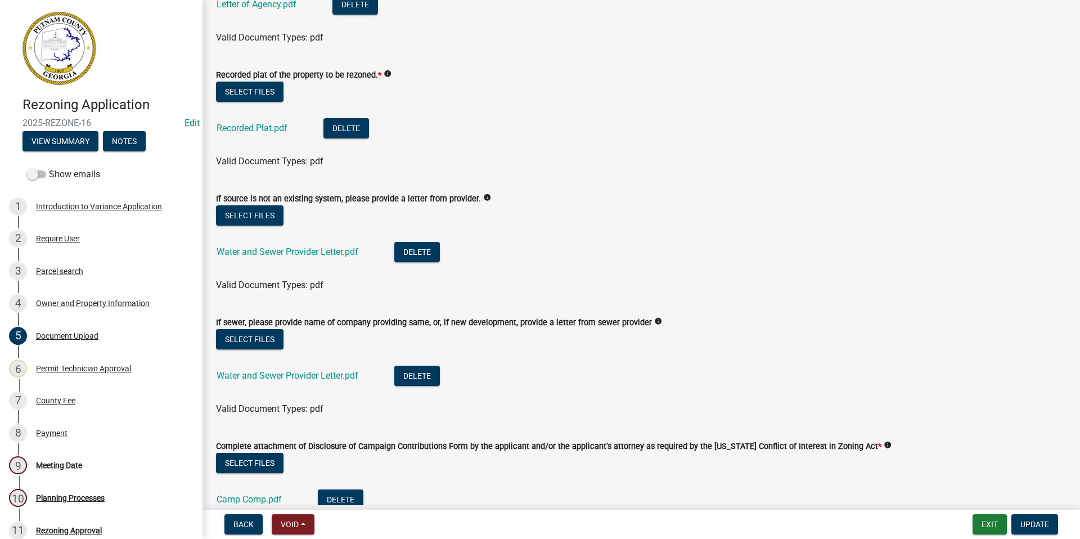
scroll to position [474, 0]
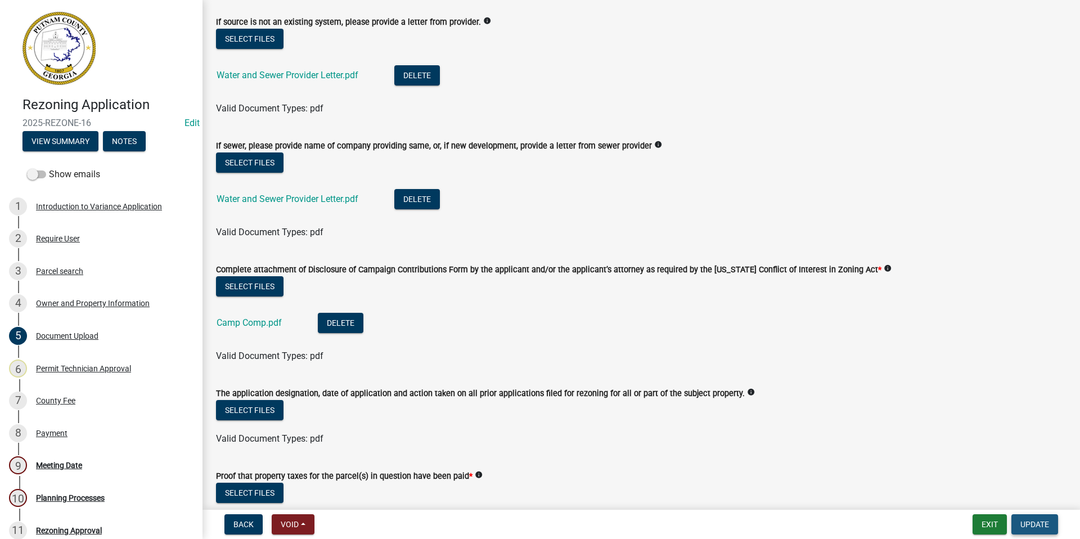
click at [1033, 523] on span "Update" at bounding box center [1034, 524] width 29 height 9
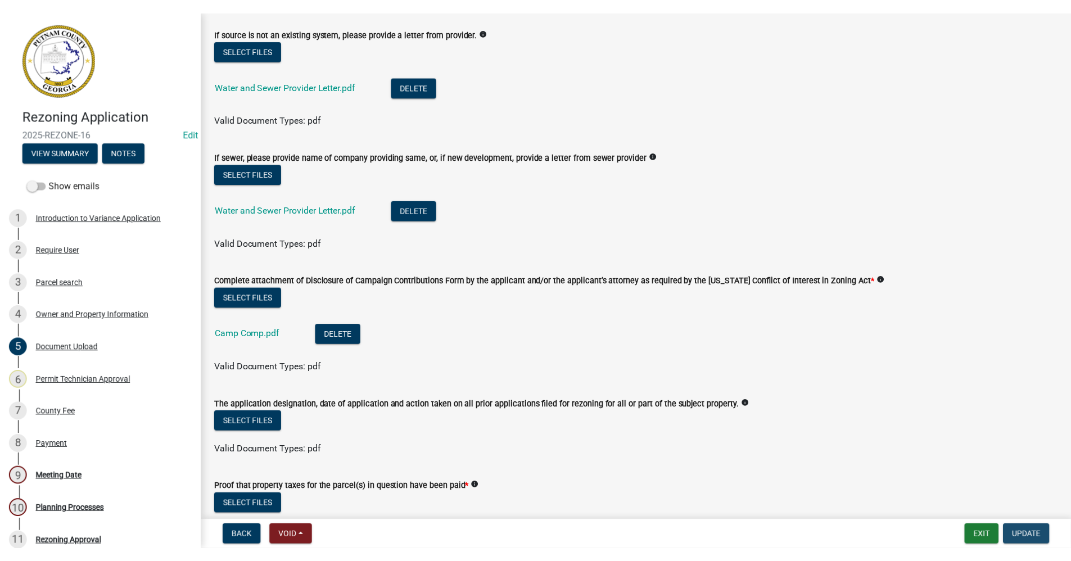
scroll to position [0, 0]
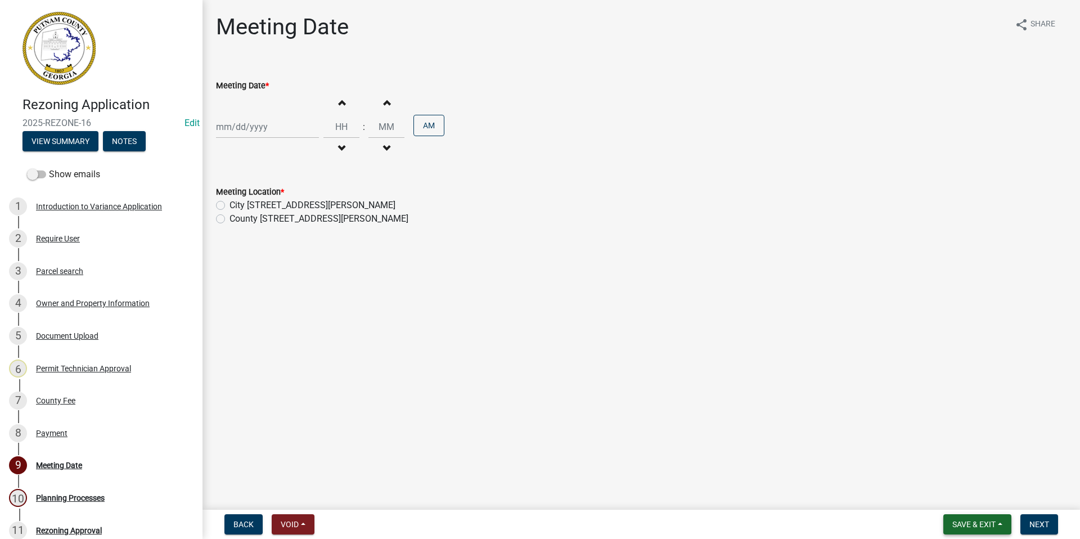
click at [969, 524] on span "Save & Exit" at bounding box center [973, 524] width 43 height 9
click at [962, 497] on button "Save & Exit" at bounding box center [966, 494] width 90 height 27
